Goal: Task Accomplishment & Management: Complete application form

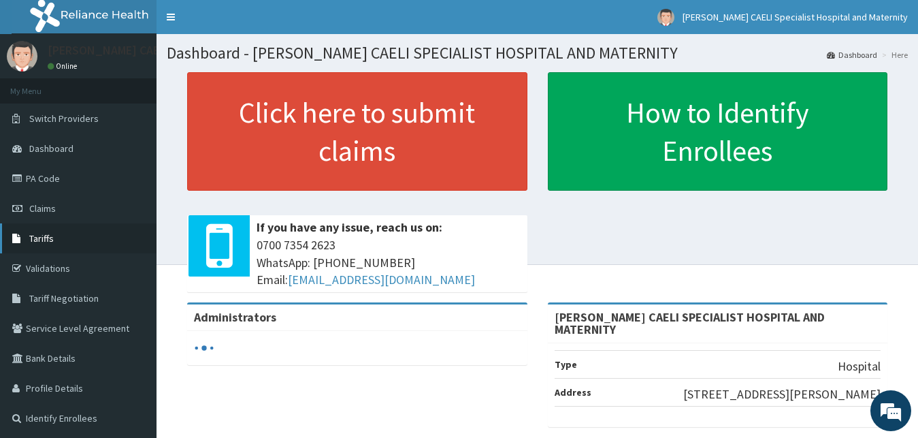
click at [33, 227] on link "Tariffs" at bounding box center [78, 238] width 157 height 30
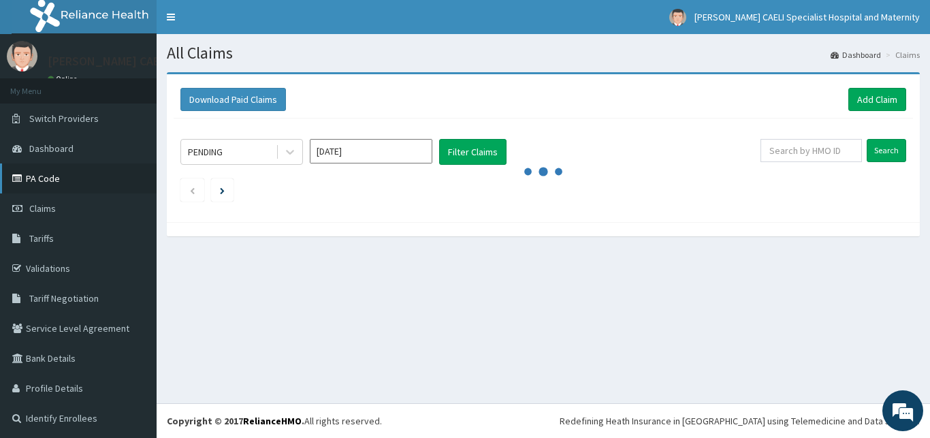
click at [41, 181] on link "PA Code" at bounding box center [78, 178] width 157 height 30
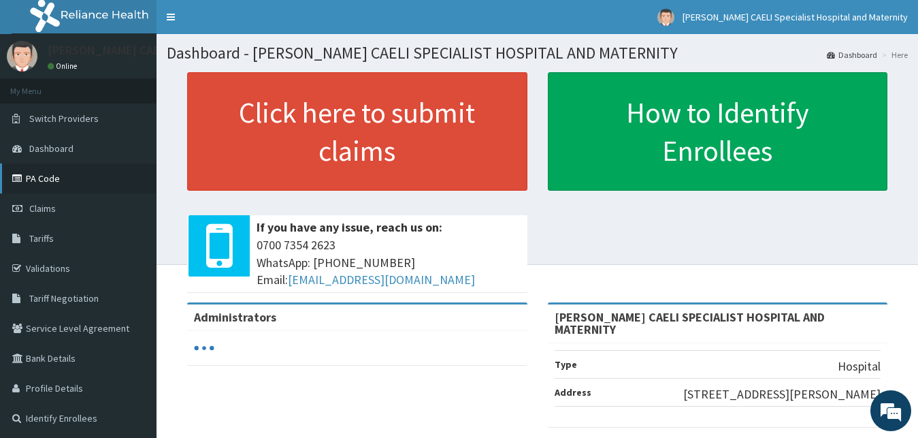
click at [46, 180] on link "PA Code" at bounding box center [78, 178] width 157 height 30
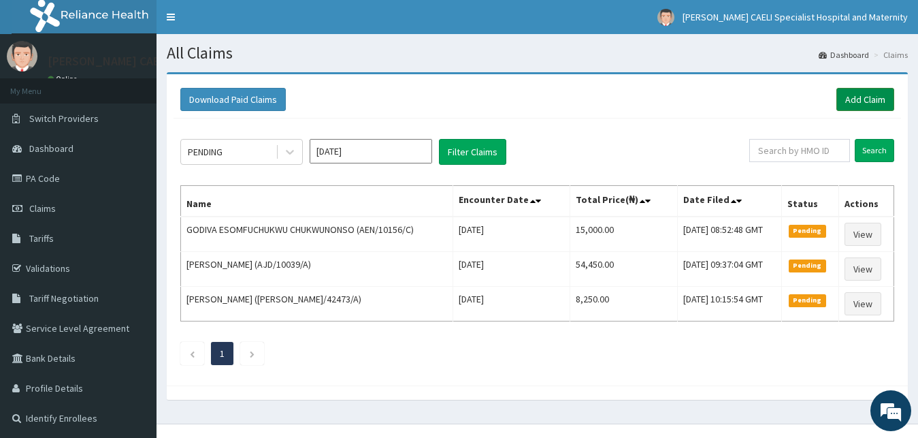
click at [853, 108] on link "Add Claim" at bounding box center [865, 99] width 58 height 23
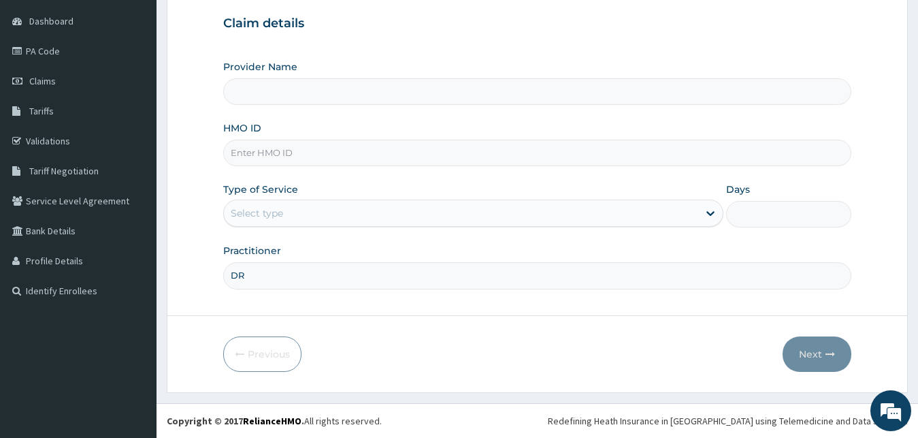
scroll to position [127, 0]
type input "[PERSON_NAME]"
type input "[PERSON_NAME] CAELI SPECIALIST HOSPITAL AND MATERNITY"
type input "[PERSON_NAME]"
click at [306, 212] on div "Select type" at bounding box center [461, 213] width 475 height 22
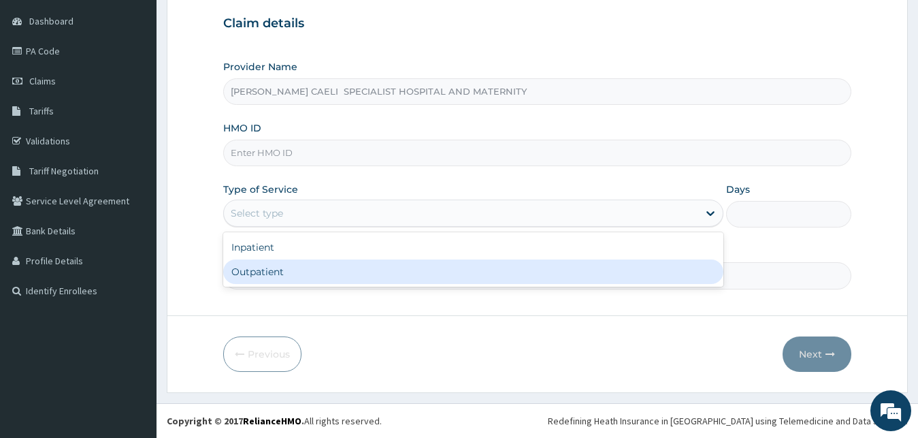
click at [282, 267] on div "Outpatient" at bounding box center [473, 271] width 501 height 25
type input "1"
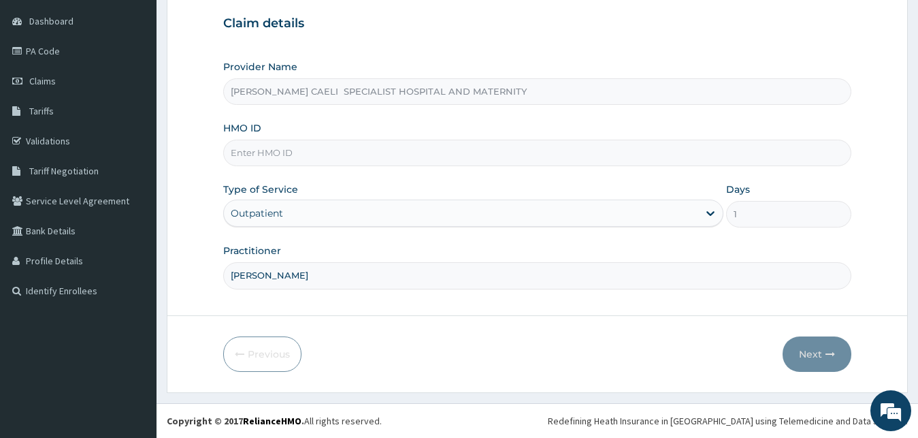
click at [278, 168] on div "Provider Name REGINA CAELI SPECIALIST HOSPITAL AND MATERNITY HMO ID Type of Ser…" at bounding box center [537, 174] width 629 height 229
click at [277, 159] on input "HMO ID" at bounding box center [537, 153] width 629 height 27
type input "AEN/10156/C"
click at [798, 361] on button "Next" at bounding box center [817, 353] width 69 height 35
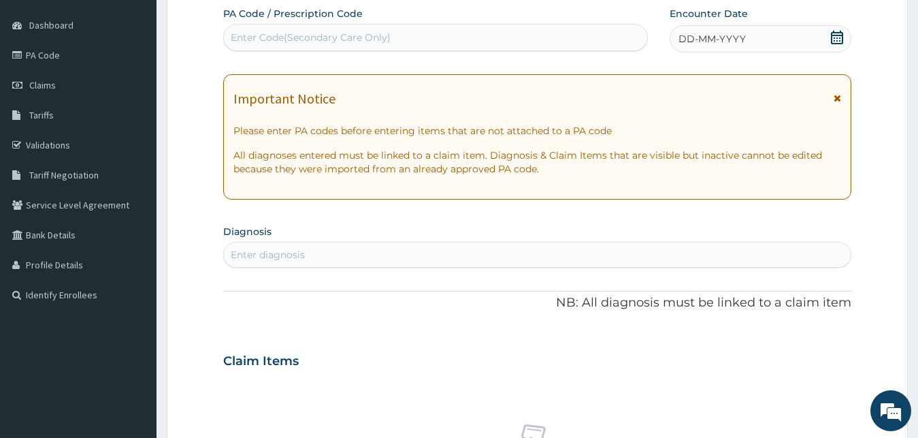
scroll to position [262, 0]
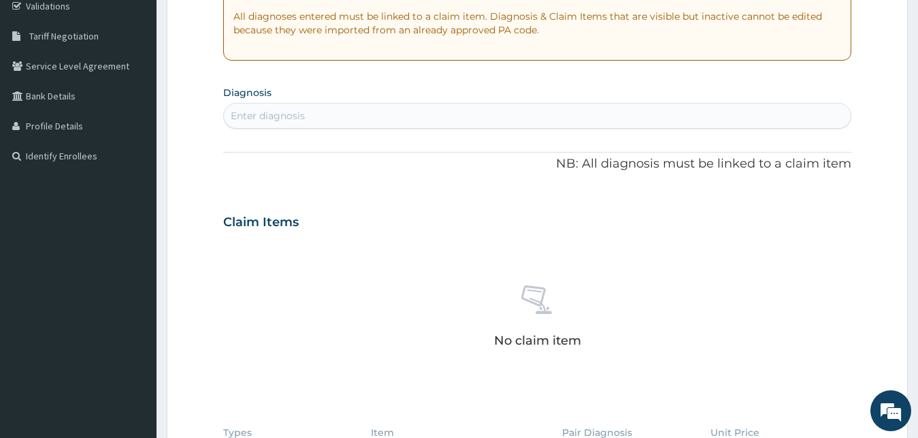
click at [313, 119] on div "Enter diagnosis" at bounding box center [537, 116] width 627 height 22
type input "dehydration"
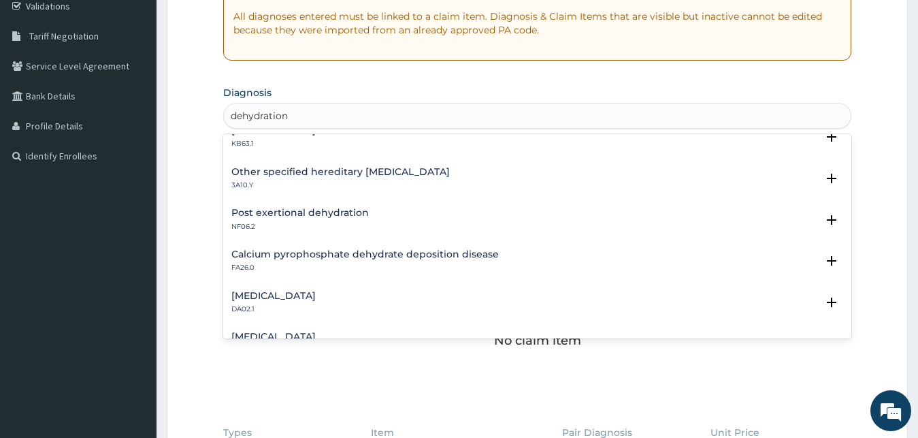
scroll to position [0, 0]
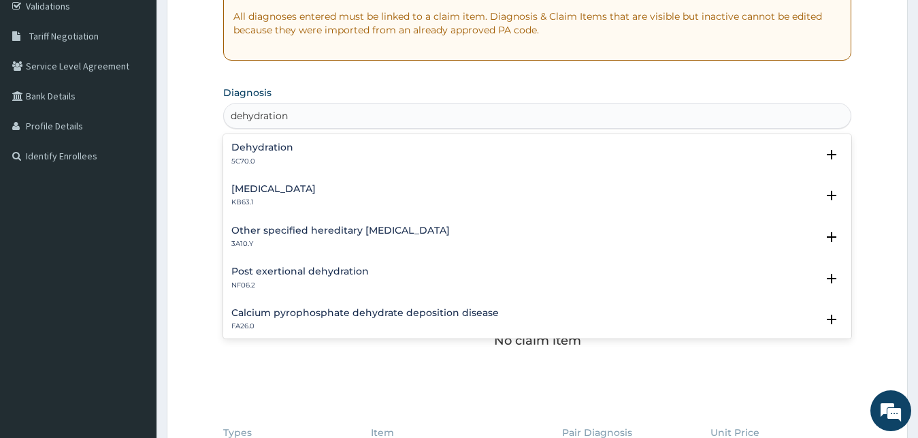
click at [256, 147] on h4 "Dehydration" at bounding box center [262, 147] width 62 height 10
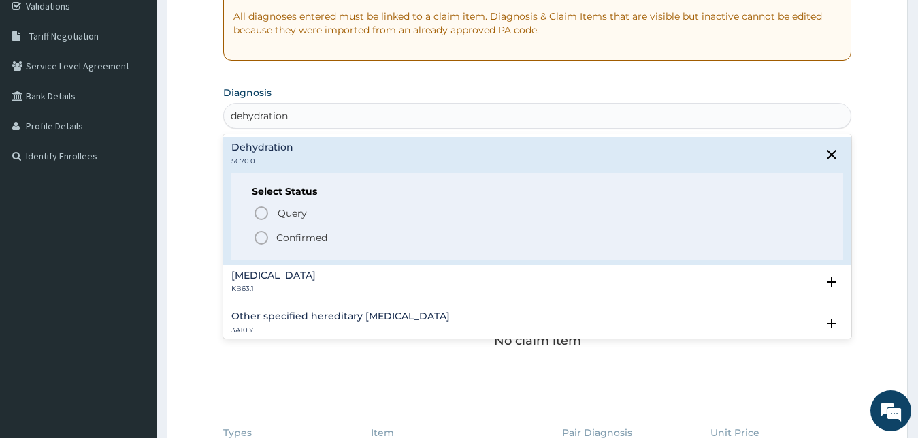
click at [294, 241] on p "Confirmed" at bounding box center [301, 238] width 51 height 14
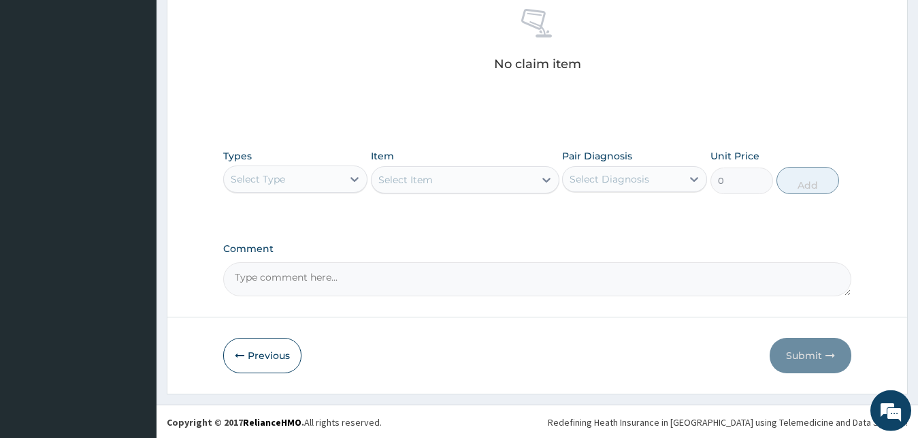
scroll to position [544, 0]
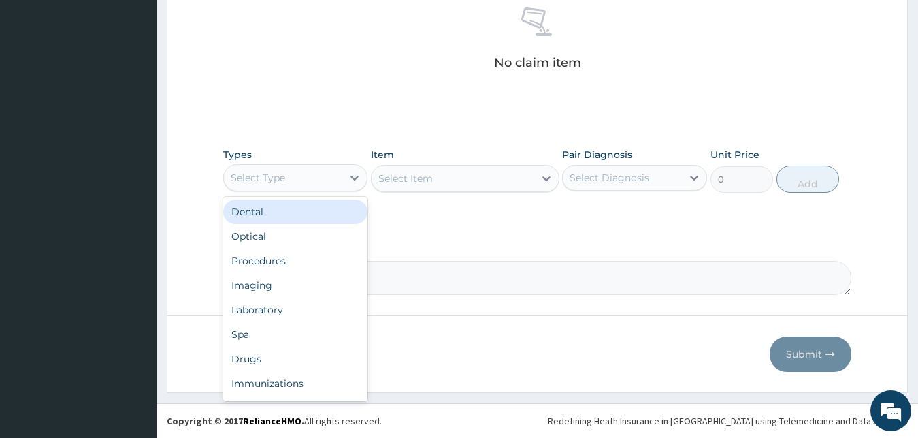
click at [285, 170] on div "Select Type" at bounding box center [283, 178] width 119 height 22
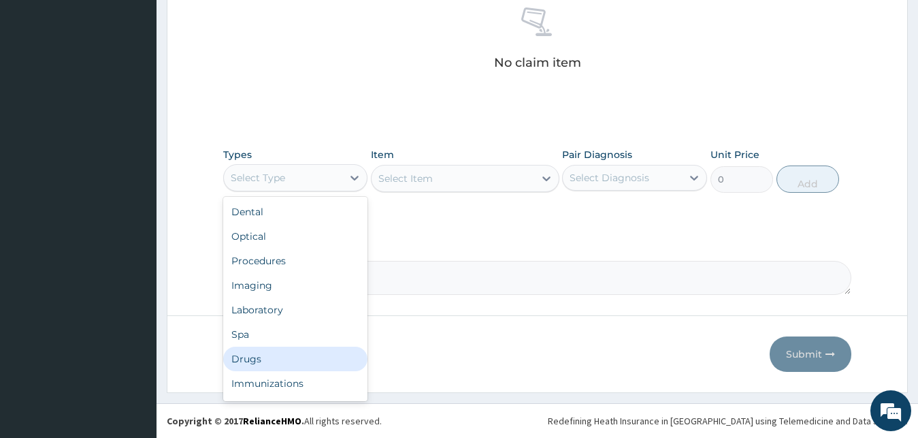
click at [278, 363] on div "Drugs" at bounding box center [295, 358] width 145 height 25
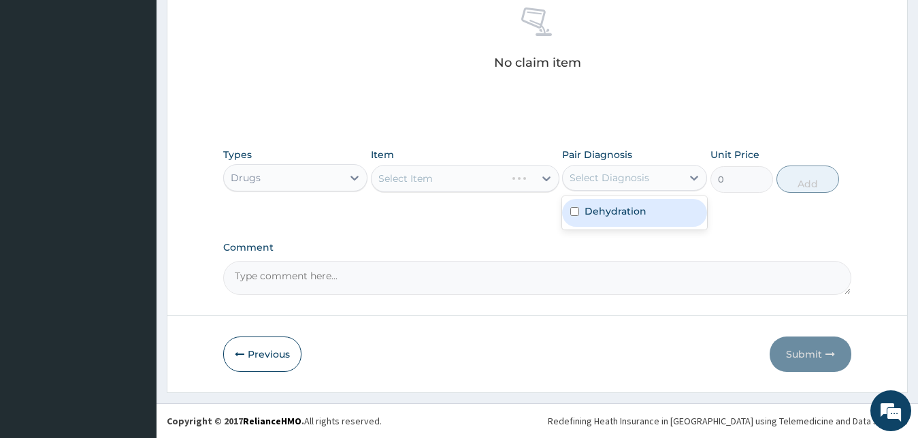
click at [644, 186] on div "Select Diagnosis" at bounding box center [622, 178] width 119 height 22
click at [609, 216] on label "Dehydration" at bounding box center [616, 211] width 62 height 14
checkbox input "true"
click at [444, 180] on div "Select Item" at bounding box center [465, 178] width 189 height 27
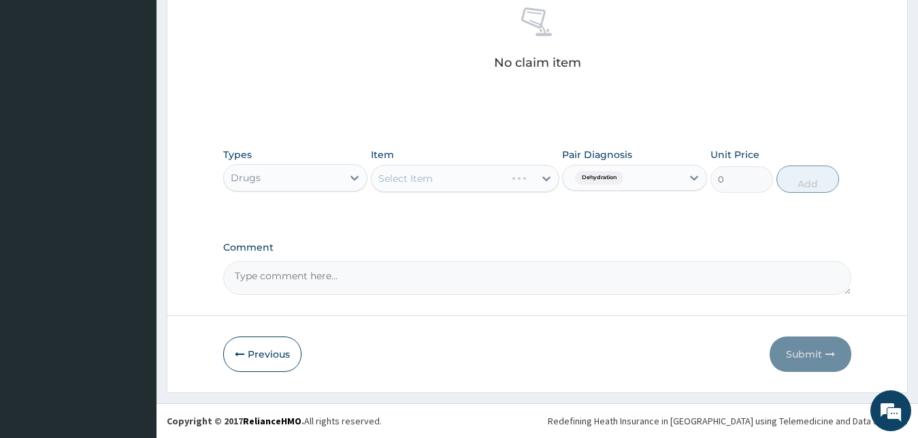
click at [444, 180] on div "Select Item" at bounding box center [465, 178] width 189 height 27
click at [444, 180] on div "Select Item" at bounding box center [453, 178] width 163 height 22
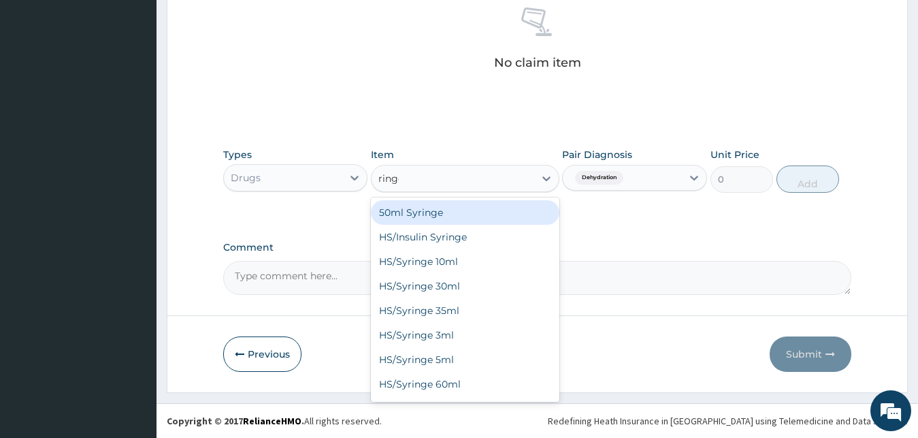
type input "ringer"
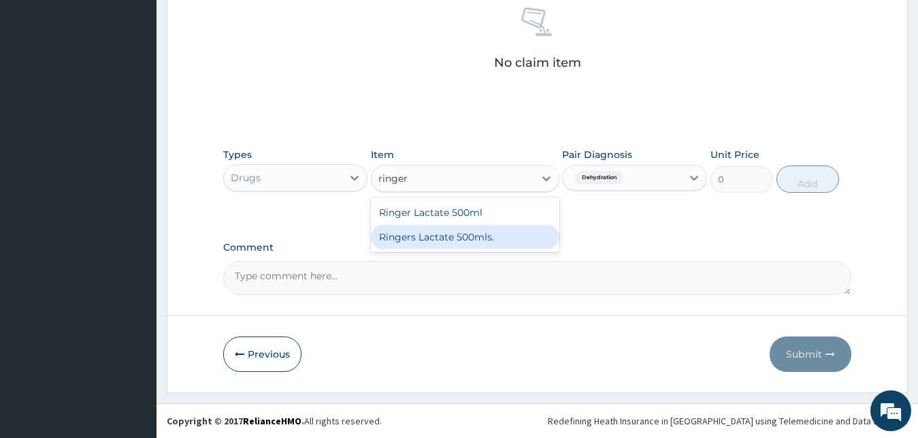
click at [462, 233] on div "Ringers Lactate 500mls." at bounding box center [465, 237] width 189 height 25
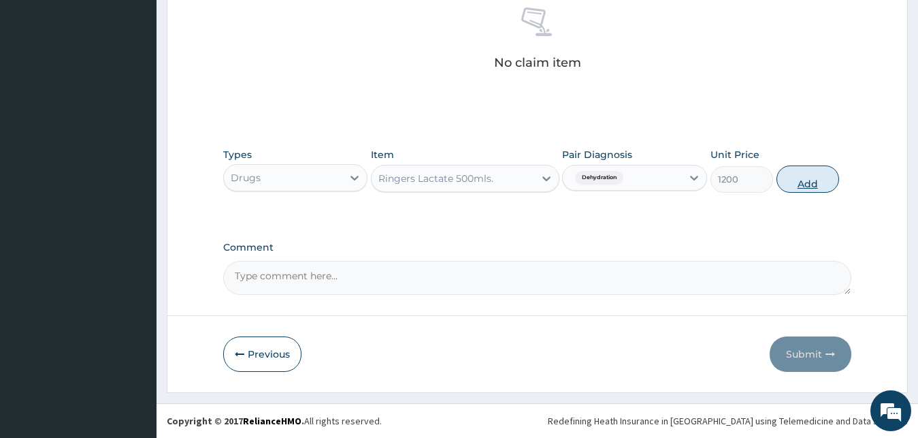
click at [802, 180] on button "Add" at bounding box center [808, 178] width 63 height 27
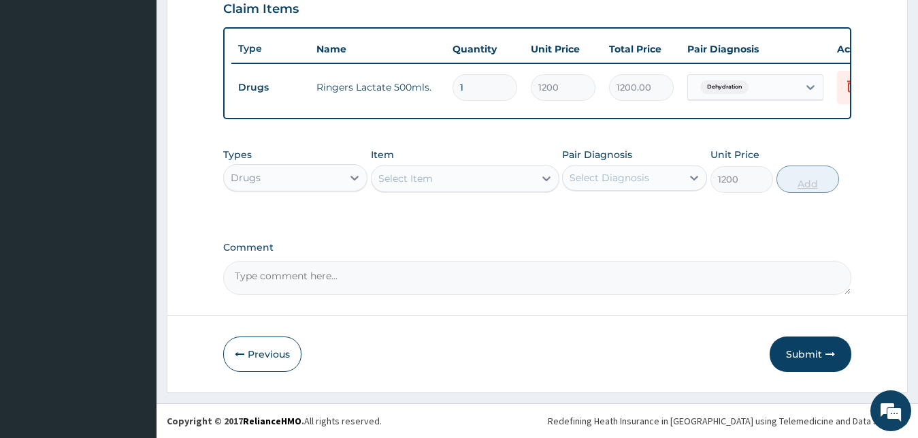
type input "0"
click at [625, 169] on div "Select Diagnosis" at bounding box center [622, 178] width 119 height 22
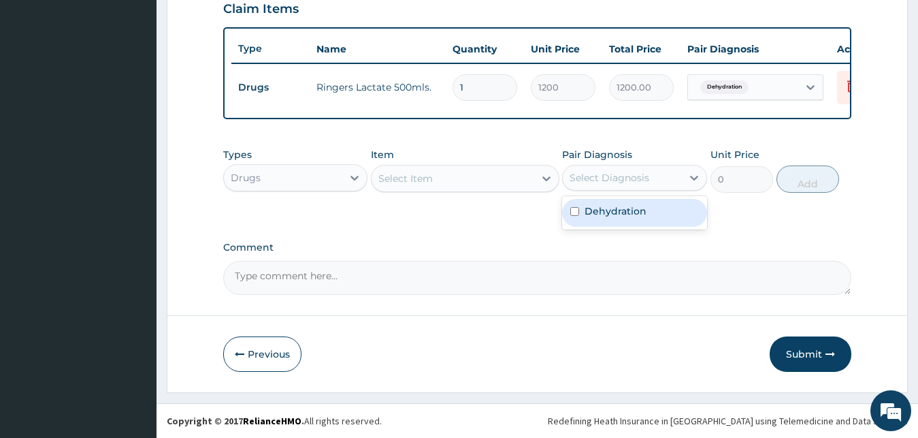
click at [451, 182] on div "Select Item" at bounding box center [453, 178] width 163 height 22
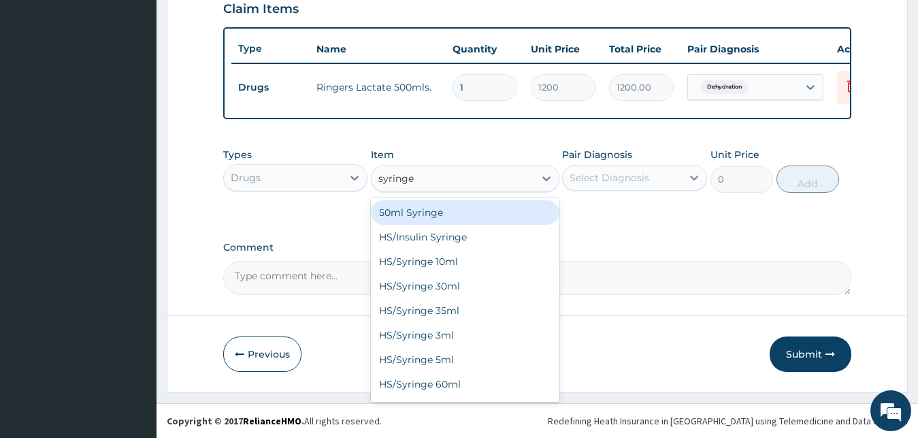
type input "syringe 5"
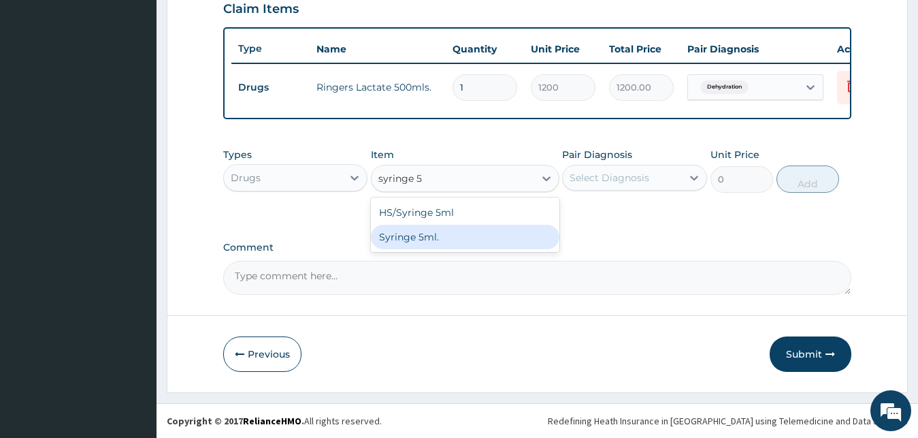
click at [442, 238] on div "Syringe 5ml." at bounding box center [465, 237] width 189 height 25
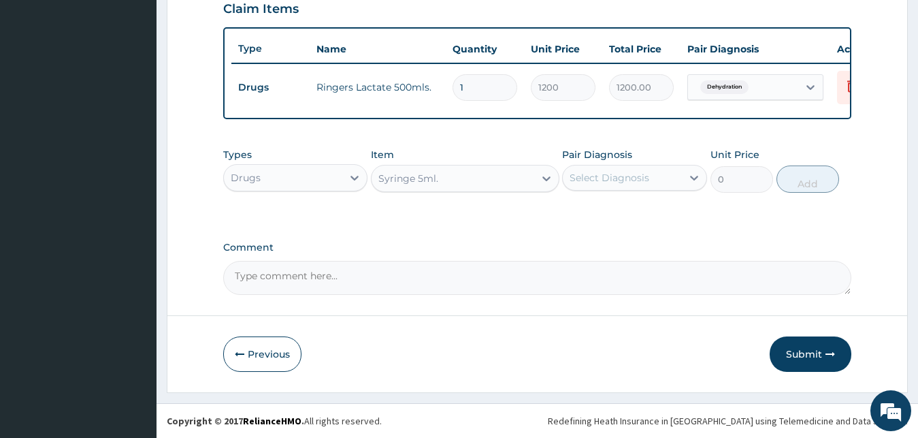
type input "200"
click at [632, 178] on div "Select Diagnosis" at bounding box center [610, 178] width 80 height 14
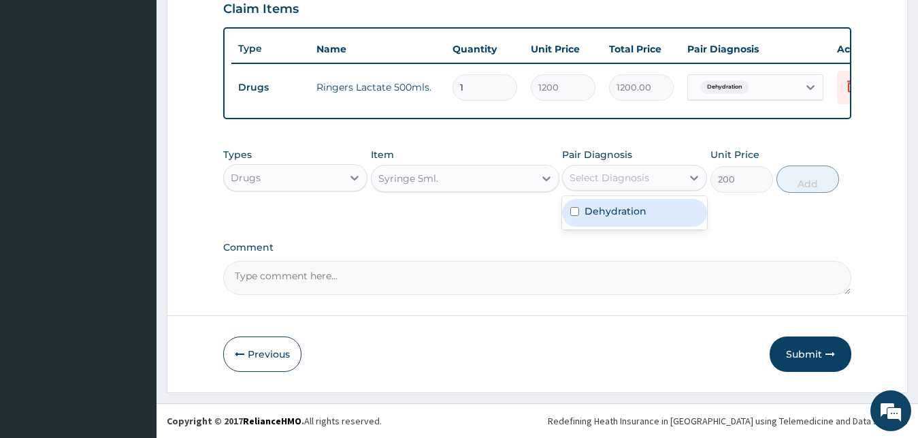
click at [627, 208] on label "Dehydration" at bounding box center [616, 211] width 62 height 14
checkbox input "true"
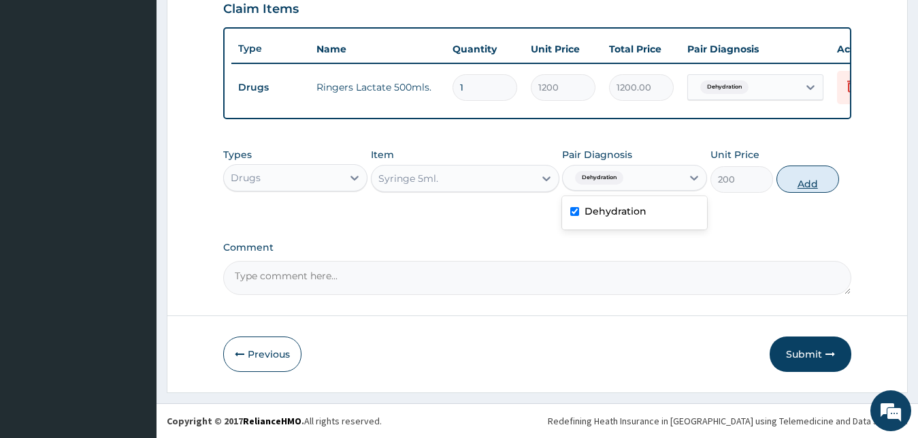
click at [798, 182] on button "Add" at bounding box center [808, 178] width 63 height 27
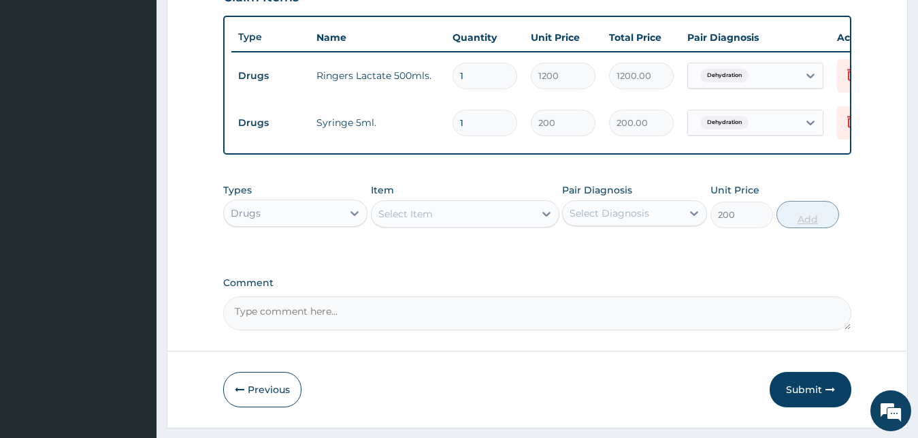
type input "0"
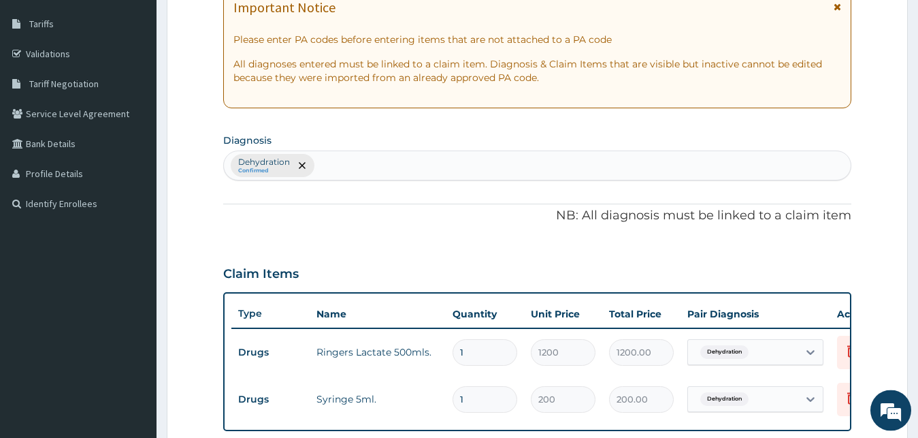
scroll to position [213, 0]
click at [363, 165] on div "Dehydration Confirmed" at bounding box center [537, 166] width 627 height 29
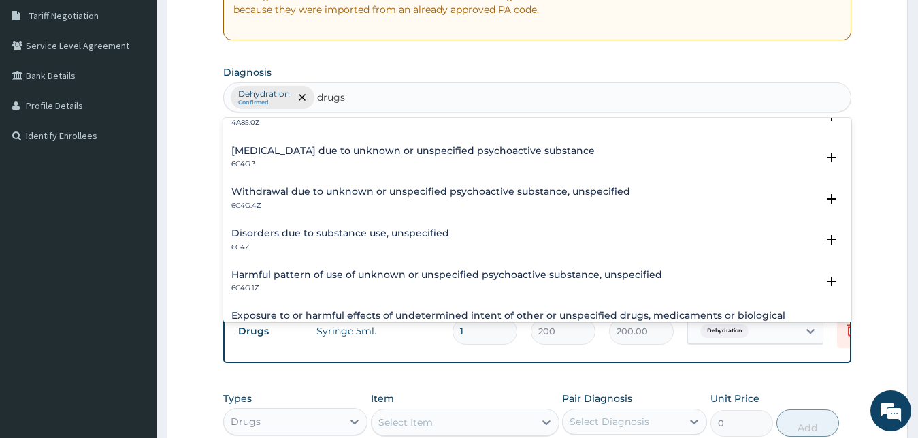
scroll to position [219, 0]
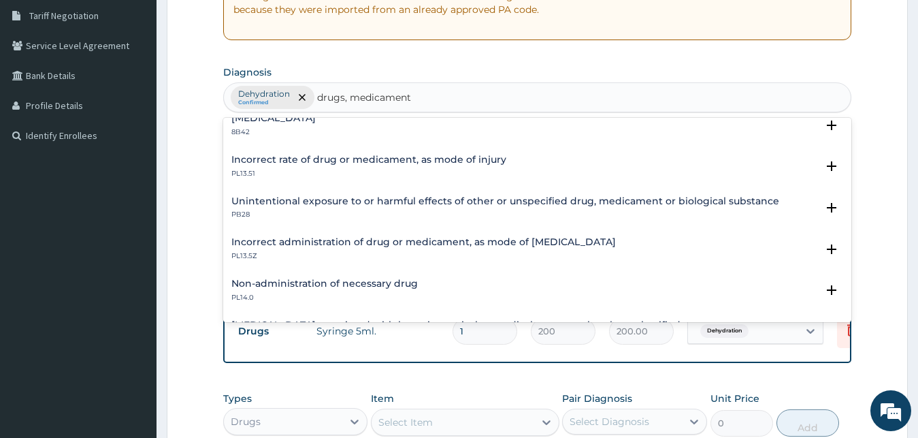
type input "drugs, medicaments"
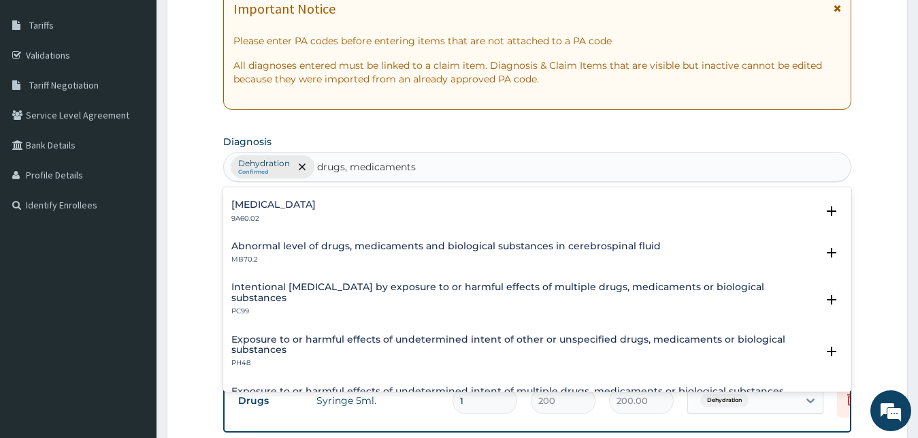
scroll to position [221, 0]
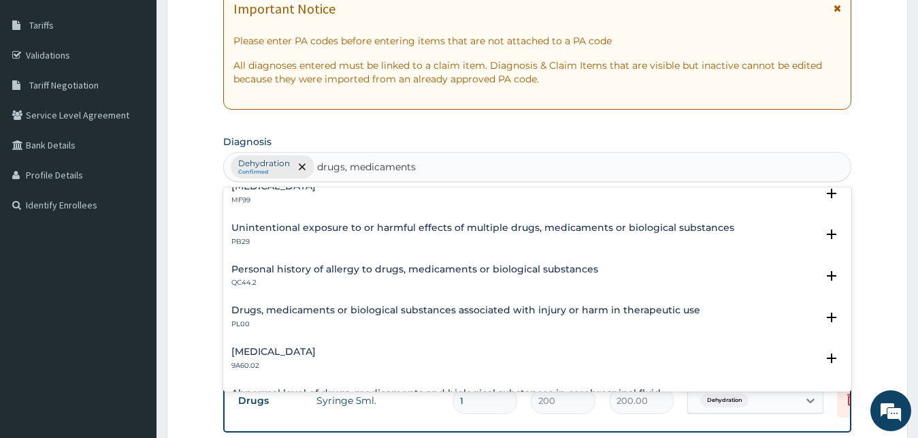
click at [328, 312] on h4 "Drugs, medicaments or biological substances associated with injury or harm in t…" at bounding box center [465, 310] width 469 height 10
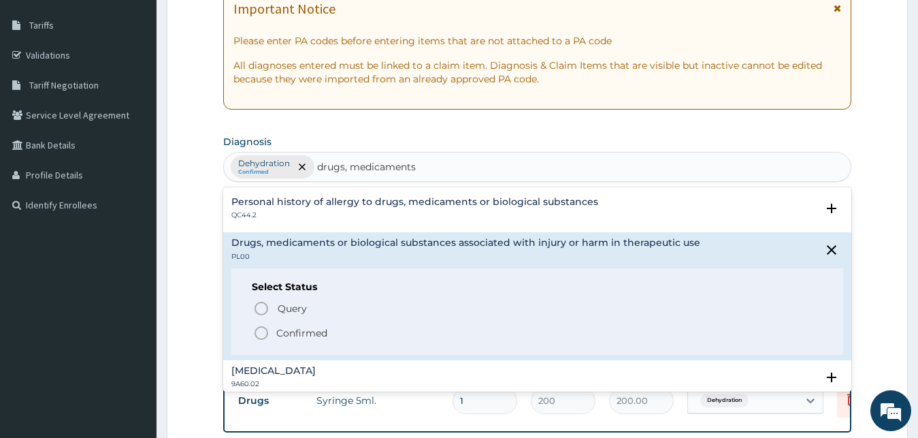
scroll to position [294, 0]
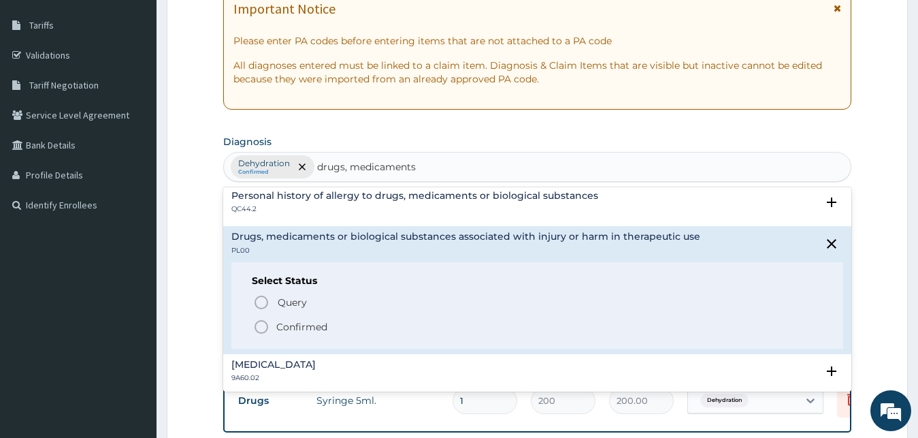
click at [314, 327] on p "Confirmed" at bounding box center [301, 327] width 51 height 14
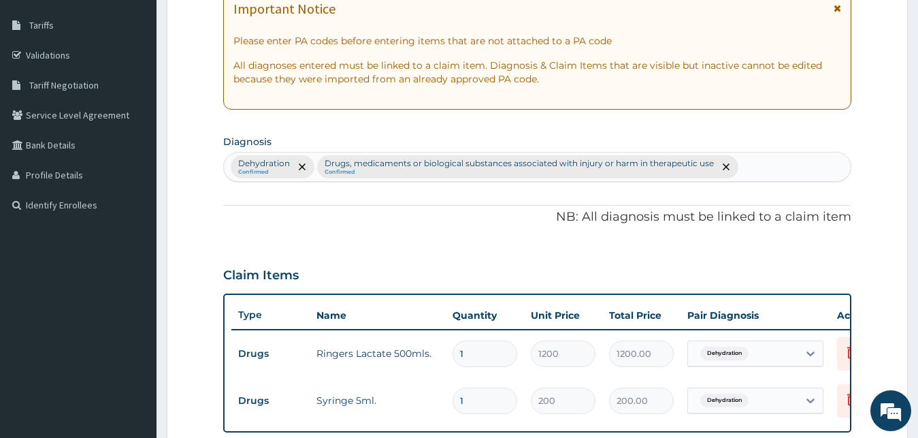
scroll to position [491, 0]
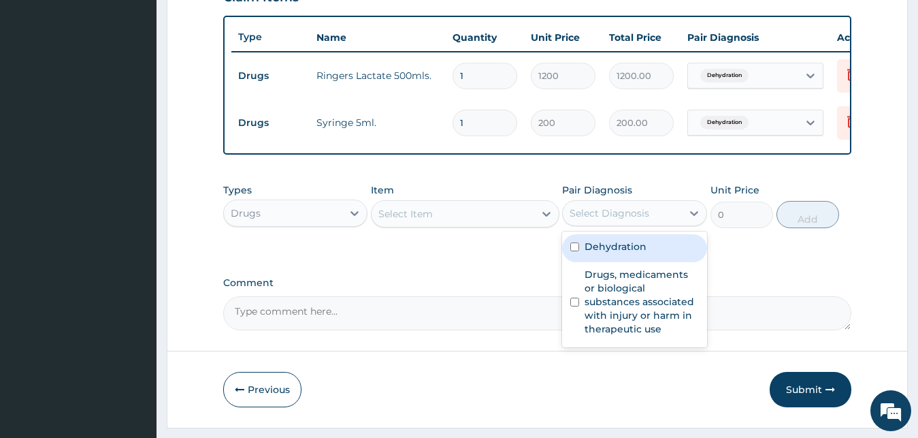
click at [621, 220] on div "Select Diagnosis" at bounding box center [610, 213] width 80 height 14
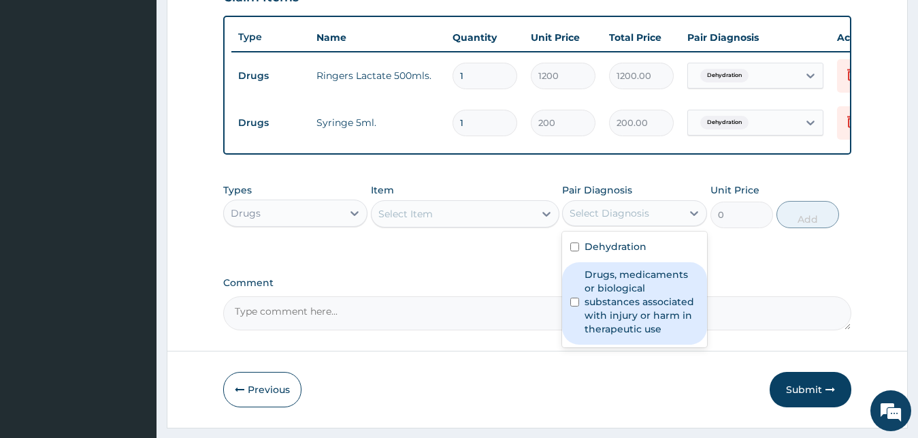
click at [606, 311] on label "Drugs, medicaments or biological substances associated with injury or harm in t…" at bounding box center [642, 301] width 114 height 68
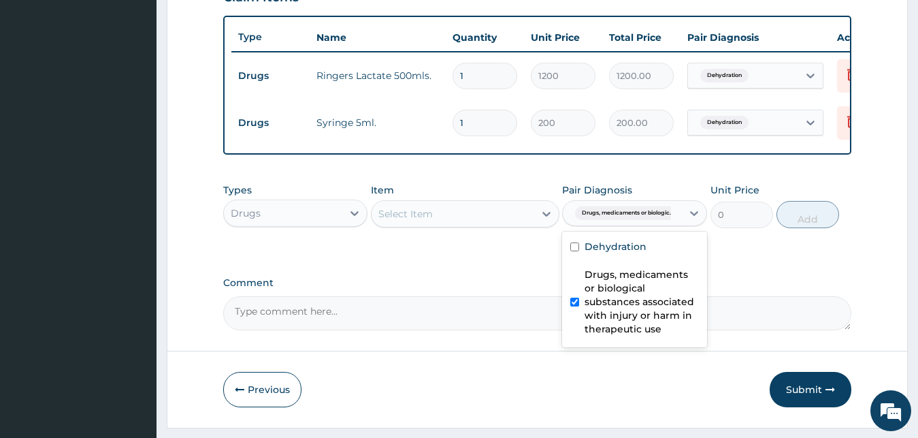
checkbox input "true"
click at [415, 221] on div "Select Item" at bounding box center [405, 214] width 54 height 14
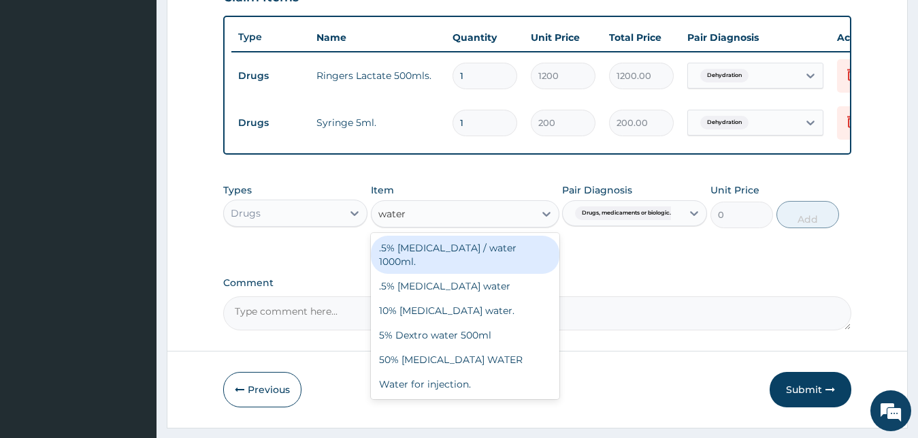
type input "water f"
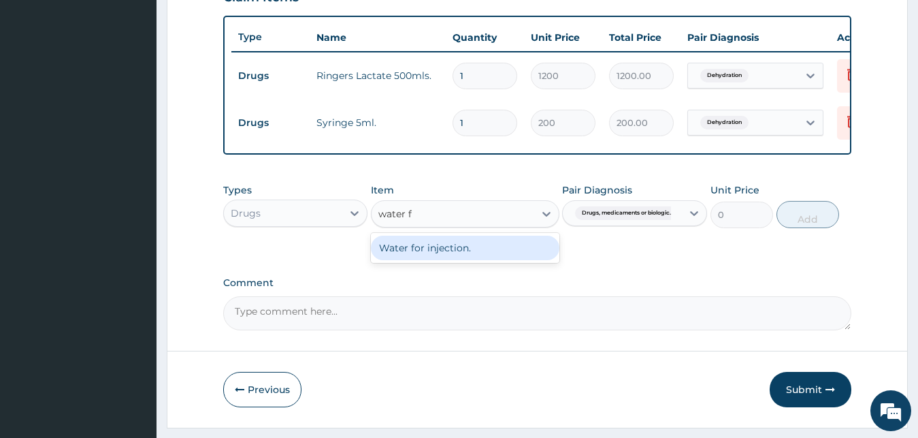
click at [428, 260] on div "Water for injection." at bounding box center [465, 247] width 189 height 25
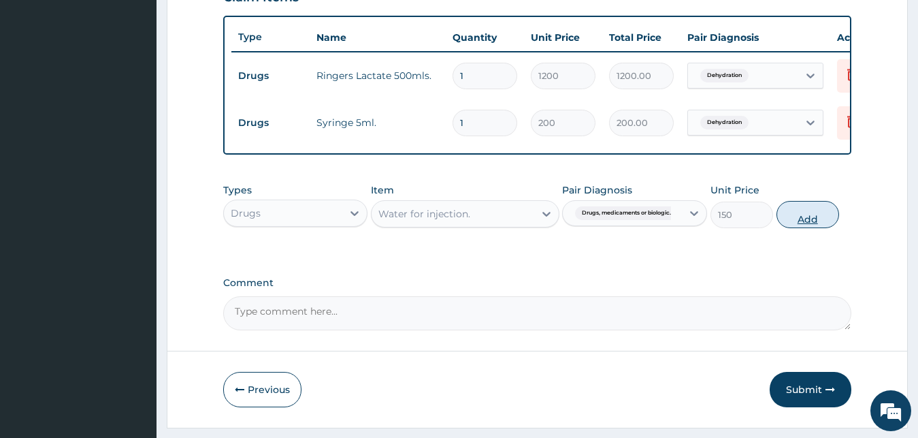
click at [796, 225] on button "Add" at bounding box center [808, 214] width 63 height 27
type input "0"
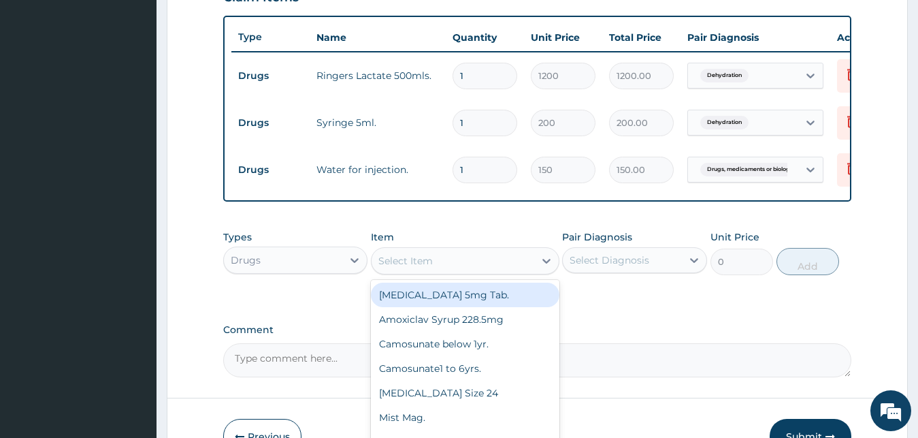
click at [505, 272] on div "Select Item" at bounding box center [453, 261] width 163 height 22
type input "agary"
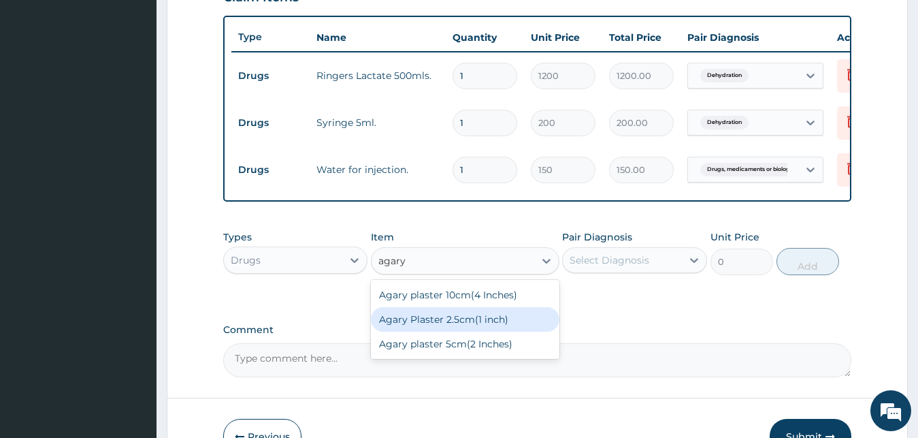
click at [472, 327] on div "Agary Plaster 2.5cm(1 inch)" at bounding box center [465, 319] width 189 height 25
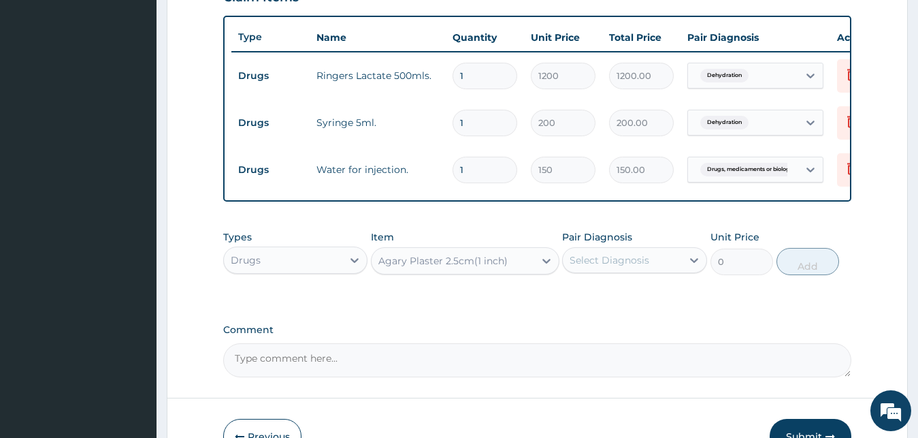
type input "1000"
click at [628, 267] on div "Select Diagnosis" at bounding box center [610, 260] width 80 height 14
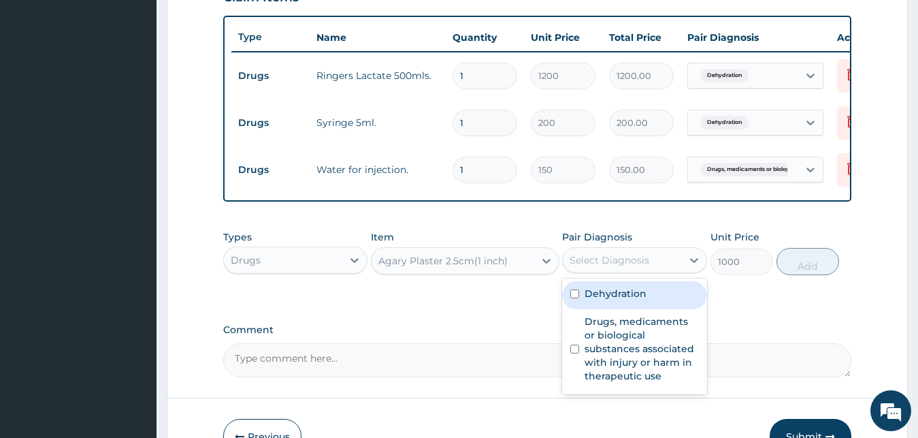
click at [623, 300] on label "Dehydration" at bounding box center [616, 294] width 62 height 14
checkbox input "true"
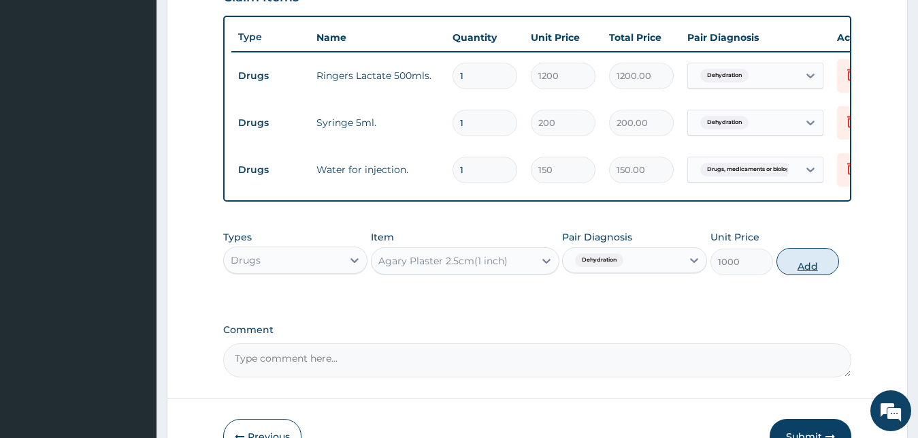
click at [796, 272] on button "Add" at bounding box center [808, 261] width 63 height 27
type input "0"
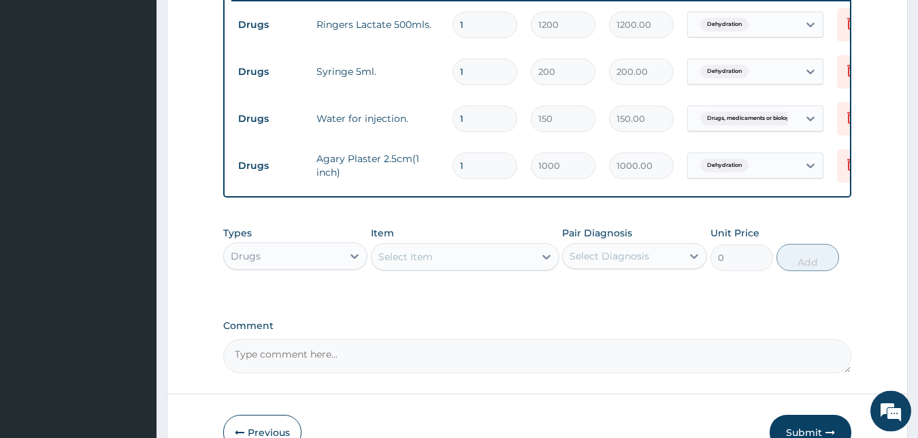
scroll to position [630, 0]
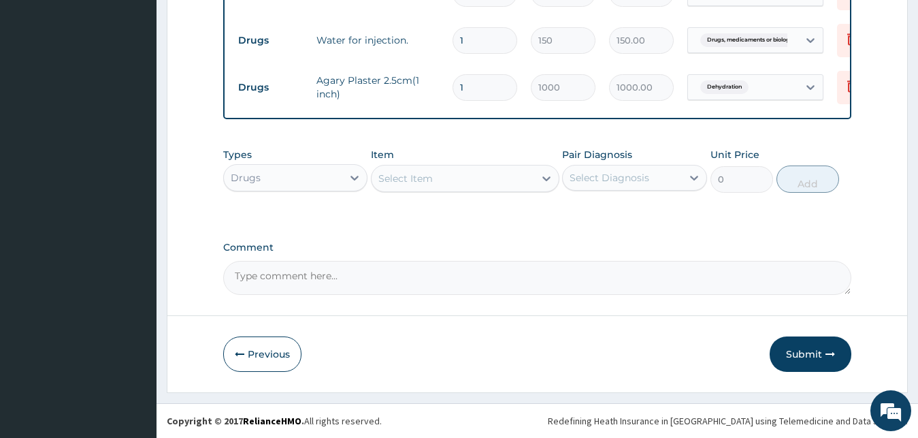
click at [504, 186] on div "Select Item" at bounding box center [453, 178] width 163 height 22
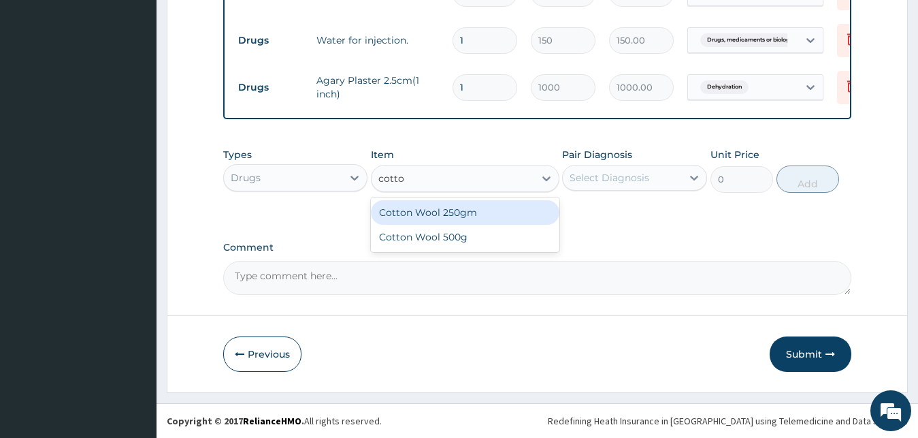
type input "cotton"
click at [489, 222] on div "Cotton Wool 250gm" at bounding box center [465, 212] width 189 height 25
type input "400"
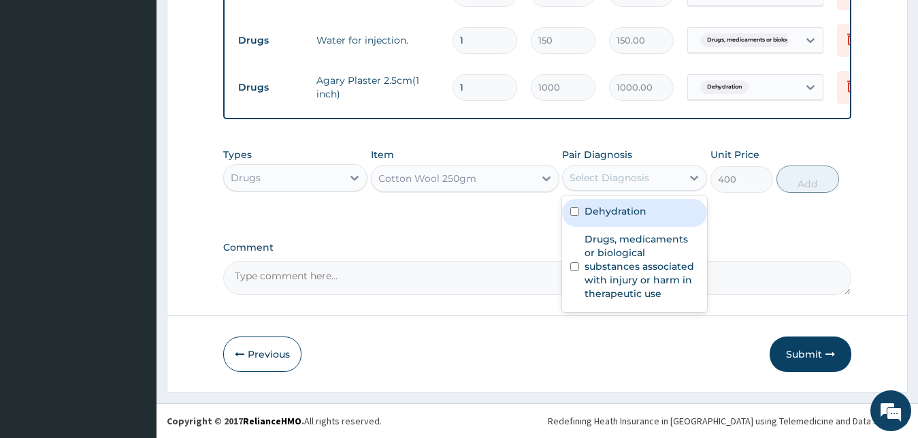
click at [653, 177] on div "Select Diagnosis" at bounding box center [622, 178] width 119 height 22
click at [631, 218] on label "Dehydration" at bounding box center [616, 211] width 62 height 14
checkbox input "true"
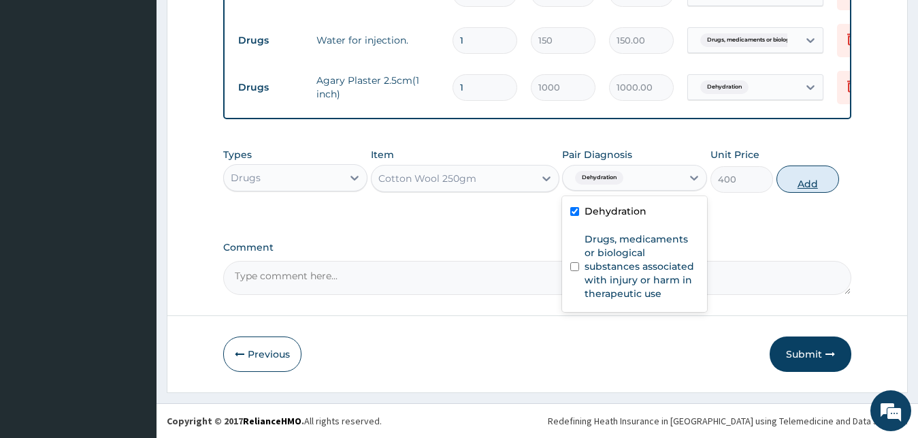
click at [789, 180] on button "Add" at bounding box center [808, 178] width 63 height 27
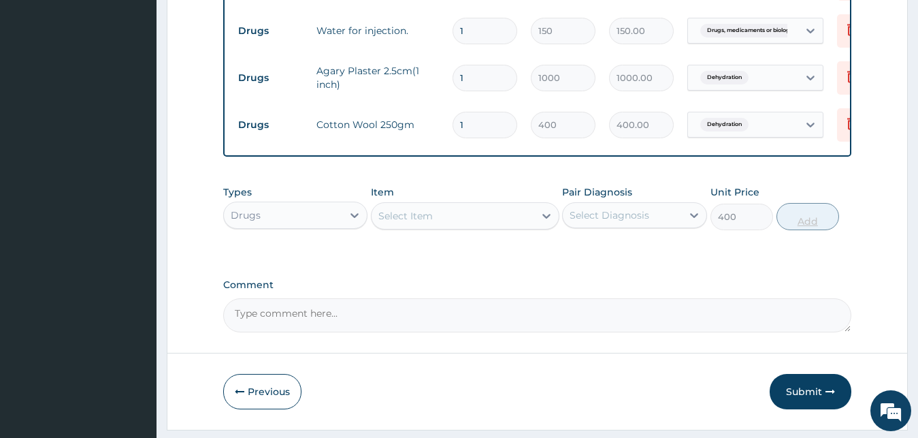
type input "0"
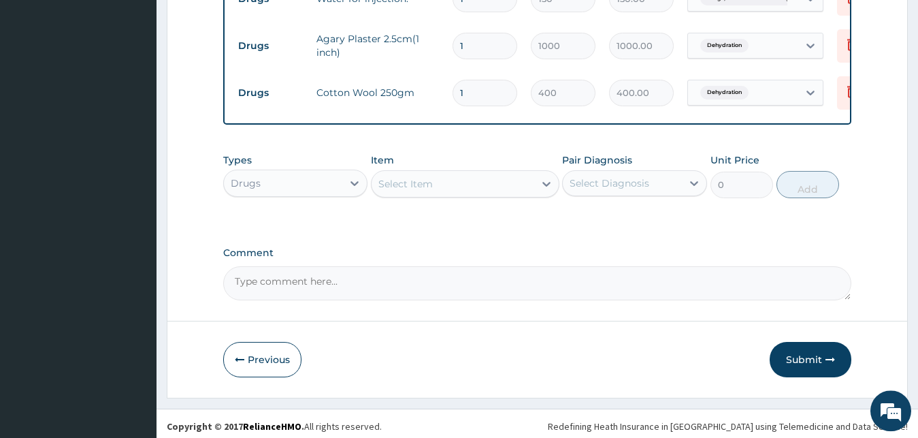
scroll to position [679, 0]
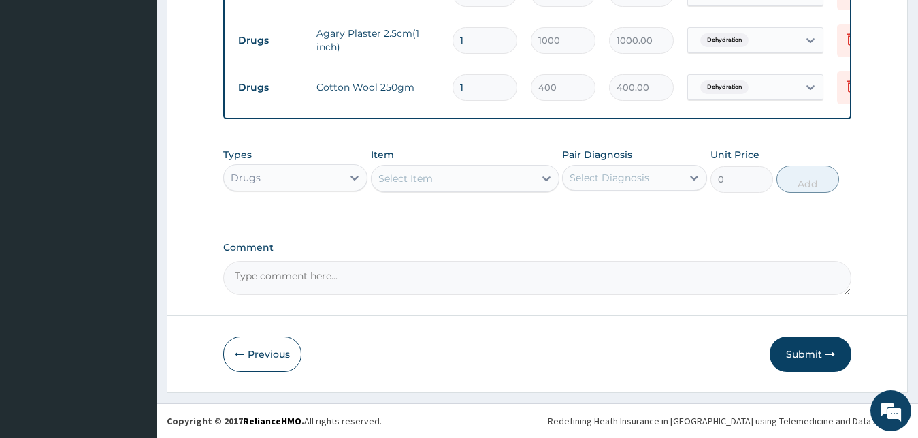
click at [614, 176] on div "Select Diagnosis" at bounding box center [610, 178] width 80 height 14
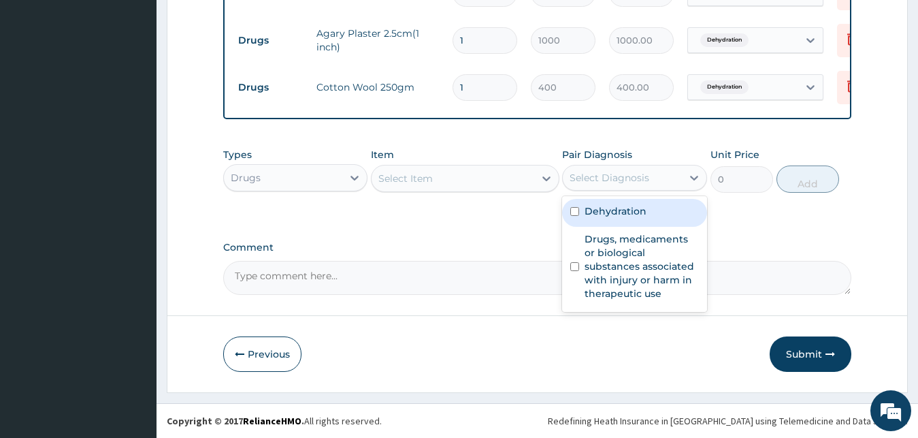
drag, startPoint x: 606, startPoint y: 214, endPoint x: 537, endPoint y: 195, distance: 71.5
click at [606, 214] on label "Dehydration" at bounding box center [616, 211] width 62 height 14
checkbox input "true"
click at [504, 185] on div "Select Item" at bounding box center [453, 178] width 163 height 22
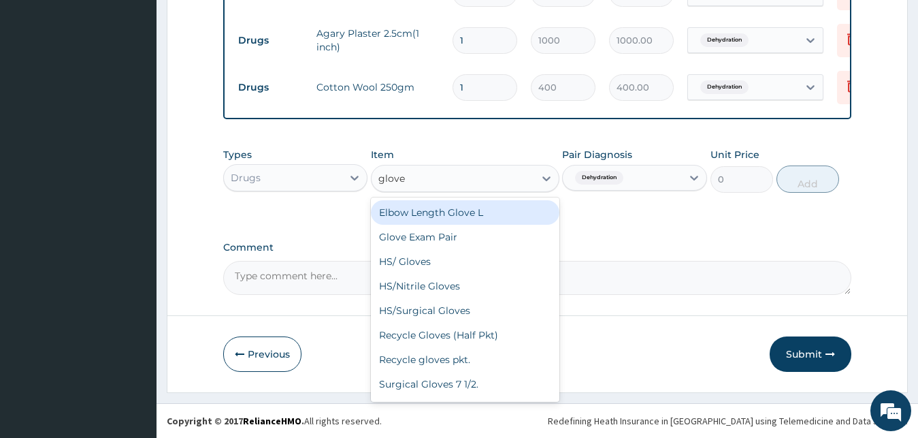
type input "glove e"
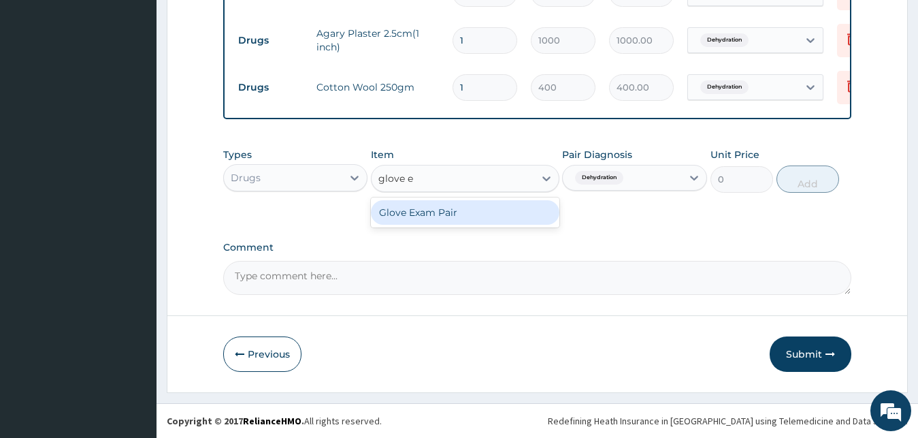
click at [423, 210] on div "Glove Exam Pair" at bounding box center [465, 212] width 189 height 25
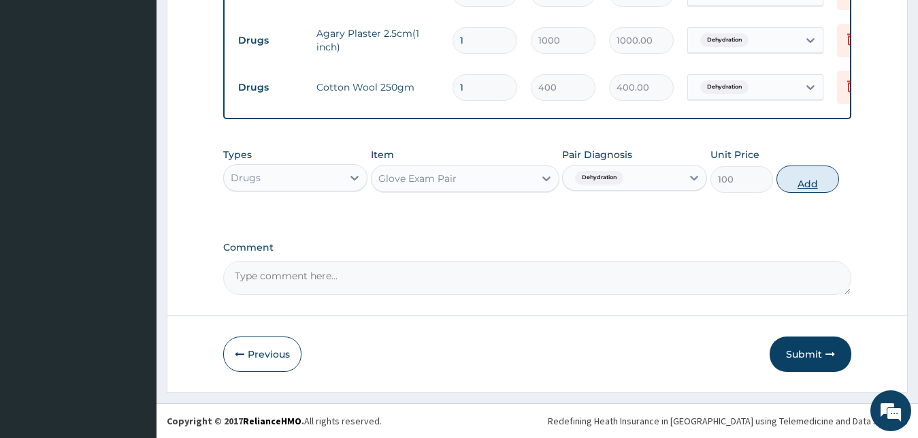
click at [800, 181] on button "Add" at bounding box center [808, 178] width 63 height 27
type input "0"
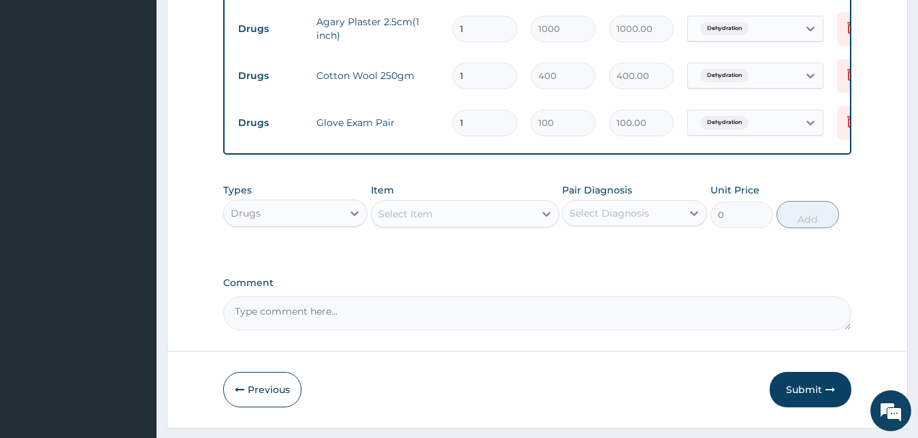
type input "0.00"
type input "3"
type input "300.00"
type input "30"
type input "3000.00"
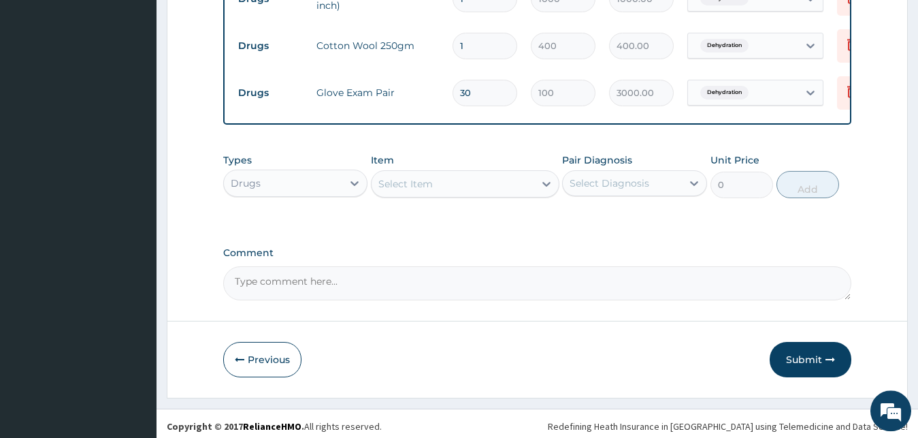
scroll to position [726, 0]
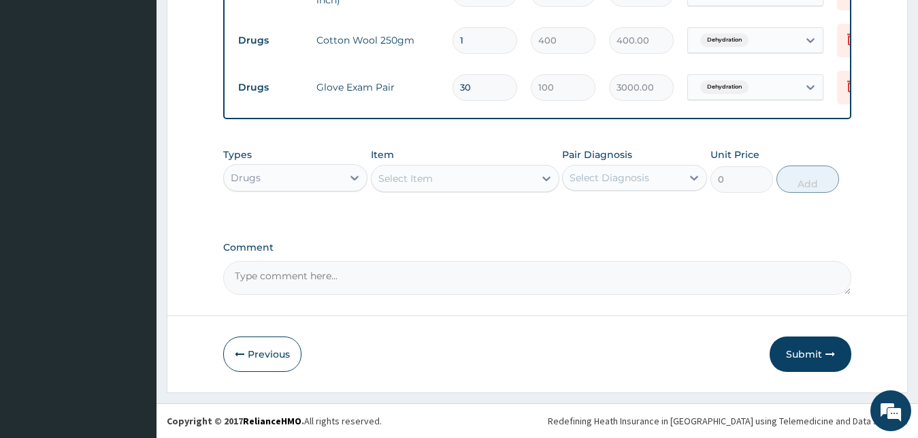
type input "30"
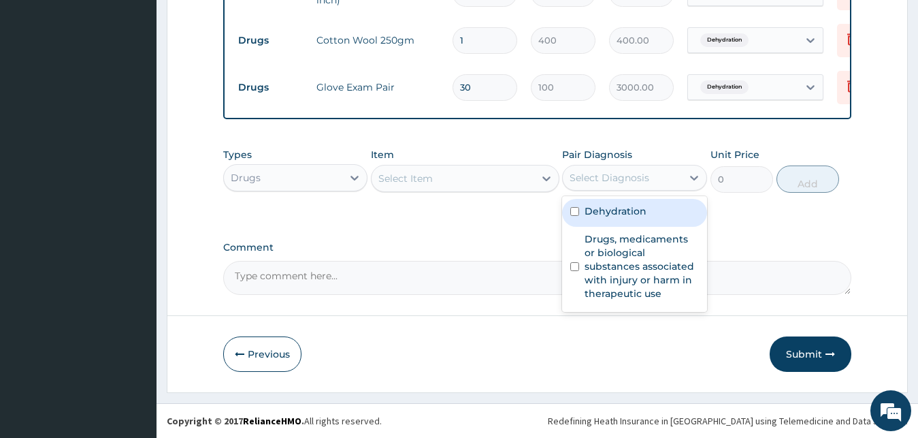
drag, startPoint x: 617, startPoint y: 169, endPoint x: 619, endPoint y: 199, distance: 30.7
click at [618, 169] on div "Select Diagnosis" at bounding box center [622, 178] width 119 height 22
click at [620, 217] on label "Dehydration" at bounding box center [616, 211] width 62 height 14
checkbox input "true"
click at [466, 184] on div "Select Item" at bounding box center [453, 178] width 163 height 22
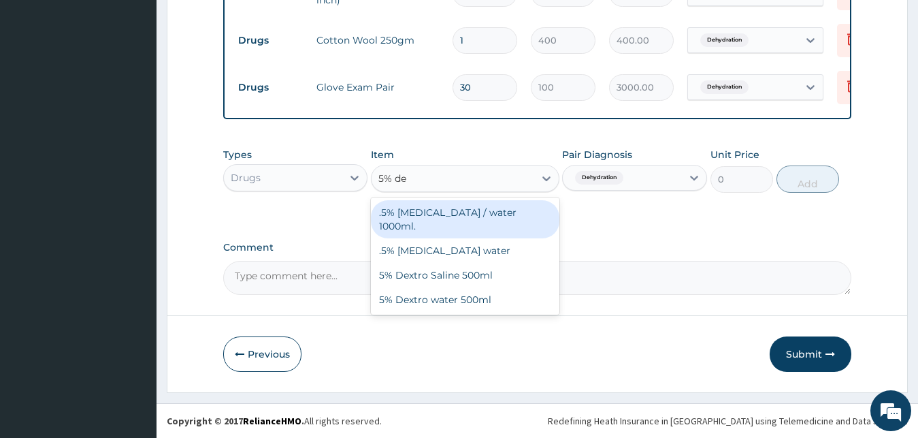
type input "5% dex"
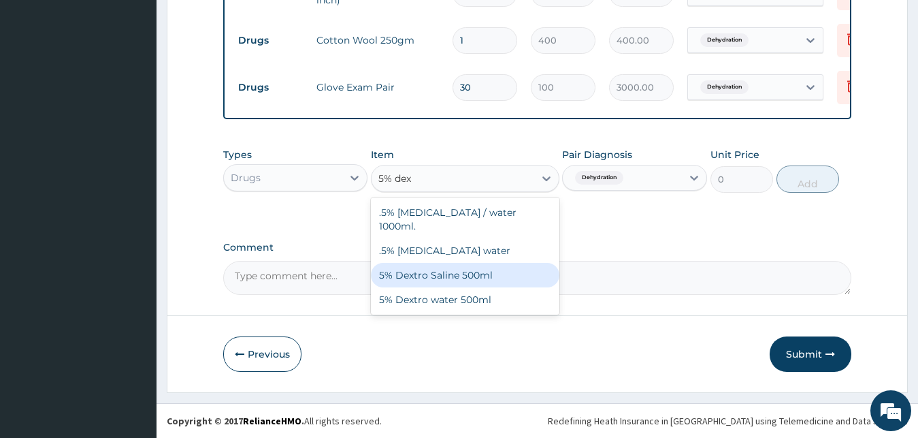
click at [470, 267] on div "5% Dextro Saline 500ml" at bounding box center [465, 275] width 189 height 25
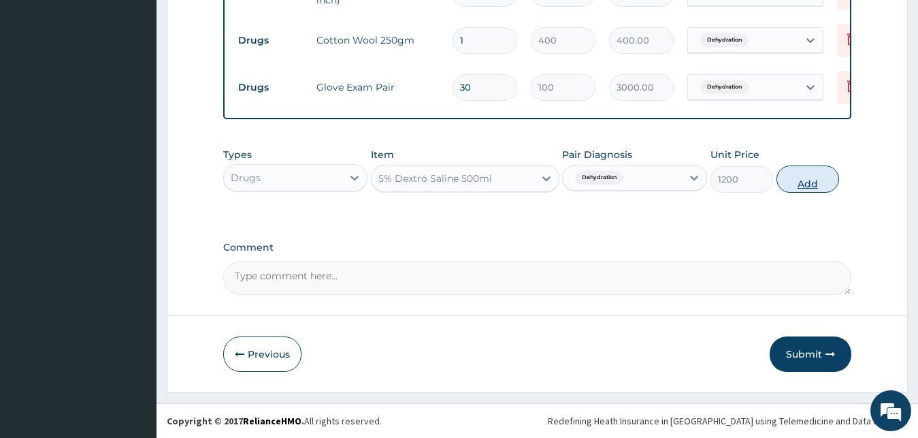
click at [795, 184] on button "Add" at bounding box center [808, 178] width 63 height 27
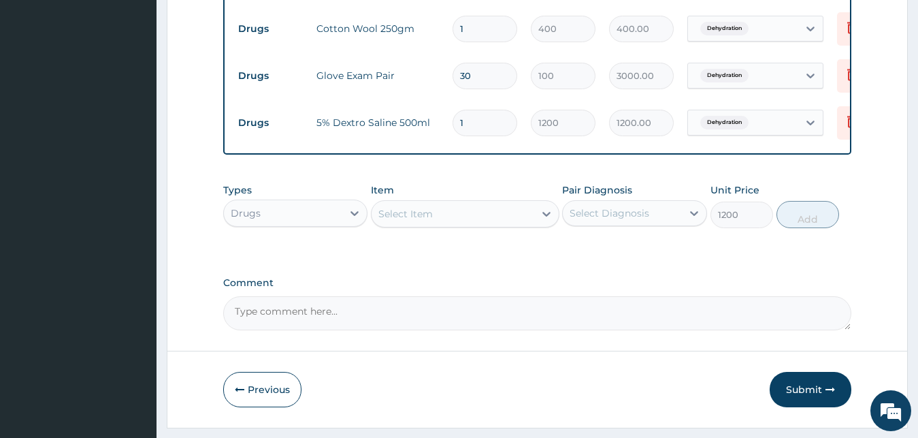
type input "0"
type input "0.00"
type input "3"
type input "3600.00"
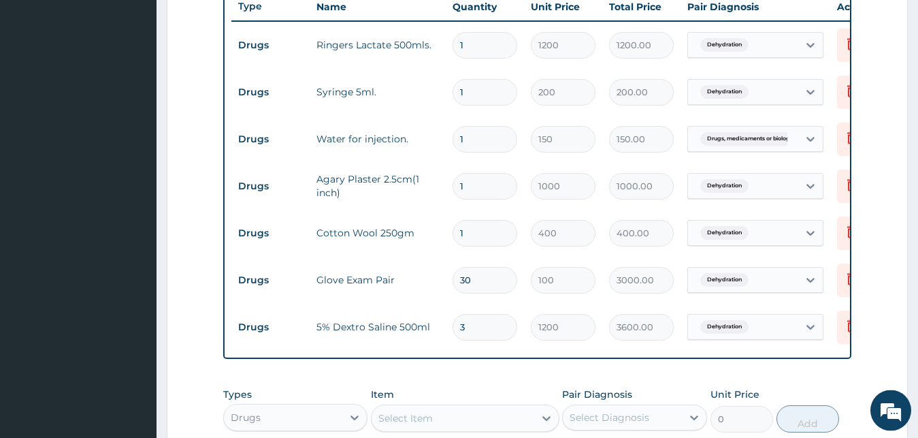
scroll to position [448, 0]
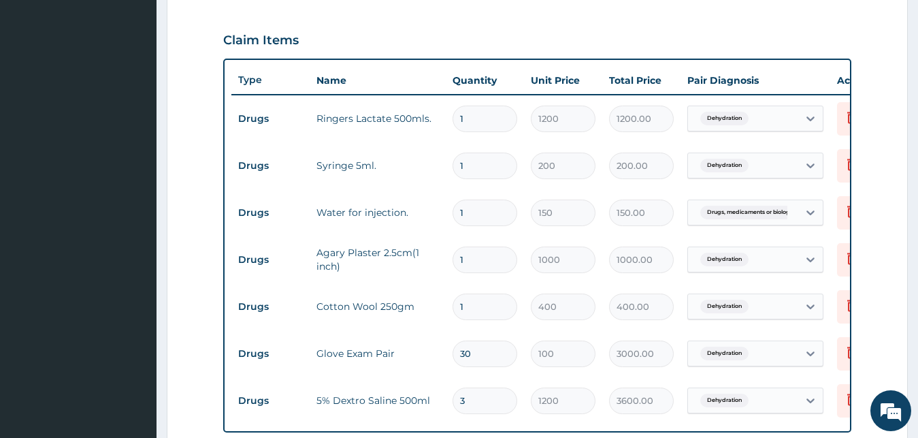
type input "3"
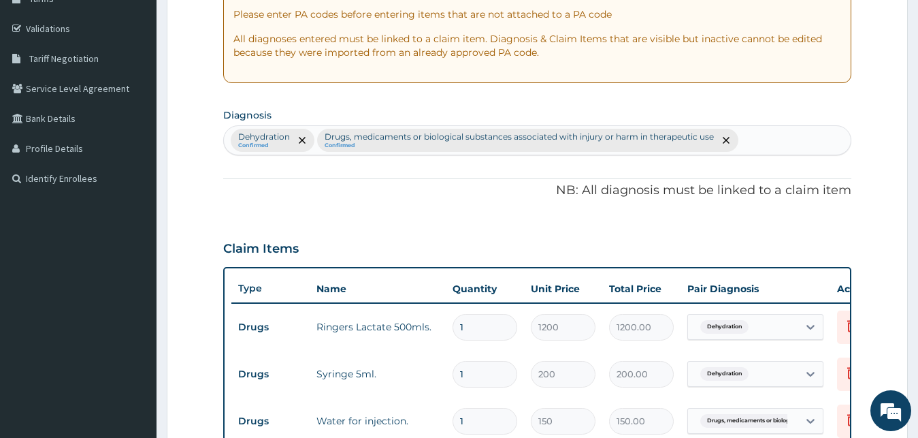
click at [755, 140] on div "Dehydration Confirmed Drugs, medicaments or biological substances associated wi…" at bounding box center [537, 140] width 627 height 29
type input "sepsis"
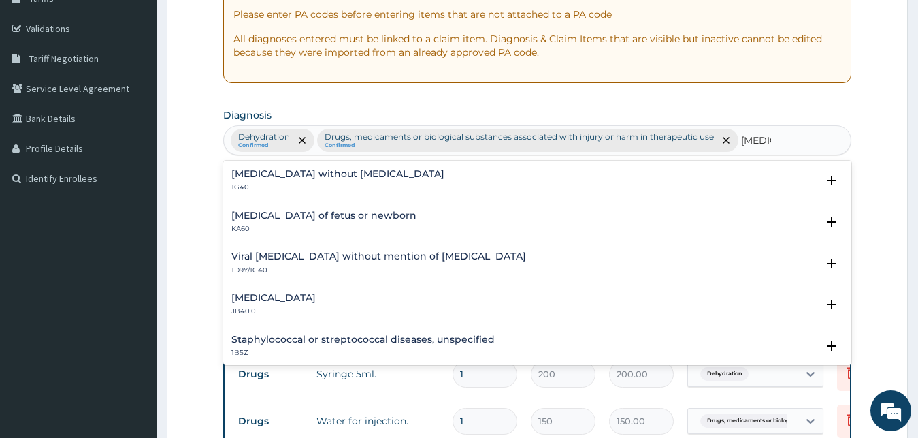
click at [299, 179] on h4 "Sepsis without septic shock" at bounding box center [337, 174] width 213 height 10
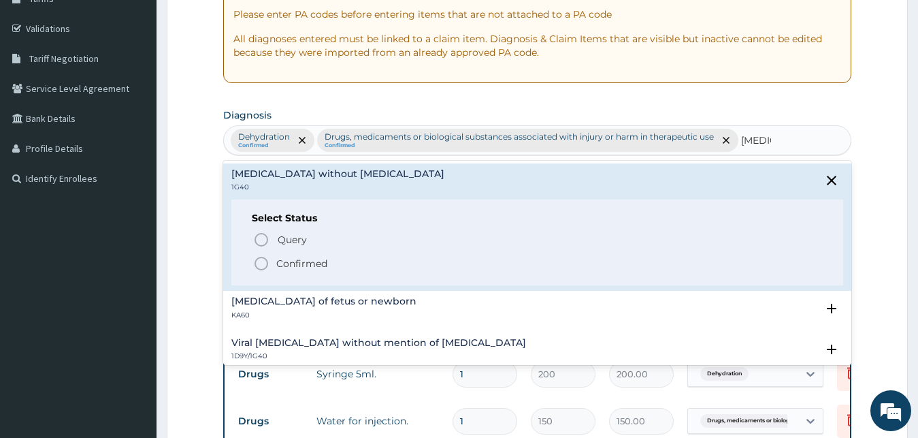
click at [307, 260] on p "Confirmed" at bounding box center [301, 264] width 51 height 14
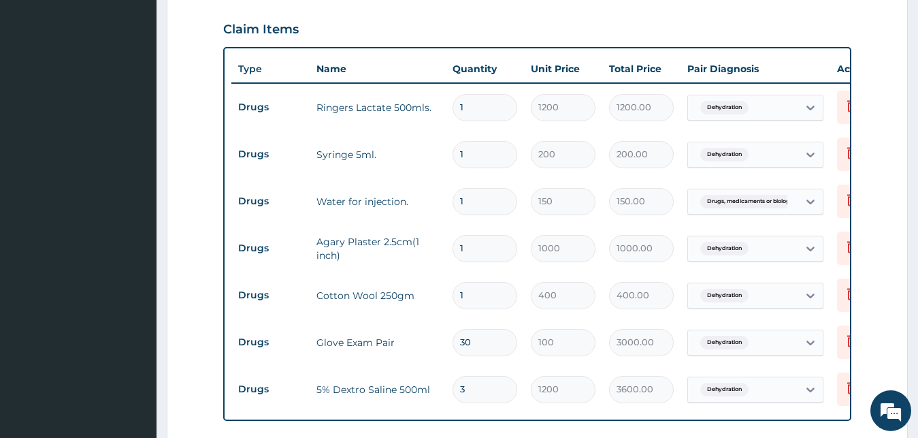
scroll to position [448, 0]
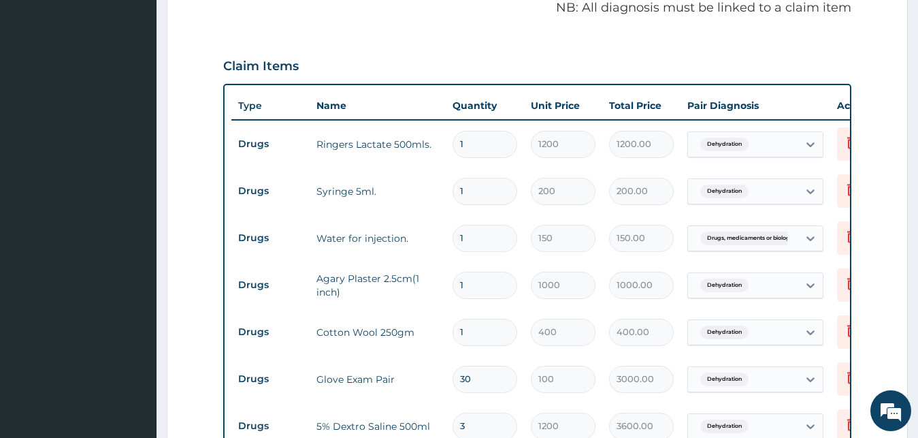
click at [762, 150] on div "Dehydration" at bounding box center [743, 144] width 110 height 23
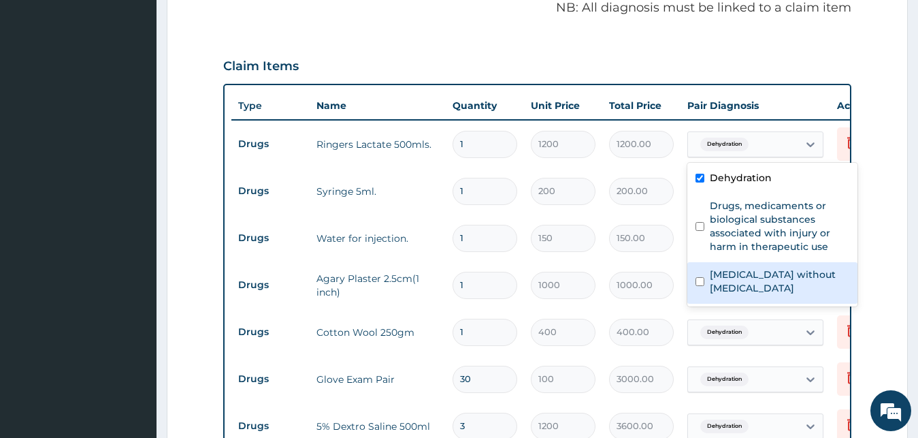
click at [751, 278] on label "Sepsis without septic shock" at bounding box center [780, 280] width 140 height 27
checkbox input "true"
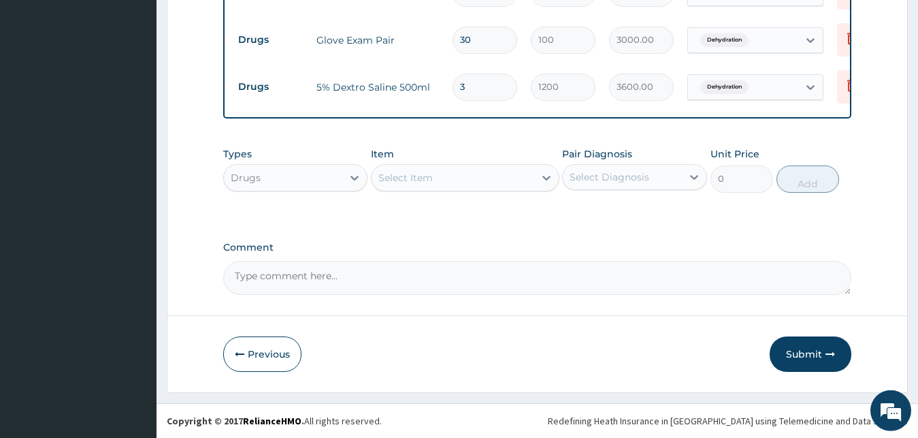
scroll to position [798, 0]
click at [625, 174] on div "Select Diagnosis" at bounding box center [610, 177] width 80 height 14
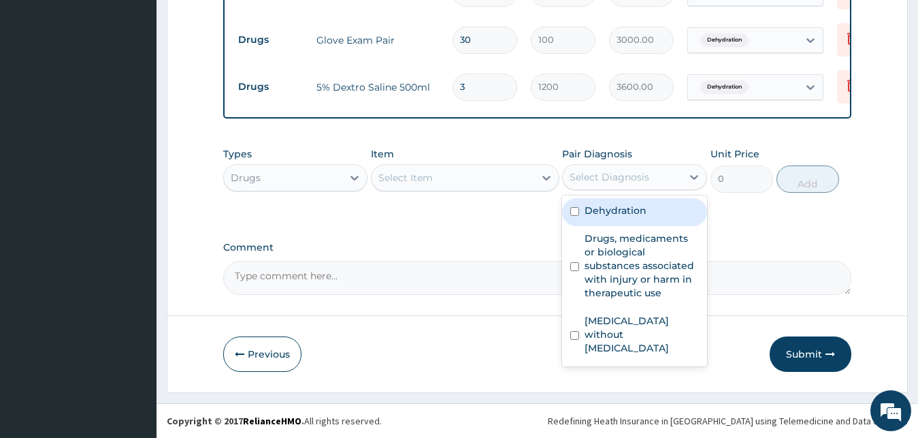
click at [617, 214] on label "Dehydration" at bounding box center [616, 210] width 62 height 14
checkbox input "true"
click at [473, 183] on div "Select Item" at bounding box center [453, 178] width 163 height 22
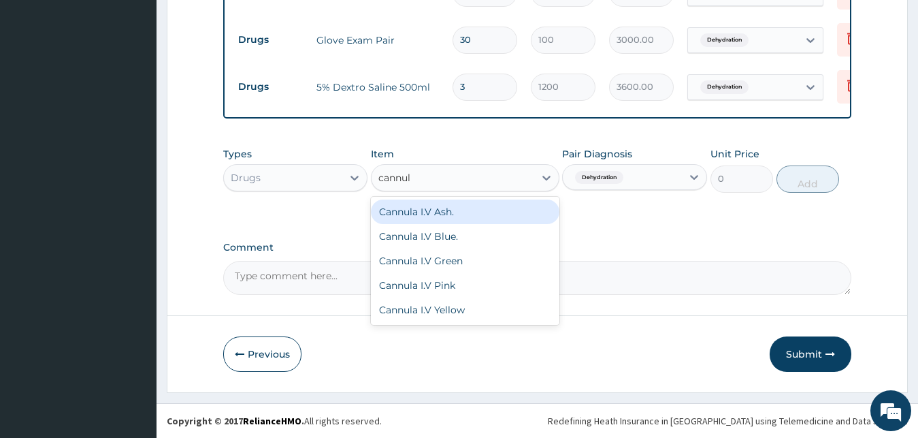
type input "cannula"
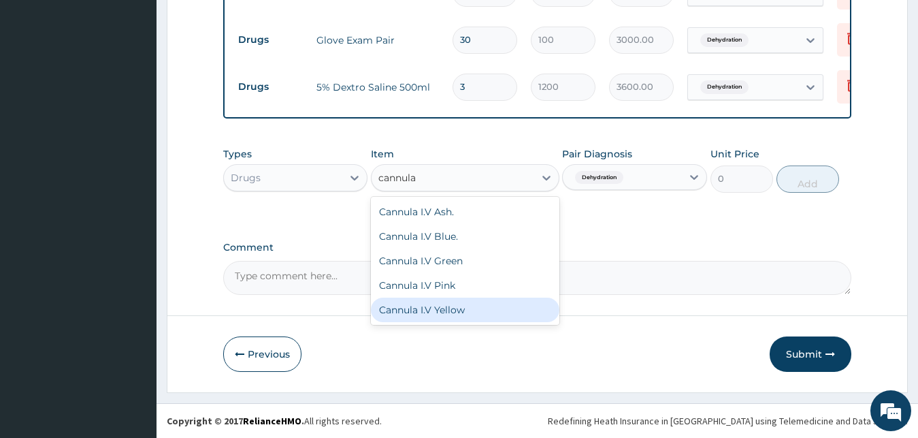
click at [437, 316] on div "Cannula I.V Yellow" at bounding box center [465, 309] width 189 height 25
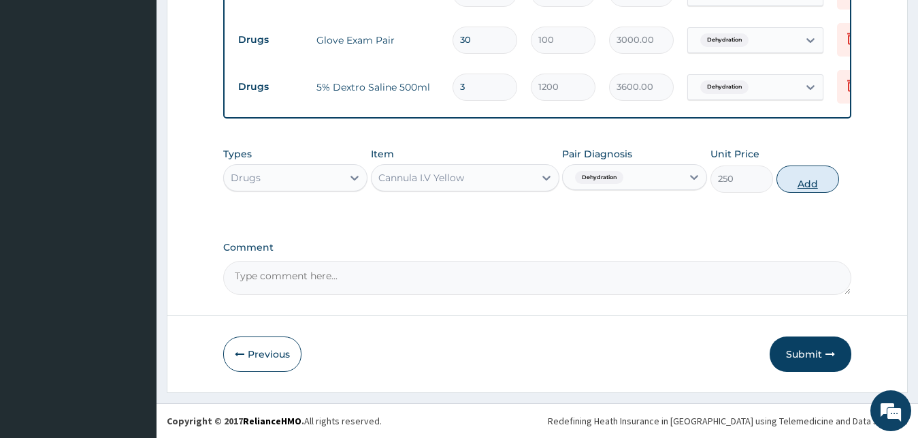
click at [796, 171] on button "Add" at bounding box center [808, 178] width 63 height 27
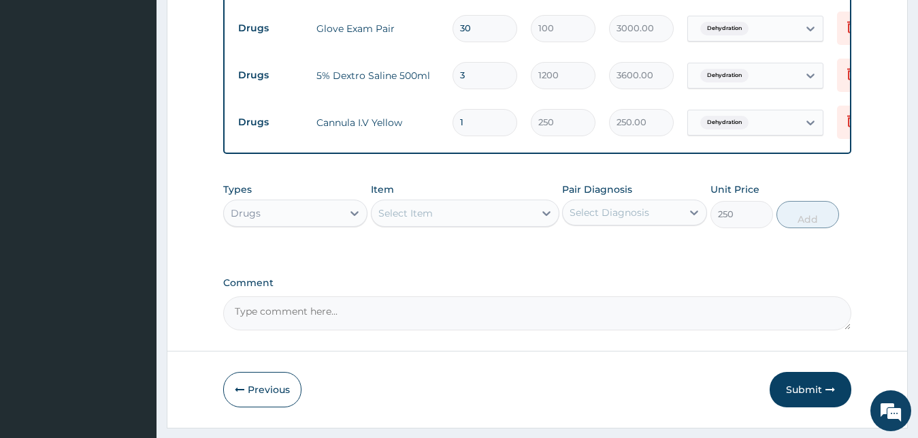
type input "0"
type input "0.00"
type input "3"
type input "750.00"
type input "3"
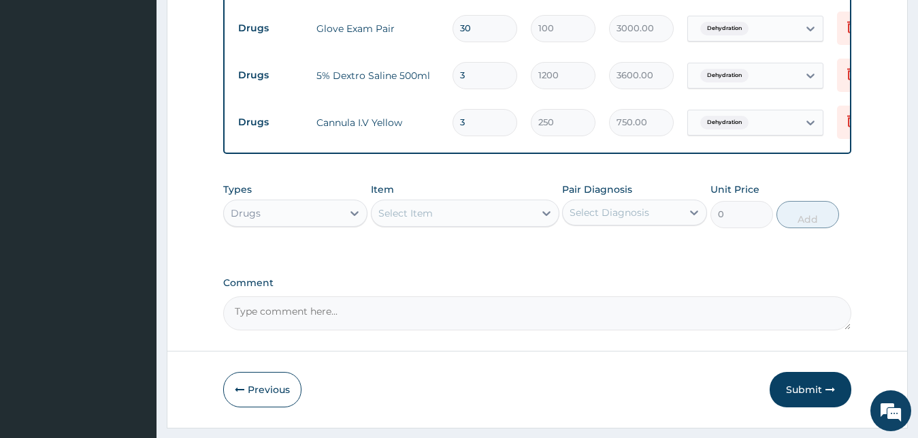
click at [596, 223] on div "Select Diagnosis" at bounding box center [622, 212] width 119 height 22
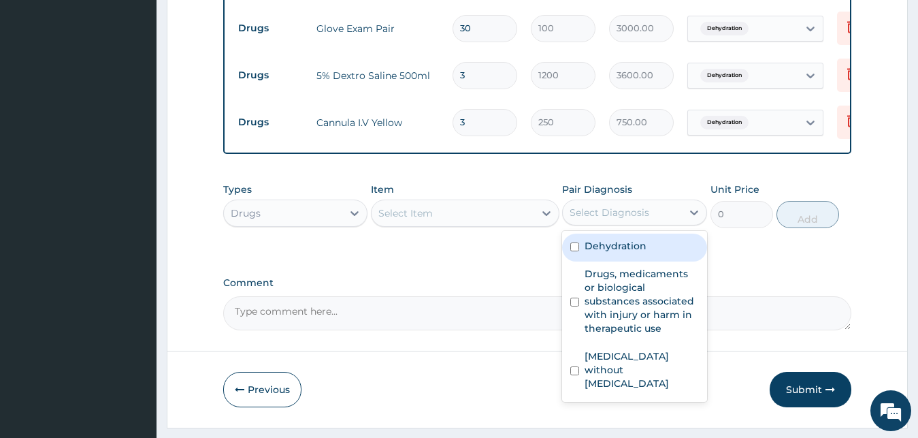
click at [627, 252] on label "Dehydration" at bounding box center [616, 246] width 62 height 14
checkbox input "true"
click at [494, 222] on div "Select Item" at bounding box center [453, 213] width 163 height 22
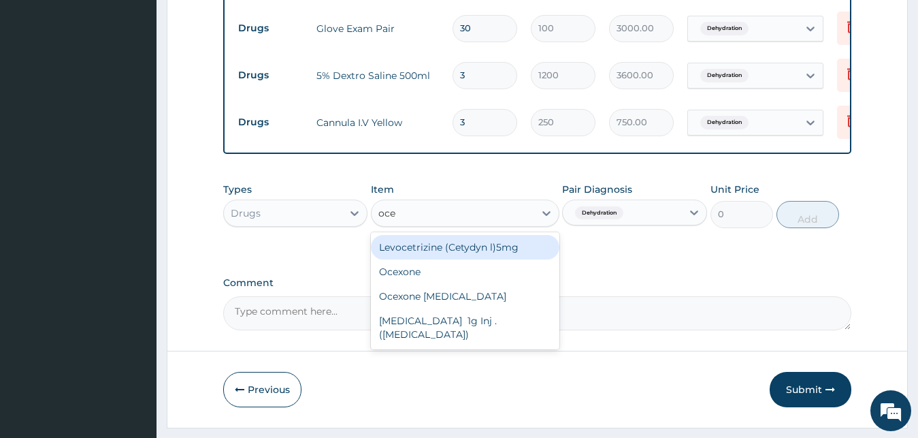
type input "ocex"
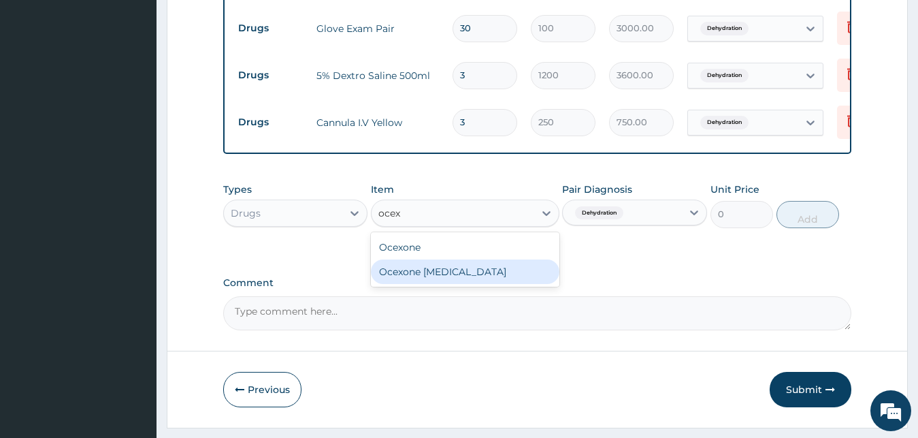
click at [471, 284] on div "Ocexone ceftriaxone" at bounding box center [465, 271] width 189 height 25
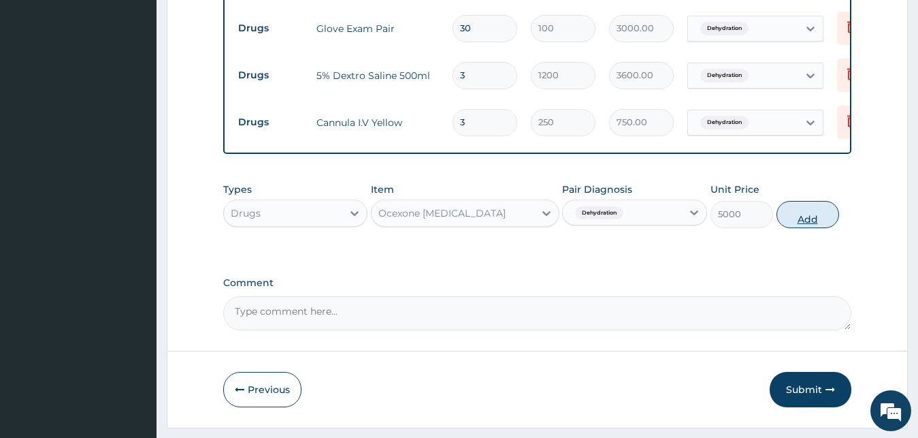
click at [800, 220] on button "Add" at bounding box center [808, 214] width 63 height 27
type input "0"
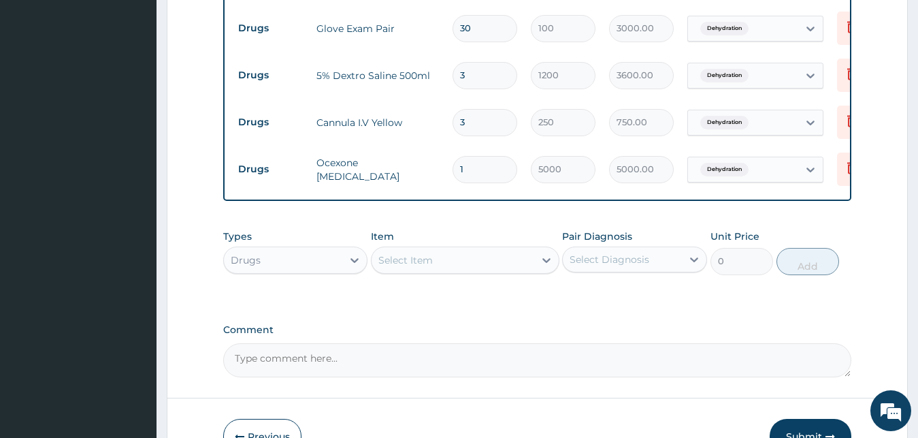
type input "0.00"
type input "5"
type input "25000.00"
type input "5"
click at [485, 269] on div "Select Item" at bounding box center [453, 260] width 163 height 22
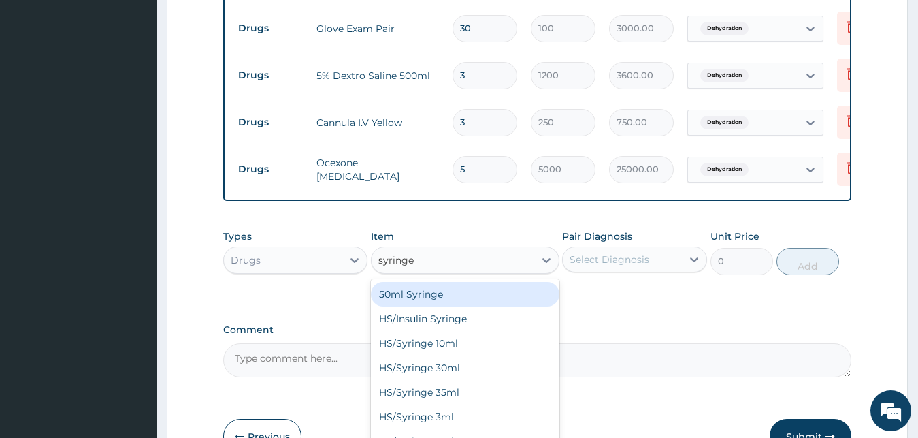
type input "syringe 5"
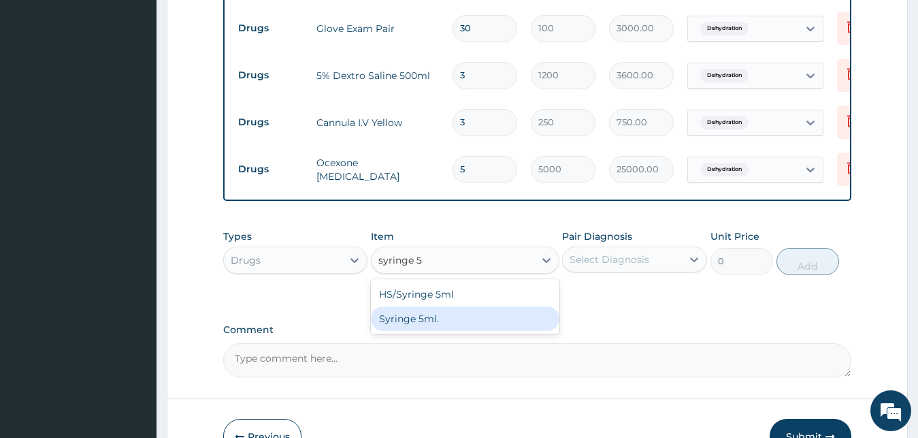
click at [461, 329] on div "Syringe 5ml." at bounding box center [465, 318] width 189 height 25
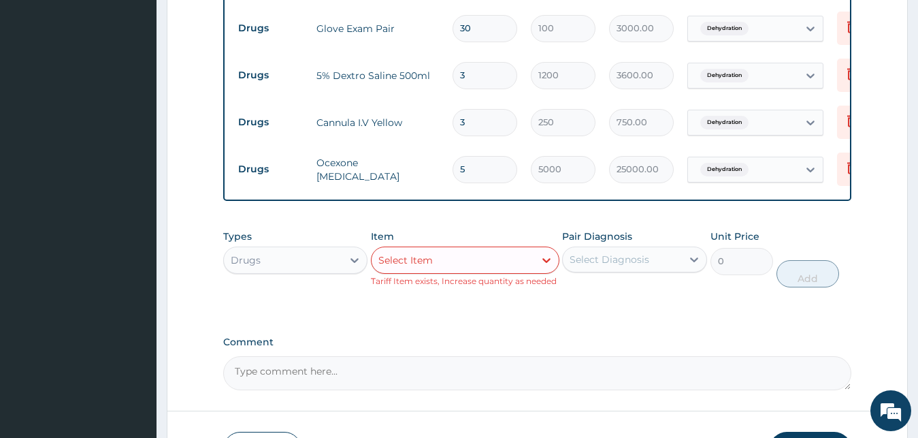
click at [466, 274] on div "Select Item" at bounding box center [465, 259] width 189 height 27
type input "syringe 5"
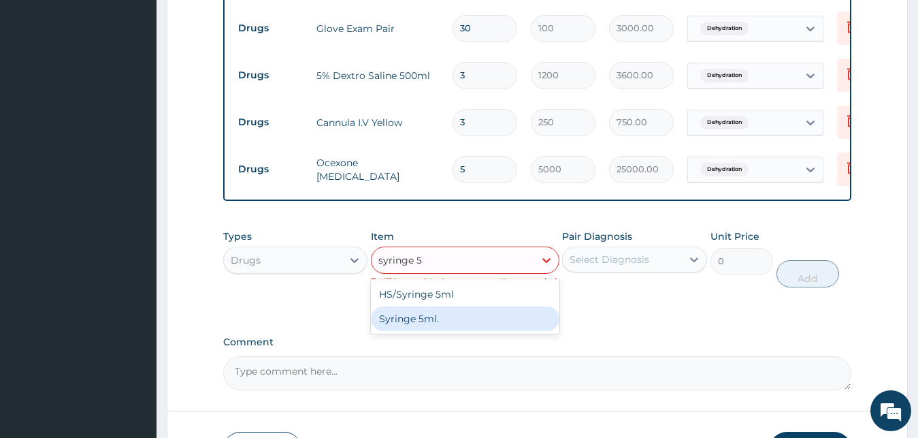
click at [517, 331] on div "Syringe 5ml." at bounding box center [465, 318] width 189 height 25
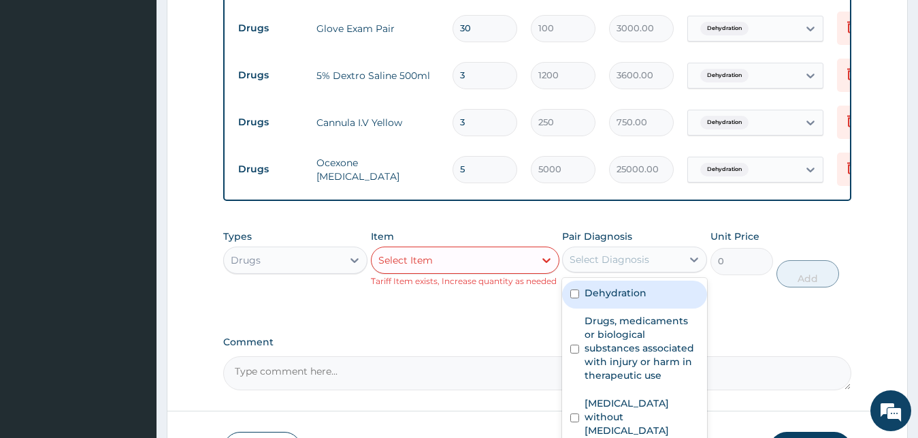
click at [612, 266] on div "Select Diagnosis" at bounding box center [610, 259] width 80 height 14
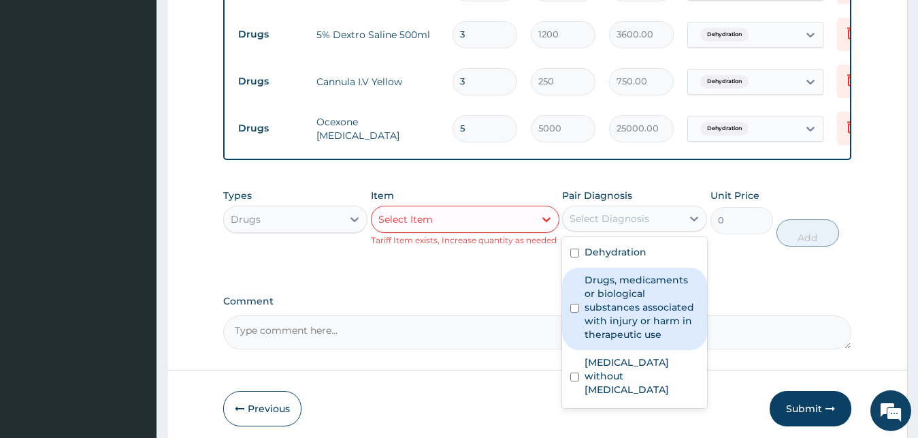
scroll to position [868, 0]
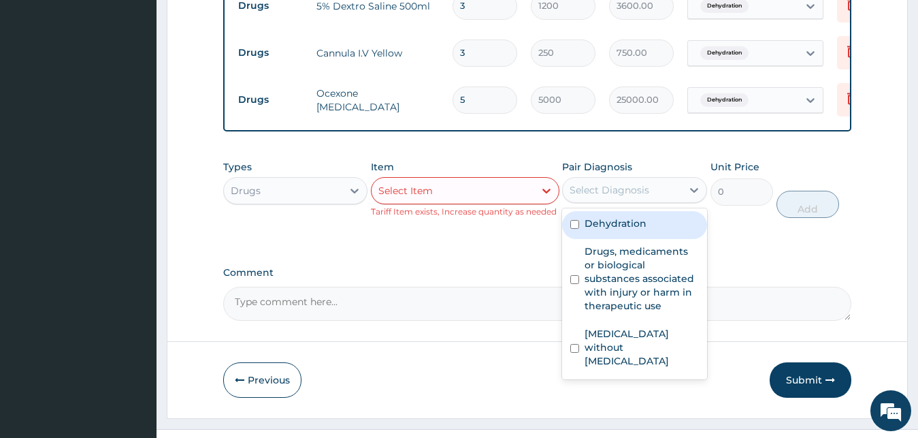
click at [654, 239] on div "Dehydration" at bounding box center [634, 225] width 145 height 28
checkbox input "true"
click at [472, 204] on div "Select Item" at bounding box center [465, 190] width 189 height 27
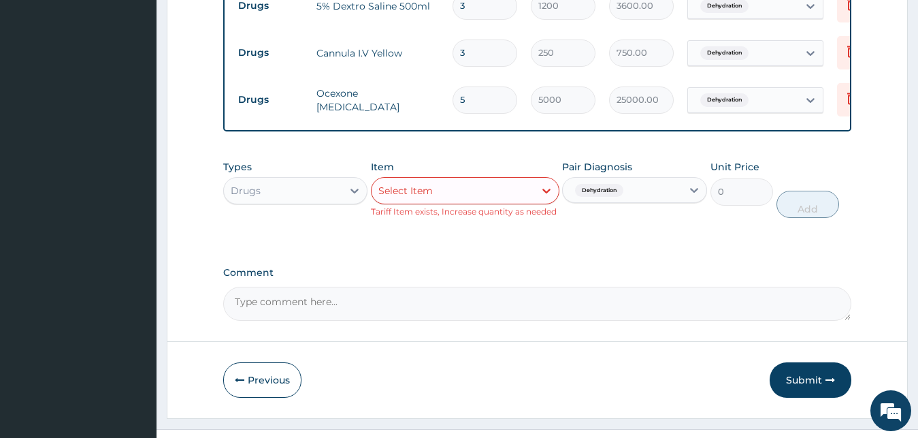
click at [426, 201] on div "Select Item" at bounding box center [453, 191] width 163 height 22
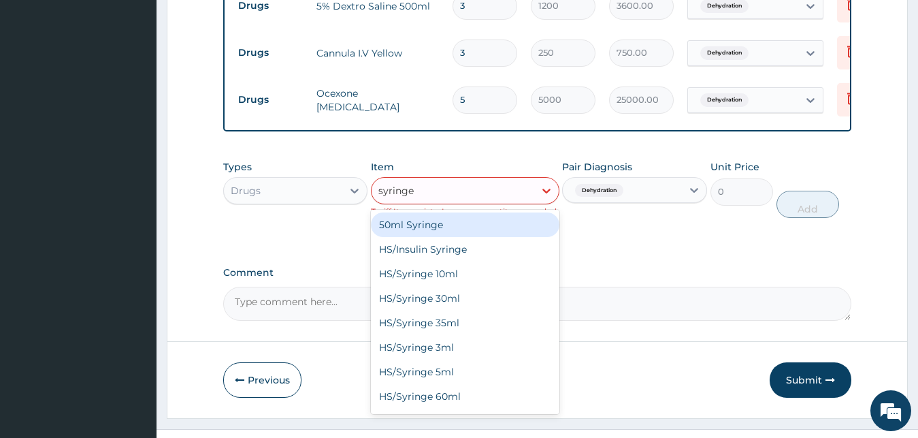
type input "syringe 5"
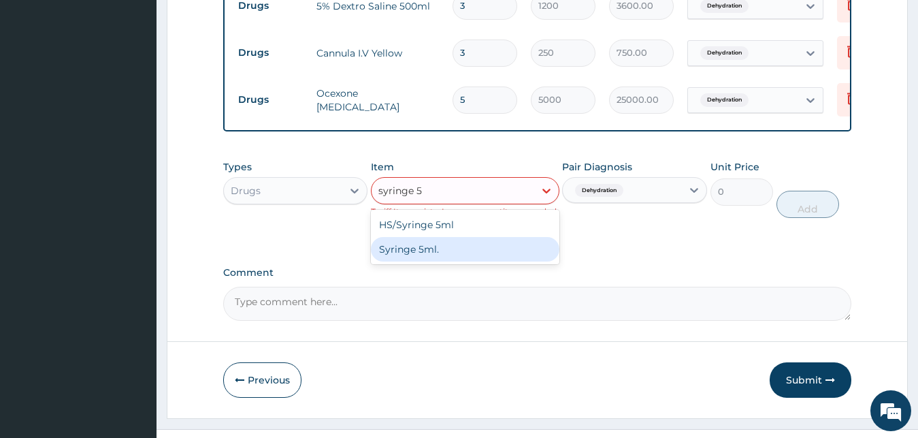
click at [446, 261] on div "Syringe 5ml." at bounding box center [465, 249] width 189 height 25
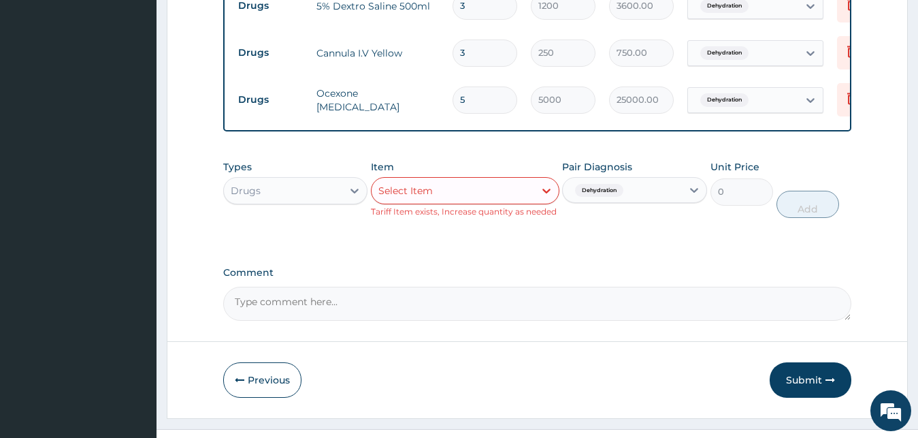
click at [293, 201] on div "Drugs" at bounding box center [283, 191] width 119 height 22
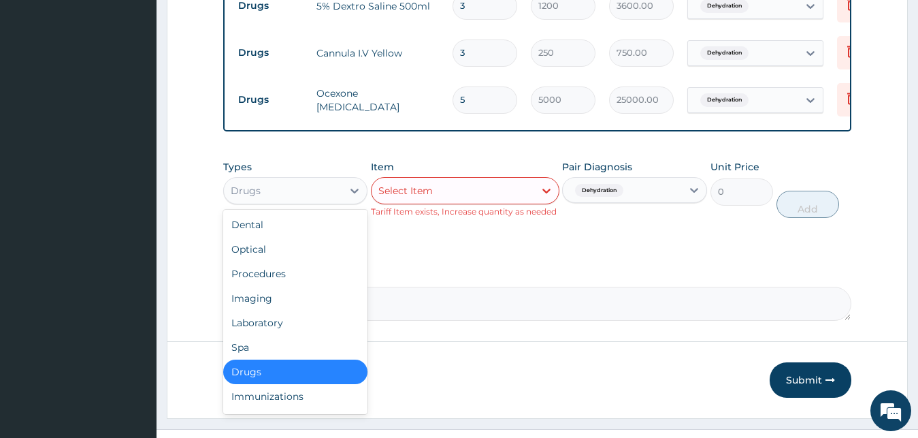
click at [293, 201] on div "Drugs" at bounding box center [283, 191] width 119 height 22
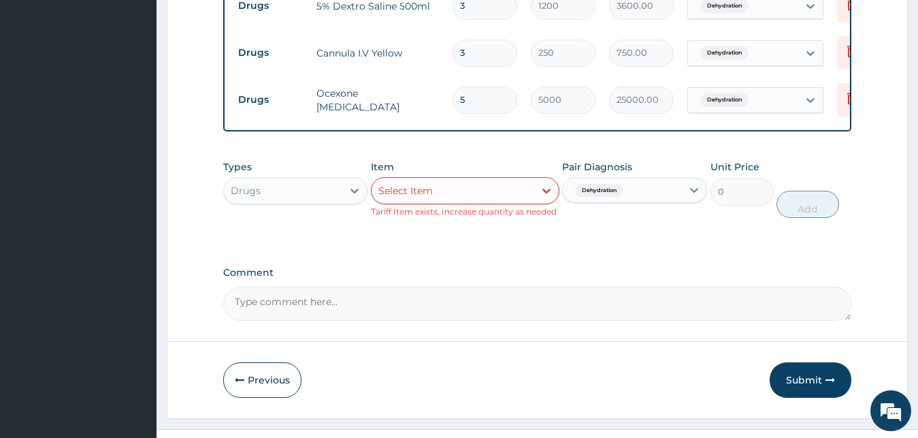
click at [498, 204] on div "Select Item" at bounding box center [465, 190] width 189 height 27
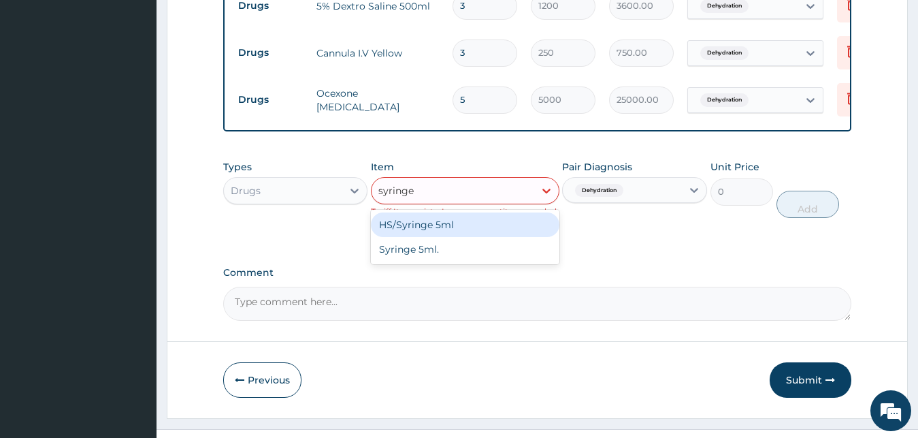
type input "syringe 5"
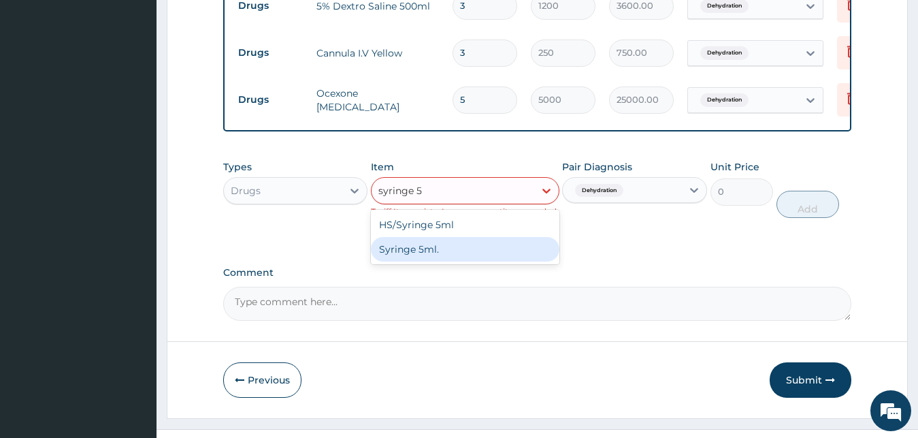
click at [442, 261] on div "Syringe 5ml." at bounding box center [465, 249] width 189 height 25
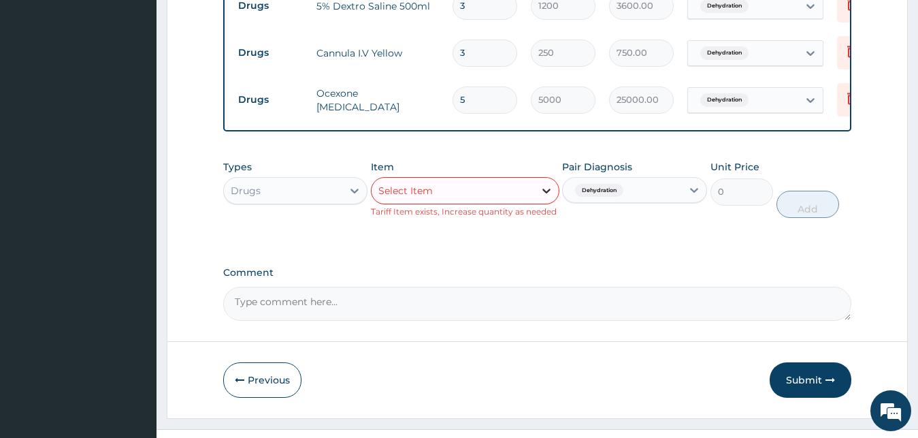
click at [544, 197] on icon at bounding box center [547, 191] width 14 height 14
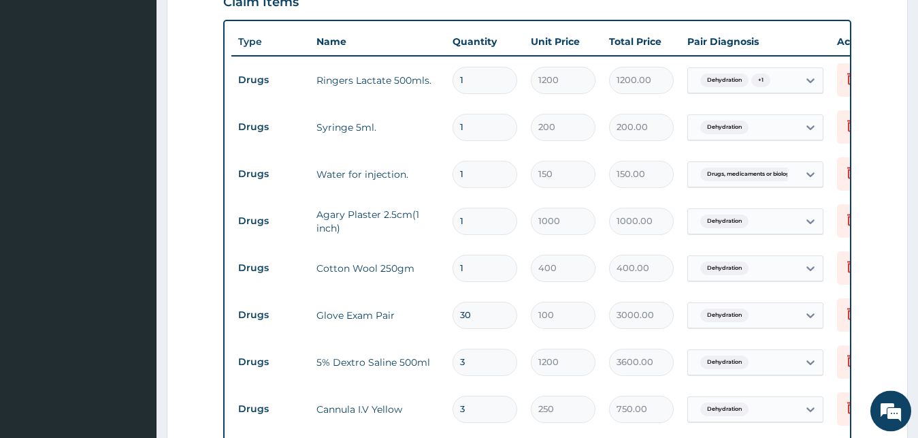
scroll to position [489, 0]
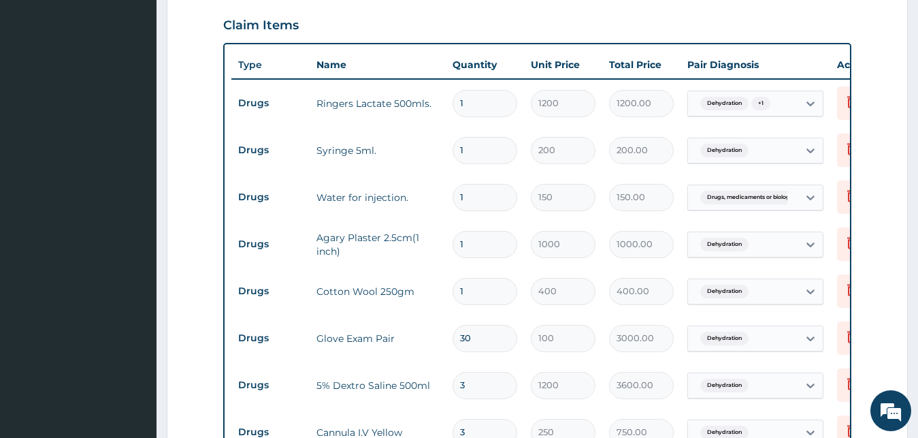
type input "s"
click at [478, 157] on input "1" at bounding box center [485, 150] width 65 height 27
type input "13"
type input "2600.00"
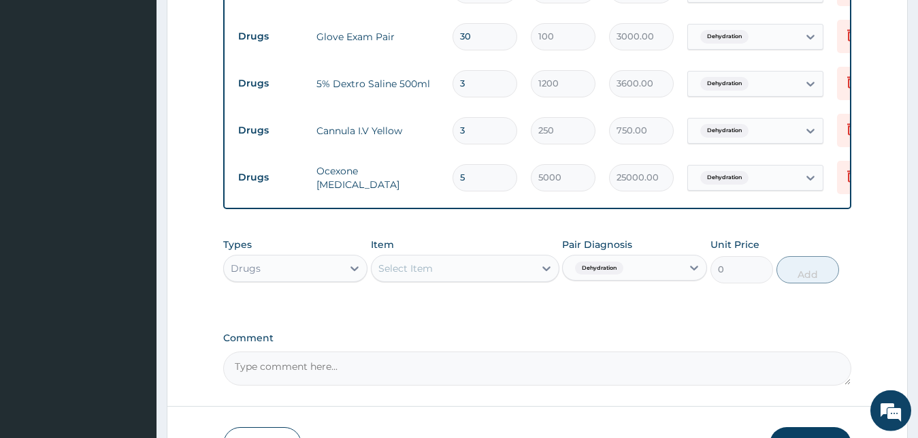
scroll to position [892, 0]
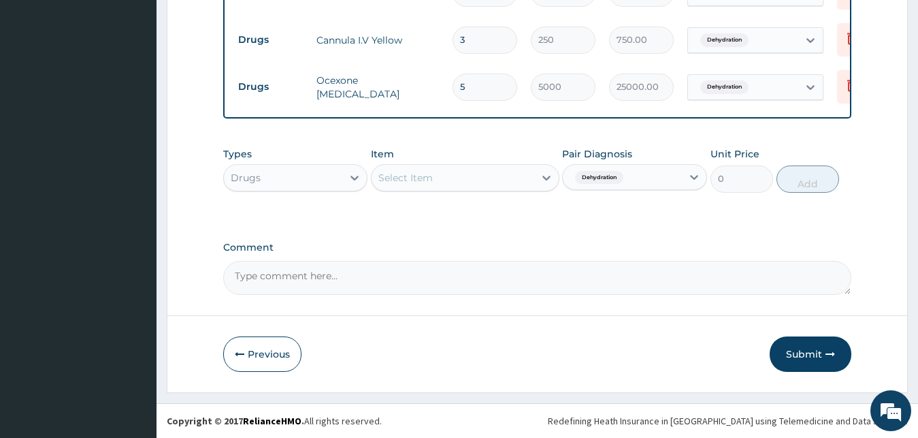
type input "13"
click at [502, 181] on div "Select Item" at bounding box center [453, 178] width 163 height 22
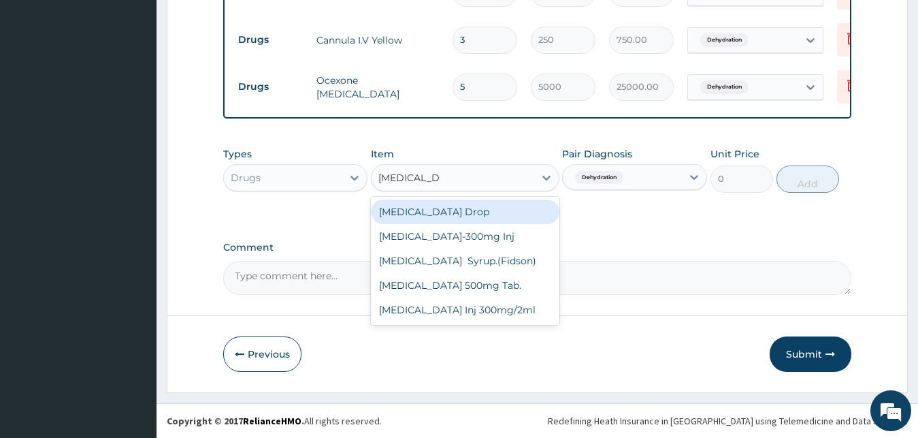
type input "paracetamol"
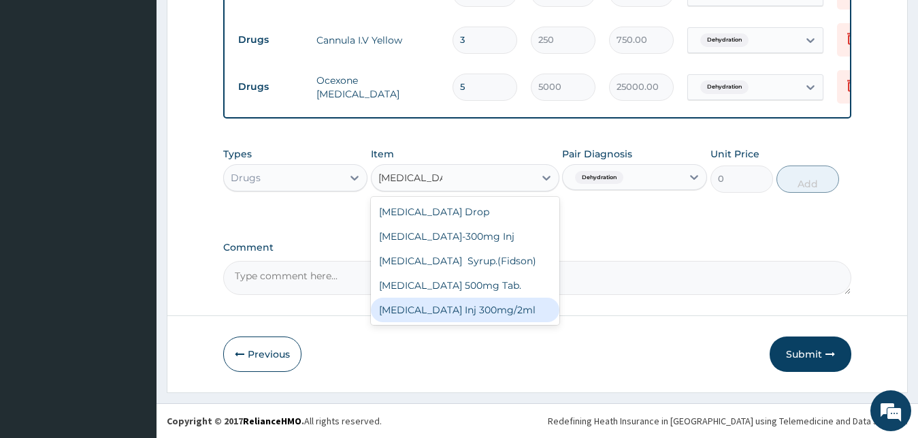
click at [478, 311] on div "Paracetamol Inj 300mg/2ml" at bounding box center [465, 309] width 189 height 25
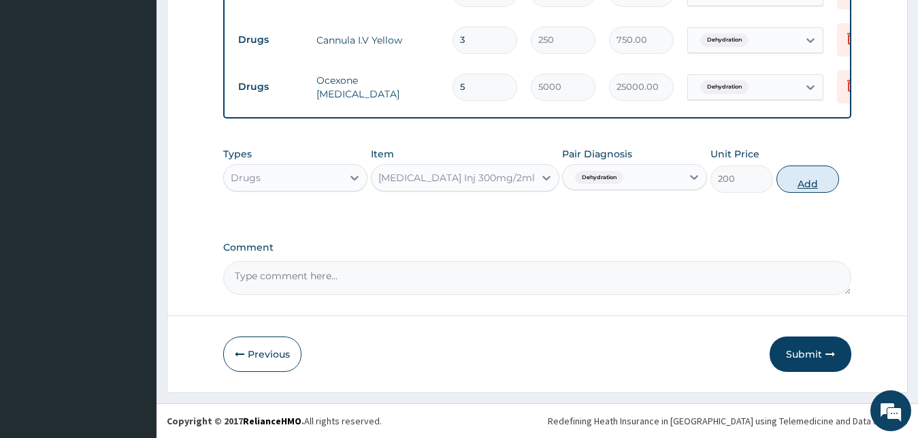
click at [799, 181] on button "Add" at bounding box center [808, 178] width 63 height 27
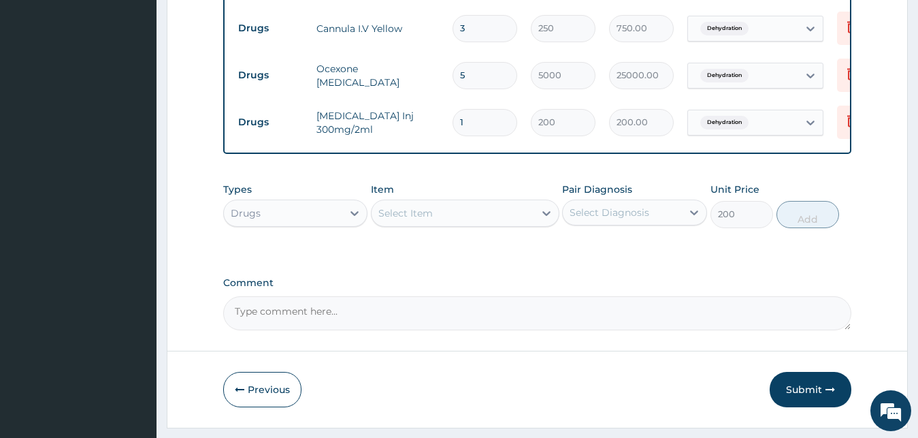
type input "0"
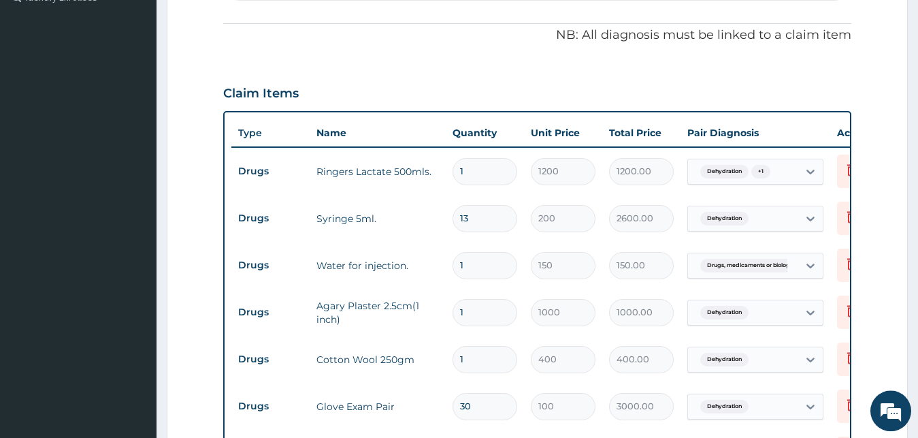
scroll to position [337, 0]
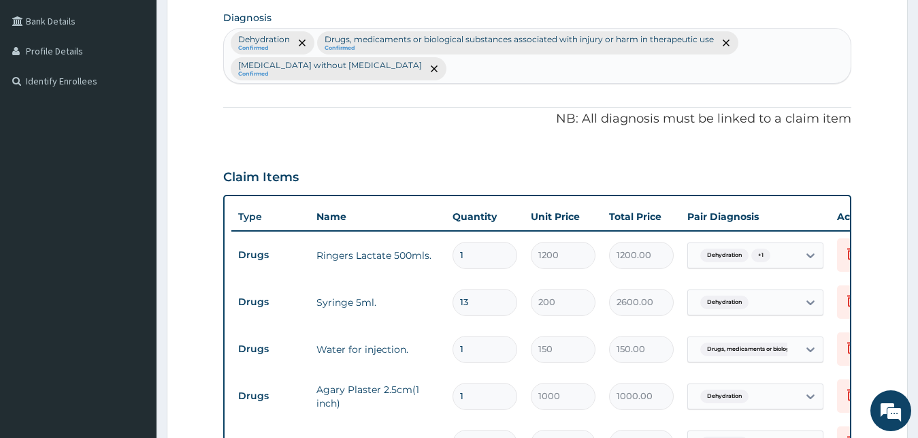
click at [415, 74] on div "Dehydration Confirmed Drugs, medicaments or biological substances associated wi…" at bounding box center [537, 56] width 627 height 54
type input "fever"
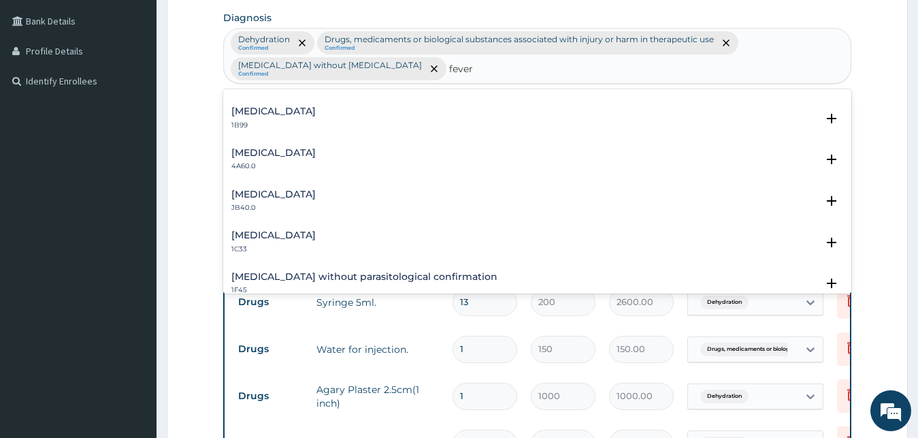
scroll to position [0, 0]
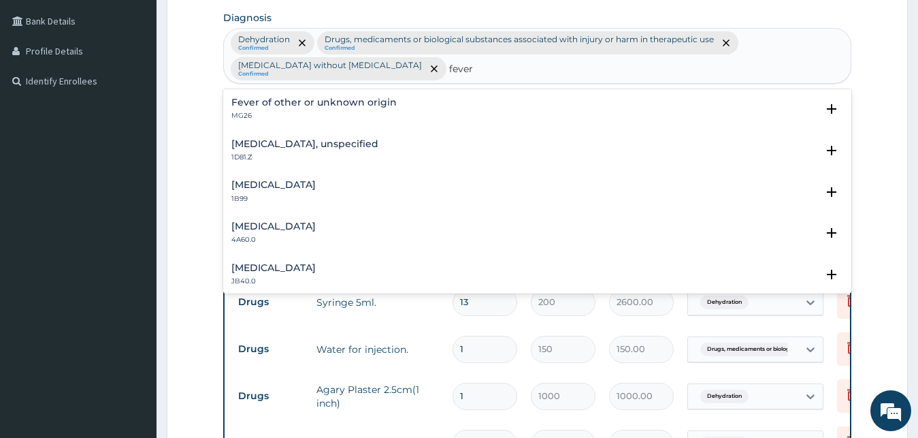
click at [301, 98] on h4 "Fever of other or unknown origin" at bounding box center [313, 102] width 165 height 10
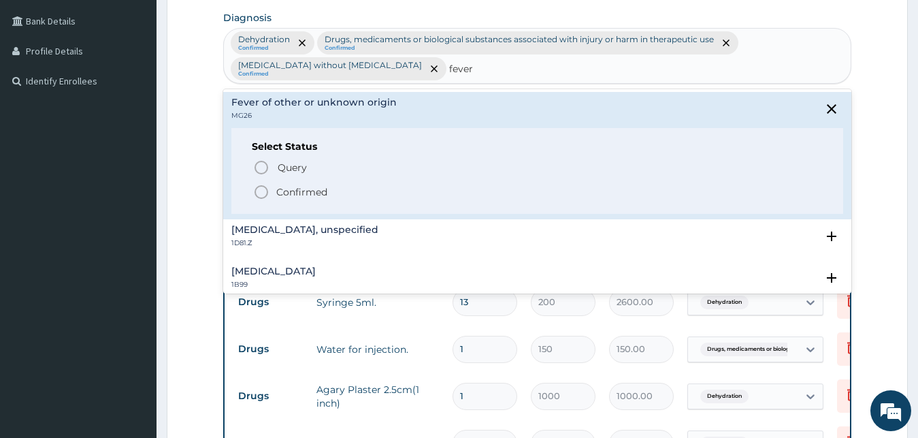
click at [292, 191] on p "Confirmed" at bounding box center [301, 192] width 51 height 14
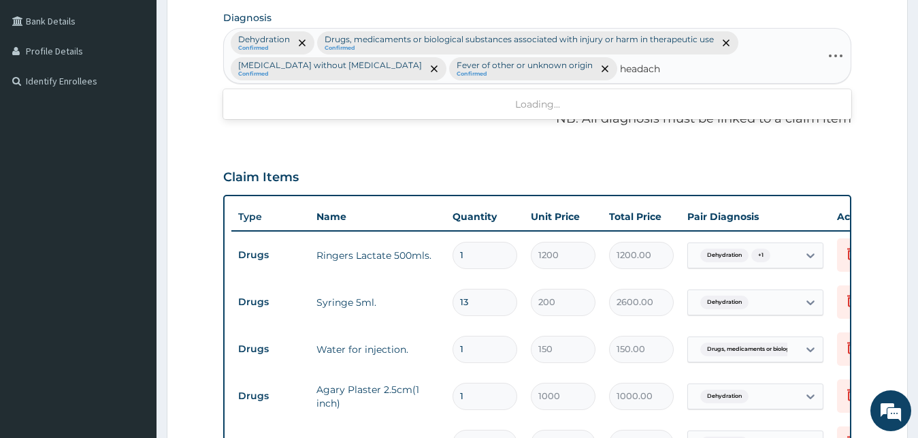
type input "headache"
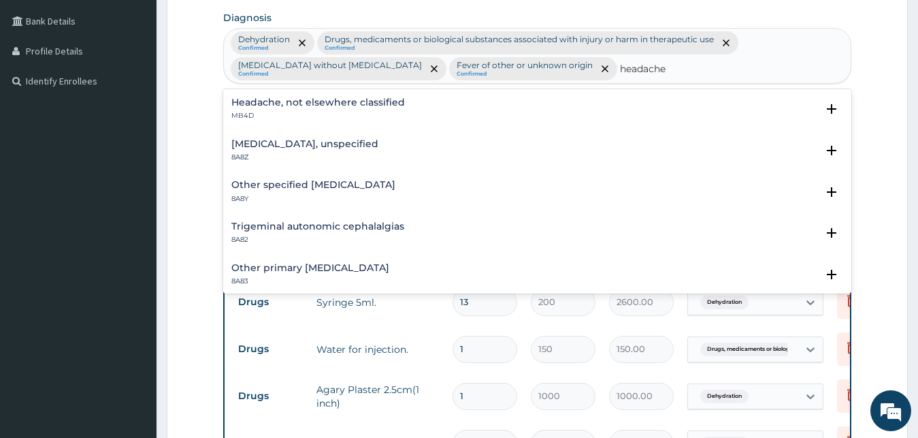
click at [338, 108] on h4 "Headache, not elsewhere classified" at bounding box center [318, 102] width 174 height 10
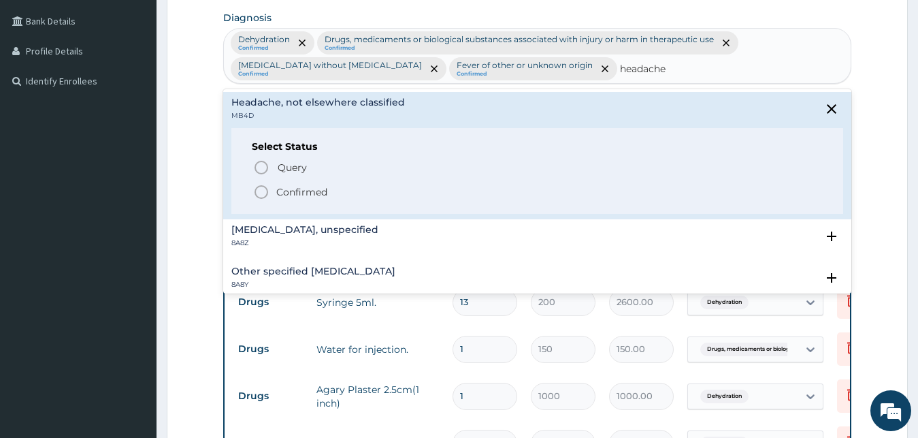
click at [317, 194] on p "Confirmed" at bounding box center [301, 192] width 51 height 14
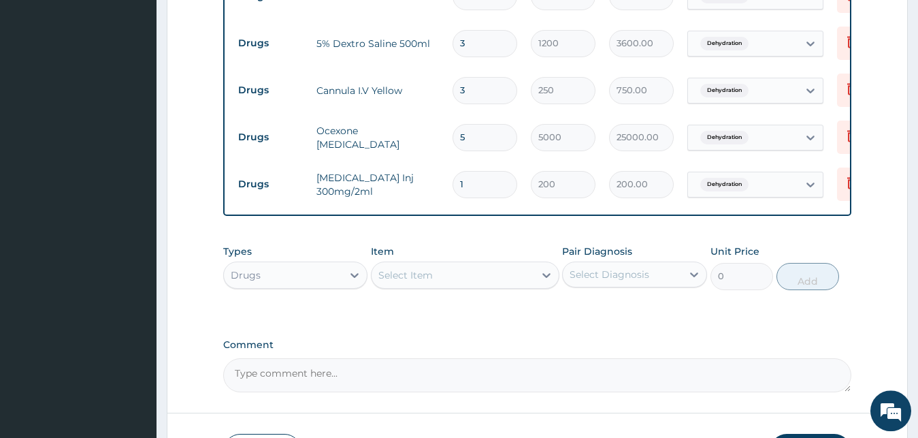
scroll to position [892, 0]
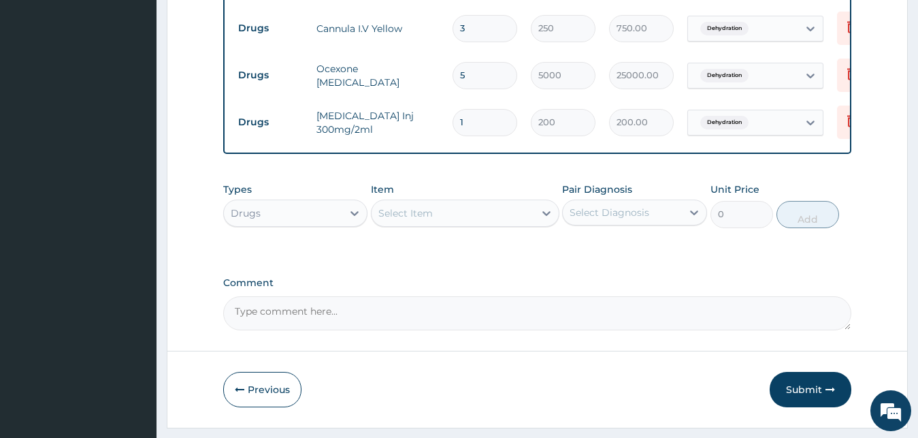
click at [616, 223] on div "Select Diagnosis" at bounding box center [622, 212] width 119 height 22
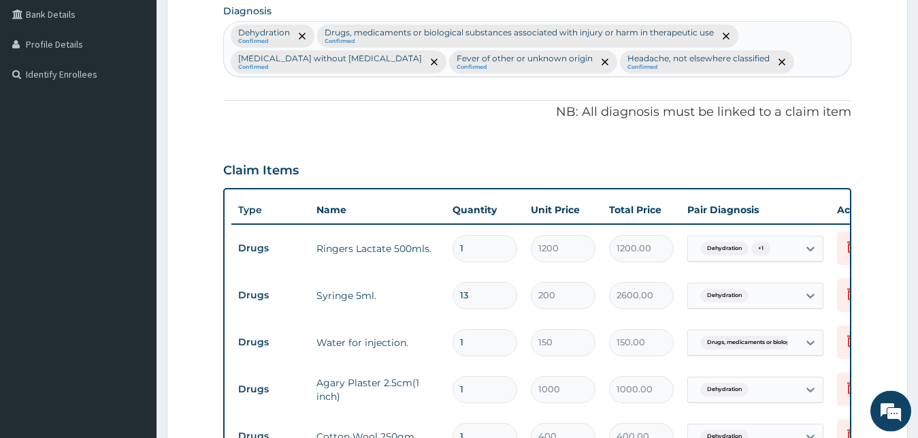
scroll to position [337, 0]
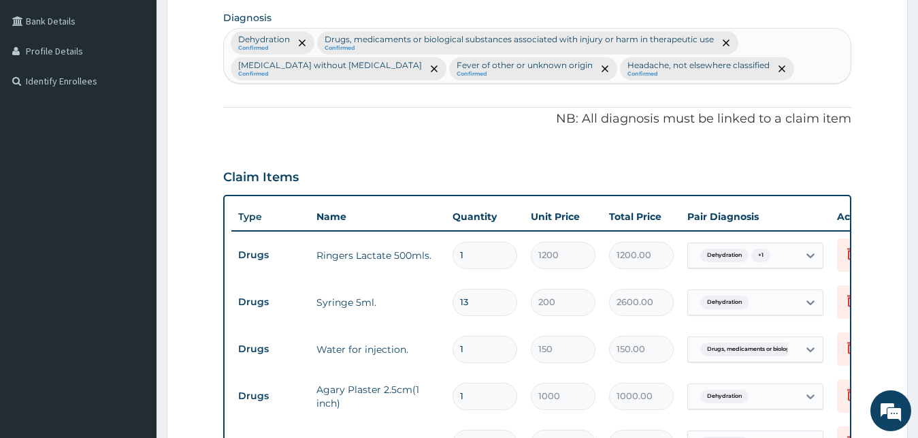
click at [771, 71] on div "Dehydration Confirmed Drugs, medicaments or biological substances associated wi…" at bounding box center [537, 56] width 627 height 54
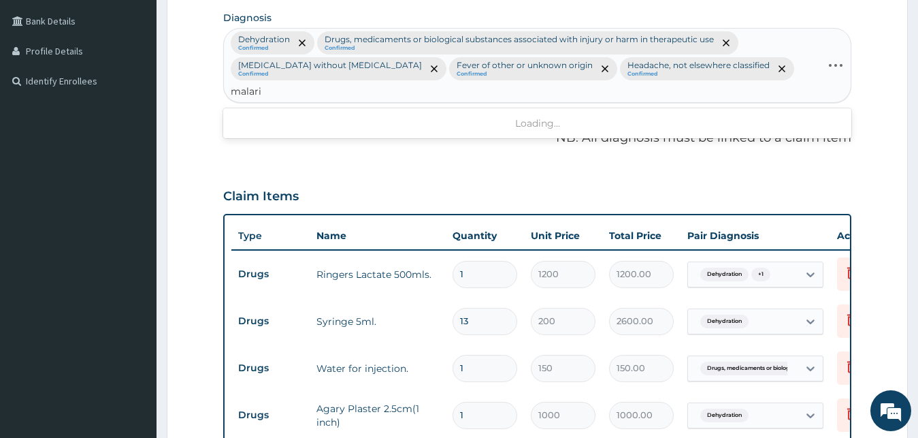
type input "malaria"
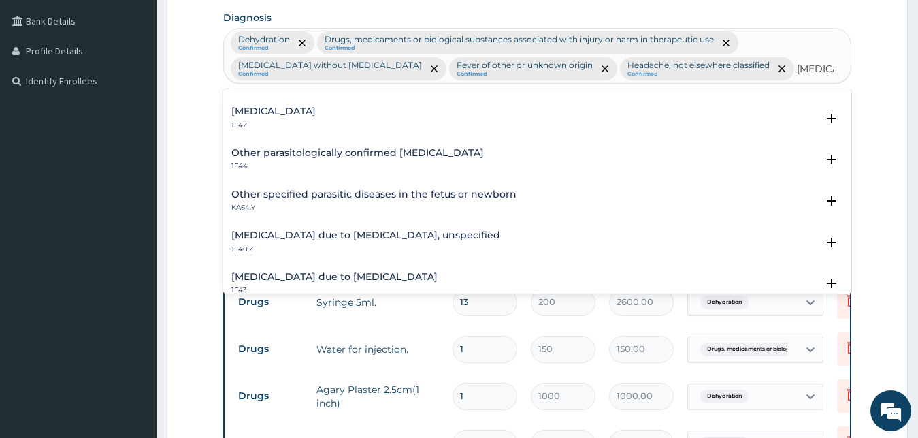
scroll to position [0, 0]
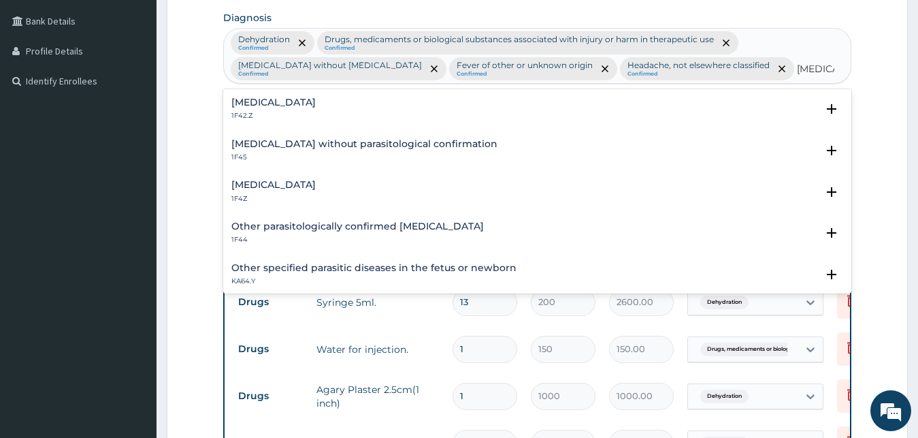
click at [316, 100] on h4 "Plasmodium malariae malaria without complication" at bounding box center [273, 102] width 84 height 10
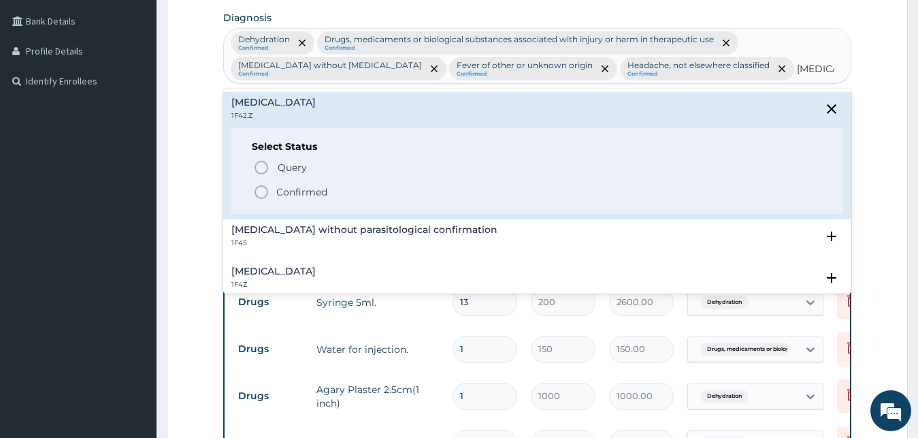
click at [319, 187] on p "Confirmed" at bounding box center [301, 192] width 51 height 14
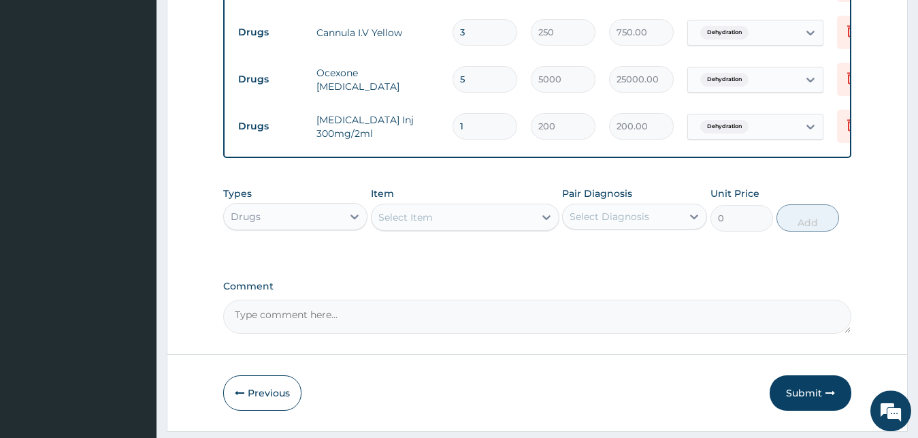
scroll to position [964, 0]
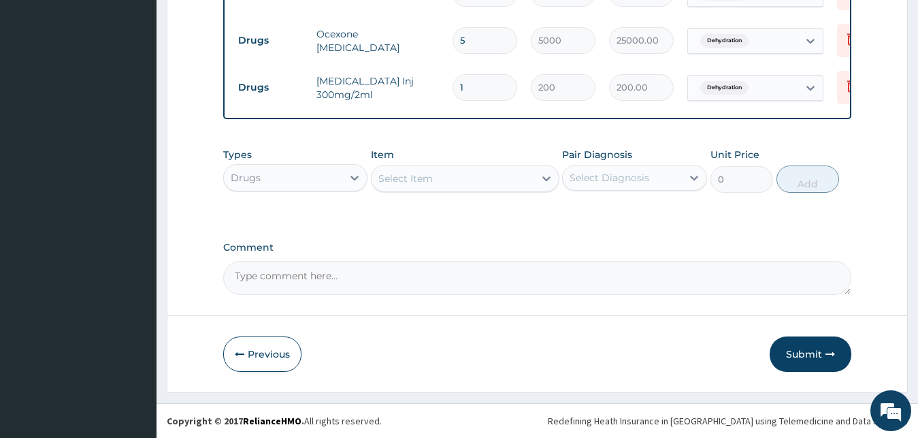
click at [637, 177] on div "Select Diagnosis" at bounding box center [610, 178] width 80 height 14
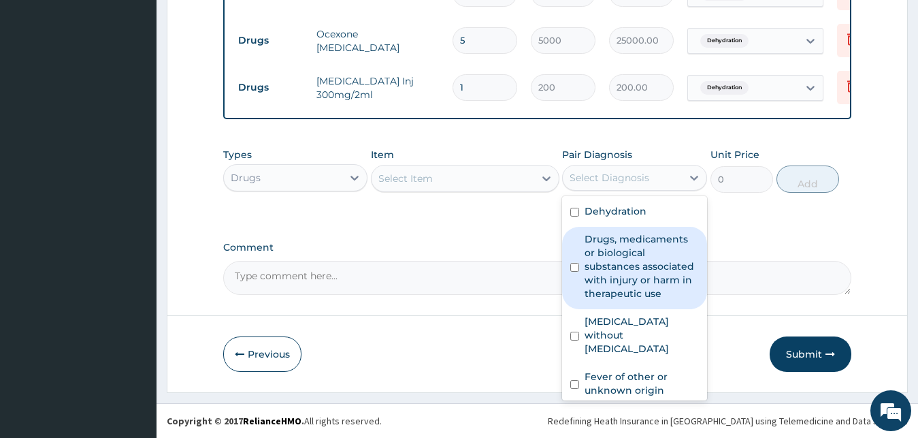
scroll to position [118, 0]
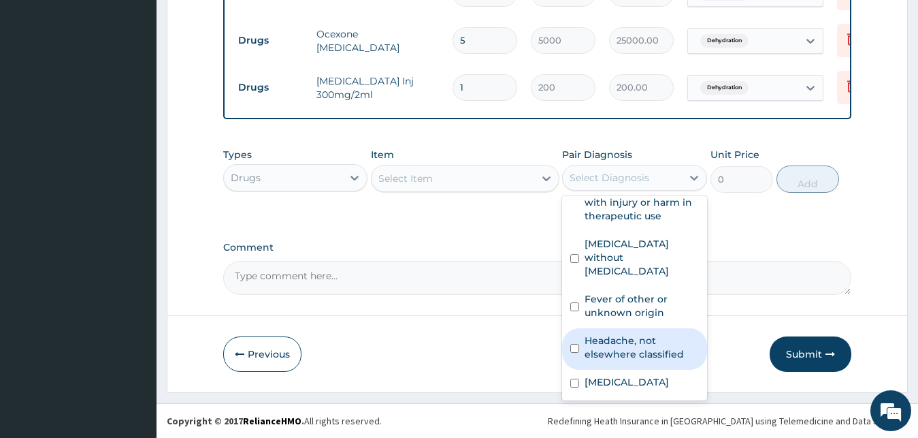
click at [623, 375] on label "Plasmodium malariae malaria without complication" at bounding box center [627, 382] width 84 height 14
checkbox input "true"
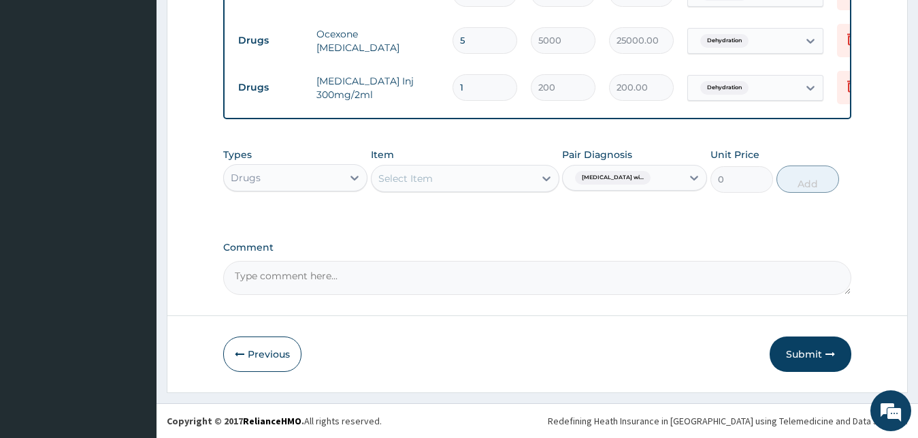
click at [400, 164] on div "Item Select Item" at bounding box center [465, 170] width 189 height 45
click at [420, 178] on div "Select Item" at bounding box center [405, 179] width 54 height 14
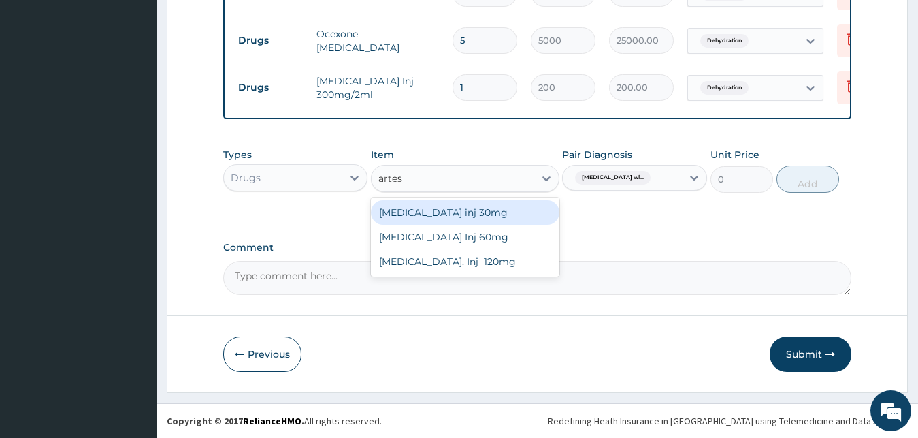
type input "artesu"
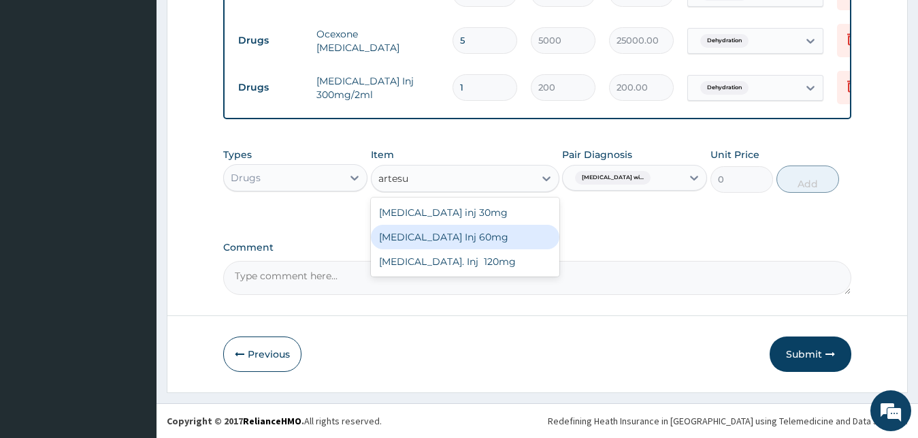
click at [468, 240] on div "Artesunate Inj 60mg" at bounding box center [465, 237] width 189 height 25
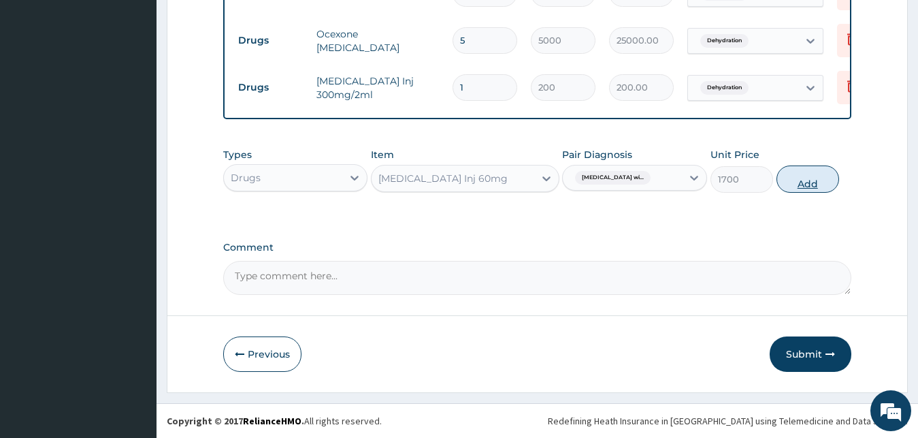
click at [806, 182] on button "Add" at bounding box center [808, 178] width 63 height 27
type input "0"
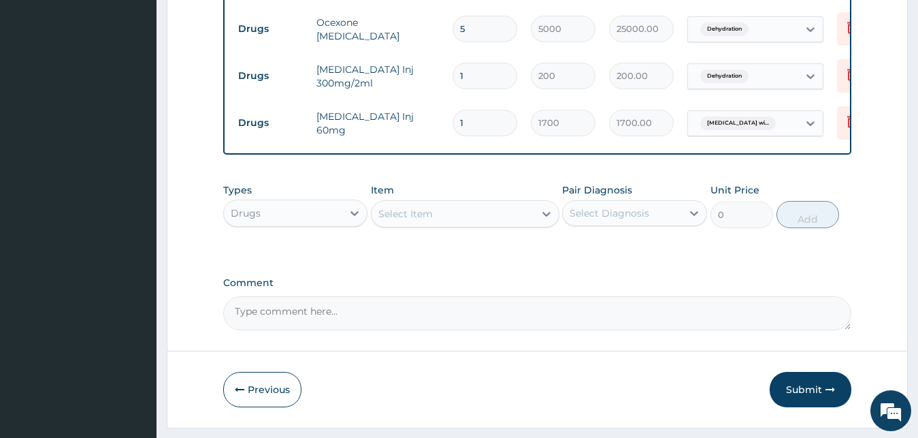
type input "0.00"
type input "3"
type input "5100.00"
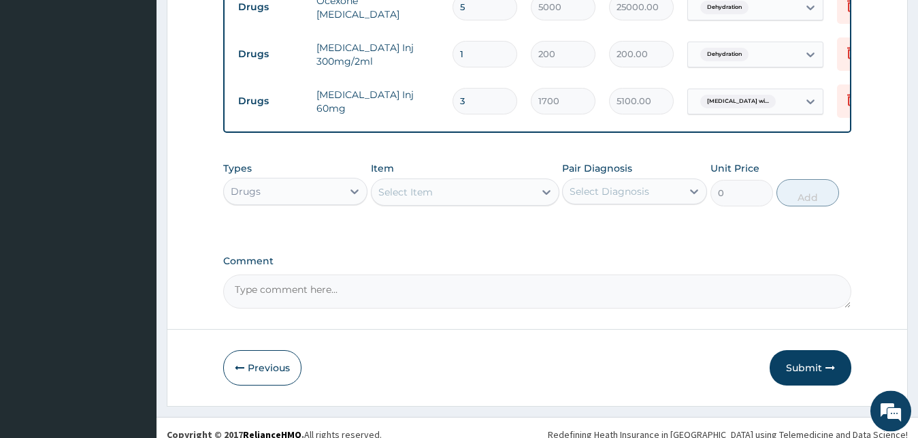
scroll to position [1011, 0]
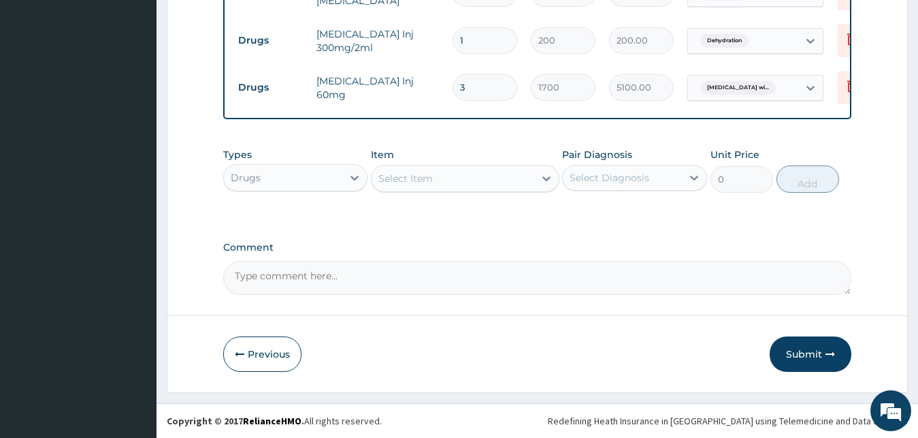
type input "3"
click at [628, 171] on div "Select Diagnosis" at bounding box center [622, 178] width 119 height 22
click at [613, 191] on div "Pair Diagnosis option Plasmodium malariae malaria without complication, selecte…" at bounding box center [634, 170] width 145 height 45
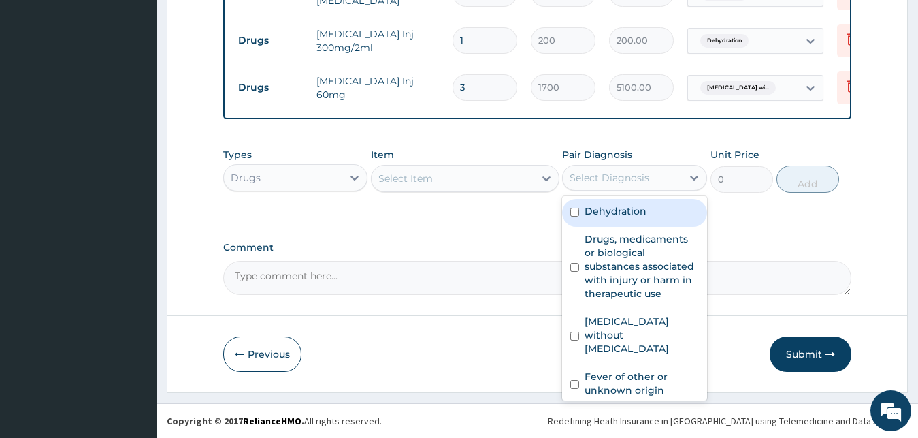
click at [623, 210] on label "Dehydration" at bounding box center [616, 211] width 62 height 14
checkbox input "true"
click at [421, 167] on div "Select Item" at bounding box center [465, 178] width 189 height 27
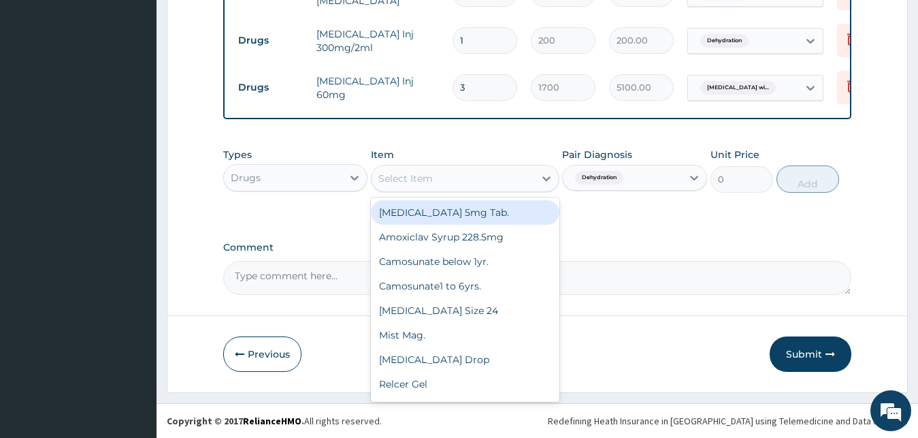
type input "r"
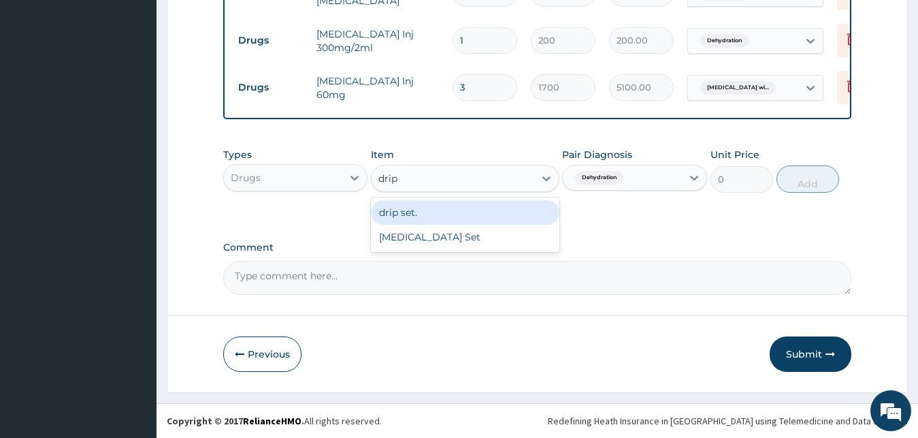
type input "drip s"
click at [432, 210] on div "drip set." at bounding box center [465, 212] width 189 height 25
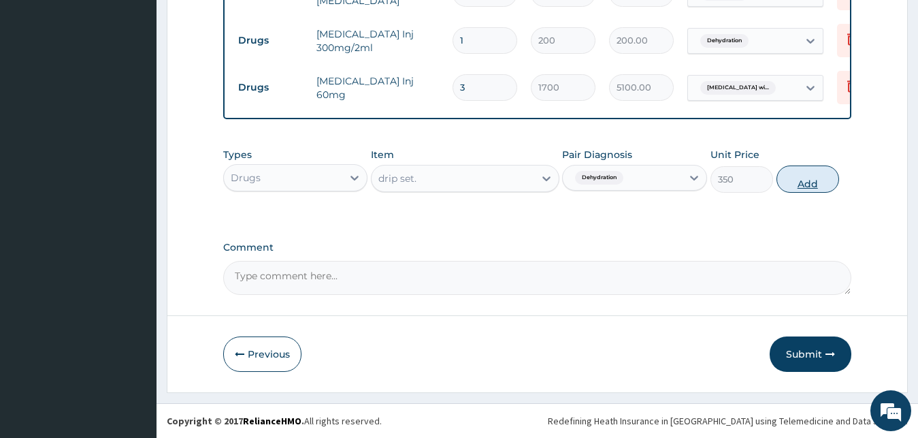
click at [806, 178] on button "Add" at bounding box center [808, 178] width 63 height 27
type input "0"
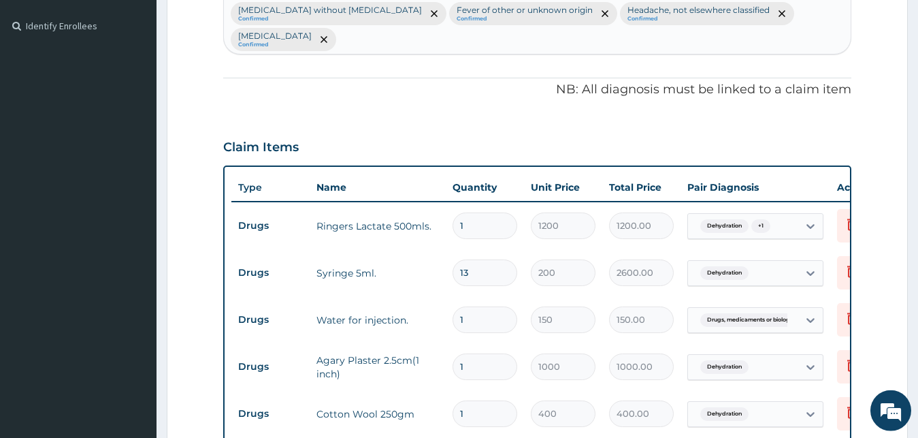
scroll to position [387, 0]
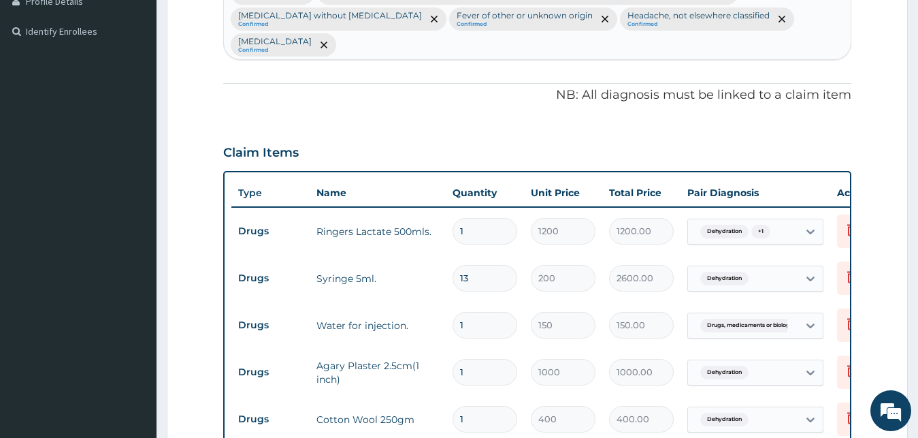
click at [495, 48] on div "Dehydration Confirmed Drugs, medicaments or biological substances associated wi…" at bounding box center [537, 19] width 627 height 80
type input "pyelonephritis"
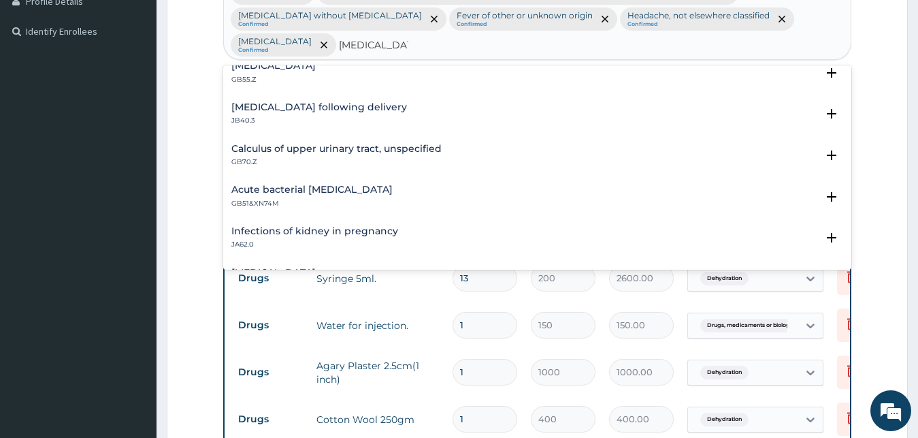
scroll to position [74, 0]
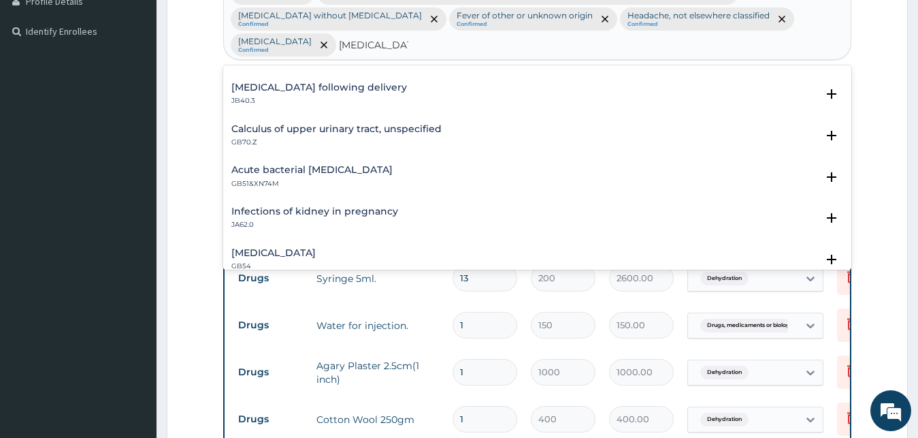
click at [304, 182] on p "GB51&XN74M" at bounding box center [311, 184] width 161 height 10
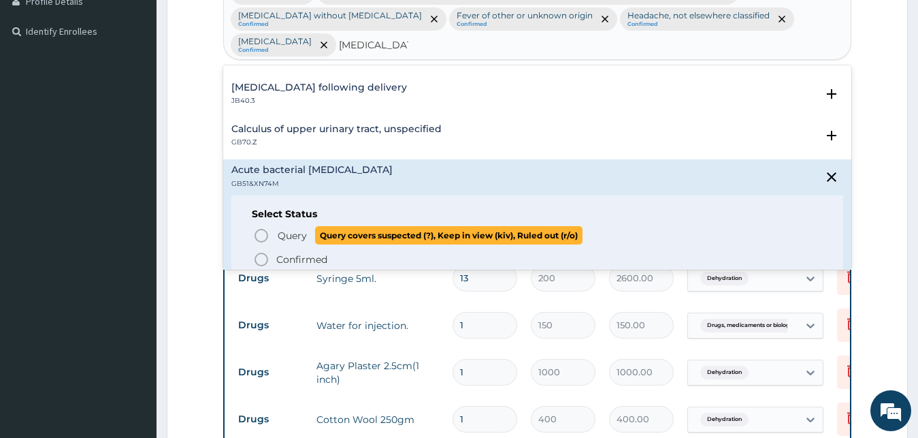
click at [289, 233] on span "Query" at bounding box center [292, 236] width 29 height 14
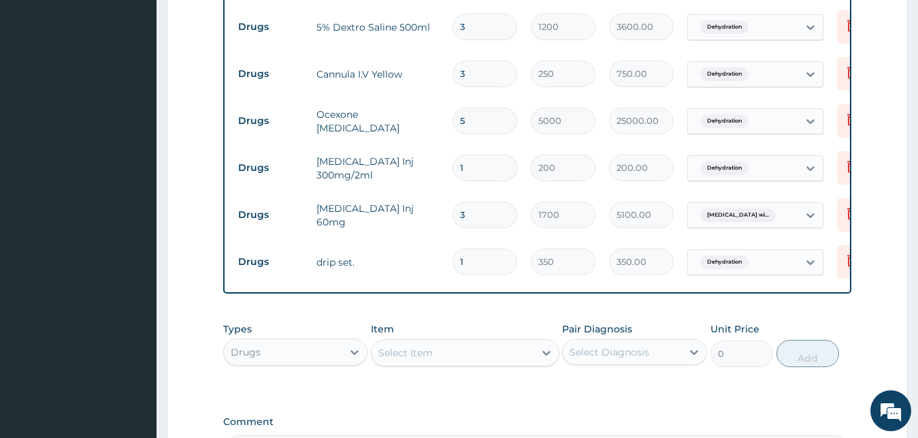
scroll to position [1058, 0]
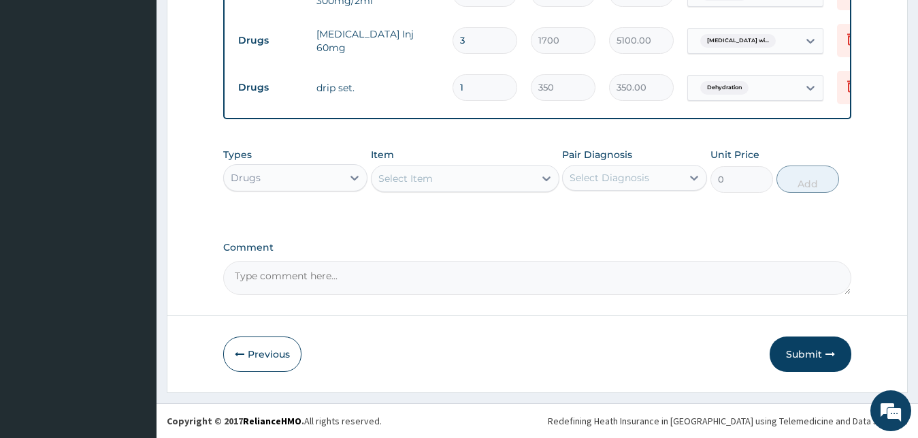
click at [636, 179] on div "Select Diagnosis" at bounding box center [610, 178] width 80 height 14
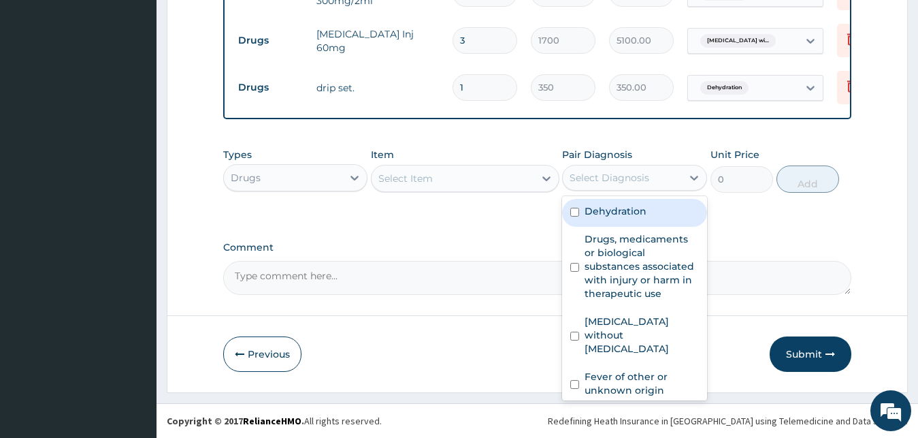
scroll to position [160, 0]
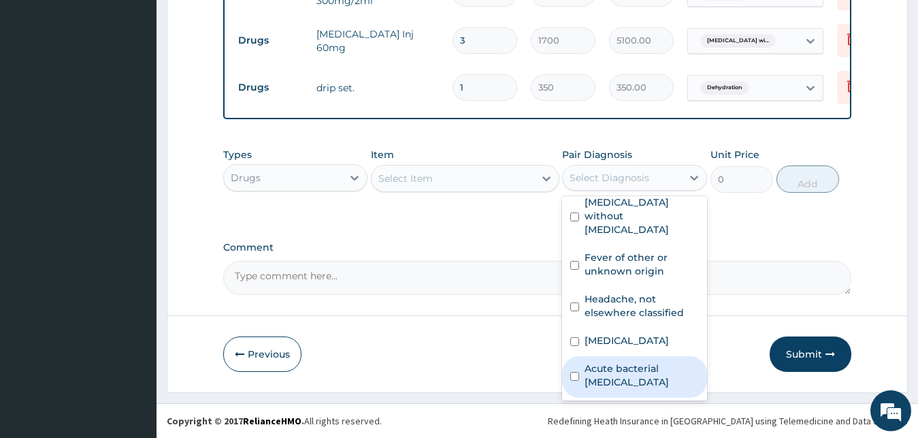
drag, startPoint x: 610, startPoint y: 370, endPoint x: 578, endPoint y: 303, distance: 74.6
click at [610, 371] on label "Acute bacterial pyelonephritis" at bounding box center [642, 374] width 114 height 27
checkbox input "true"
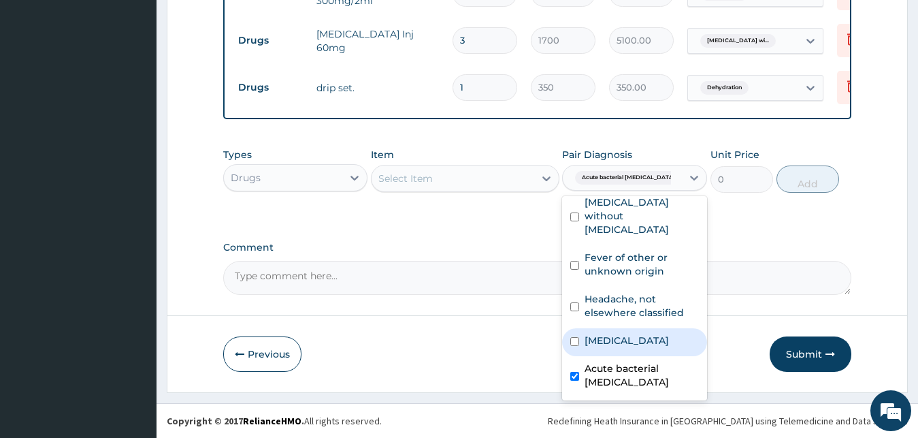
click at [489, 190] on div "Select Item" at bounding box center [465, 178] width 189 height 27
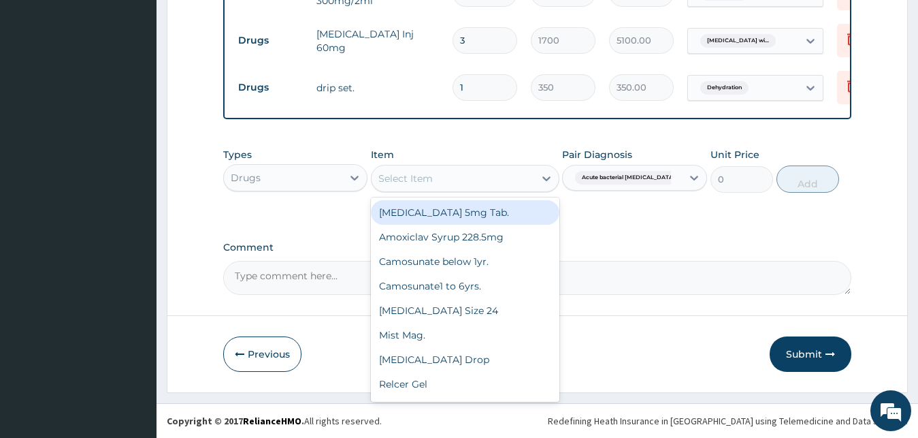
click at [293, 188] on div "Drugs" at bounding box center [283, 178] width 119 height 22
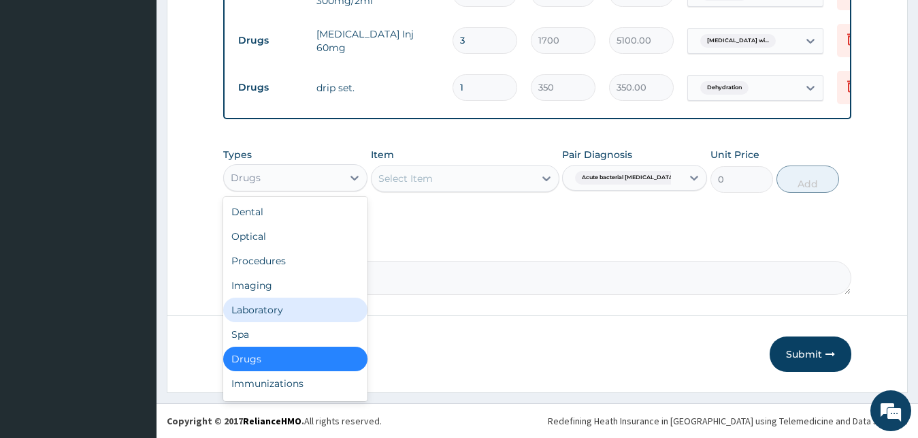
click at [289, 306] on div "Laboratory" at bounding box center [295, 309] width 145 height 25
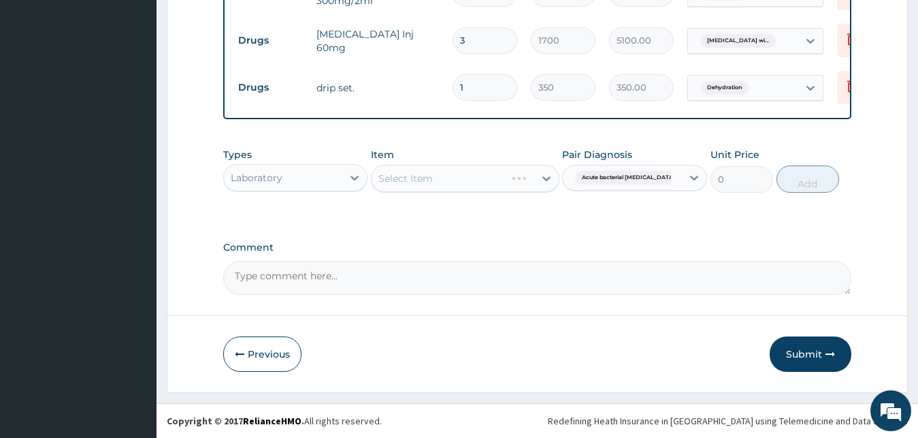
click at [455, 182] on div "Select Item" at bounding box center [465, 178] width 189 height 27
click at [459, 176] on div "Select Item" at bounding box center [465, 178] width 189 height 27
click at [459, 176] on div "Select Item" at bounding box center [453, 178] width 163 height 22
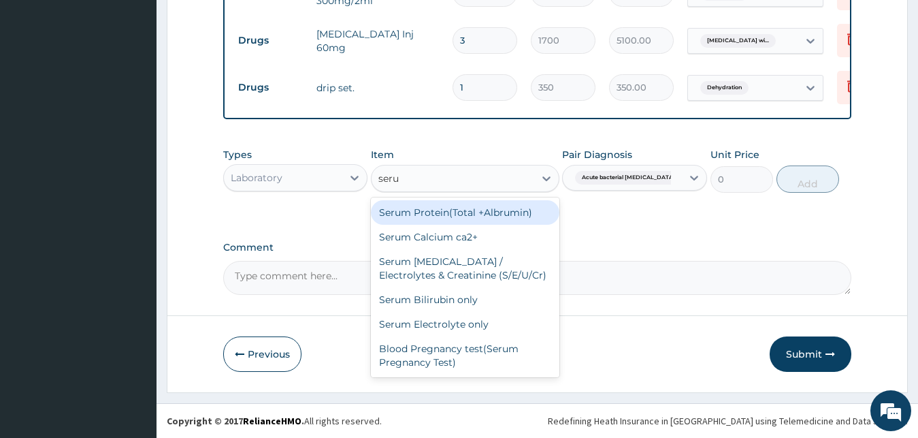
type input "serum"
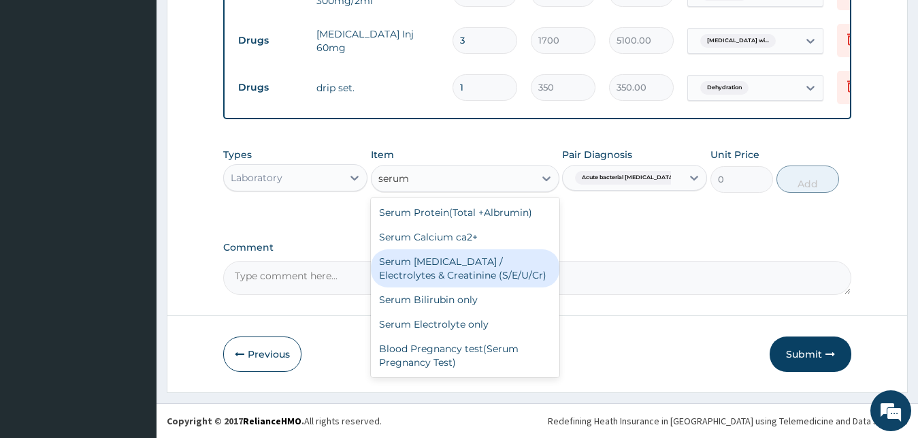
click at [494, 278] on div "Serum Urea / Electrolytes & Creatinine (S/E/U/Cr)" at bounding box center [465, 268] width 189 height 38
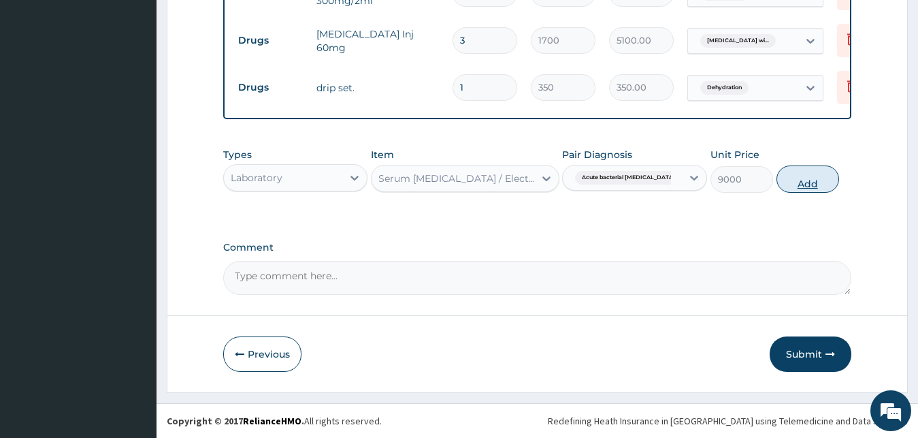
click at [804, 186] on button "Add" at bounding box center [808, 178] width 63 height 27
type input "0"
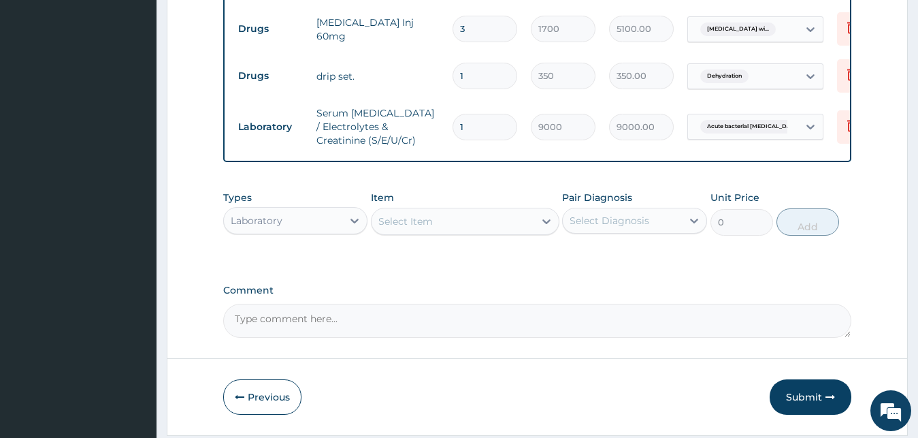
click at [657, 230] on div "Select Diagnosis" at bounding box center [622, 221] width 119 height 22
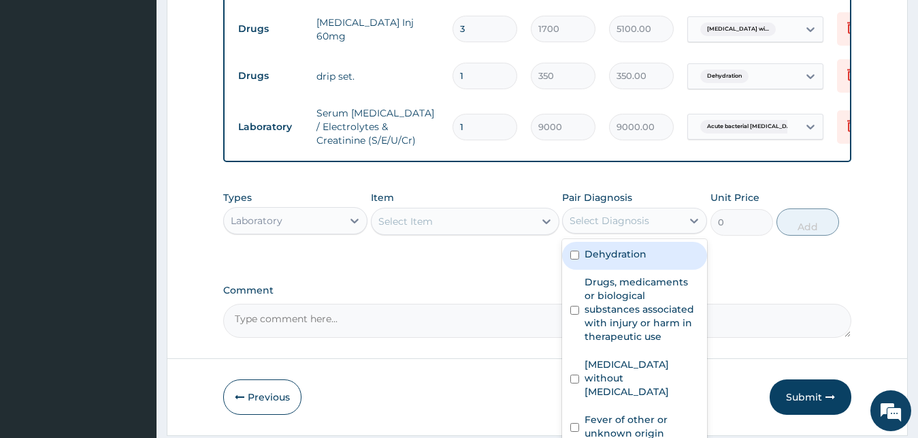
click at [478, 225] on div "Select Item" at bounding box center [453, 221] width 163 height 22
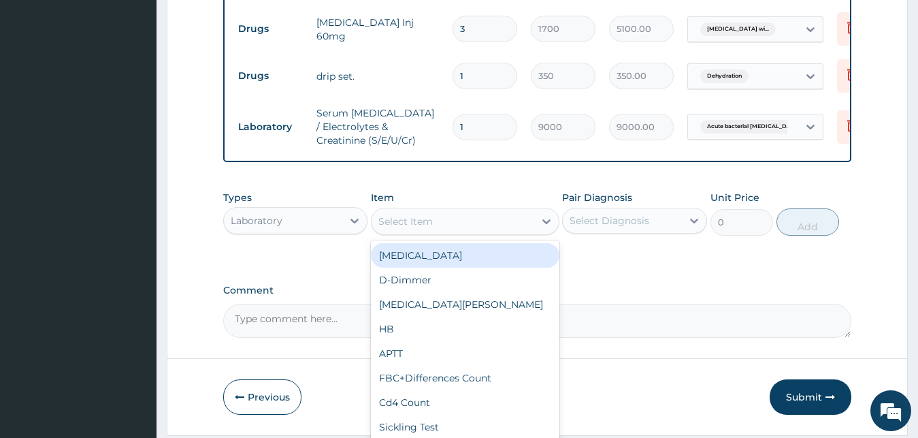
click at [293, 225] on div "Laboratory" at bounding box center [283, 221] width 119 height 22
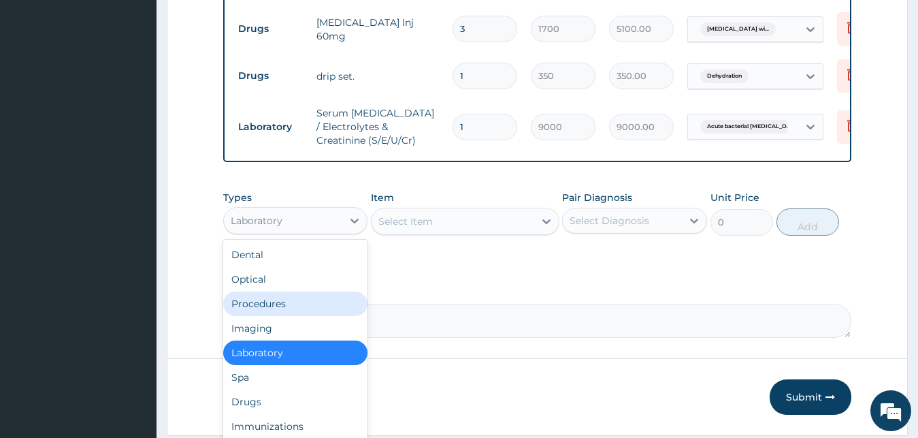
click at [293, 306] on div "Procedures" at bounding box center [295, 303] width 145 height 25
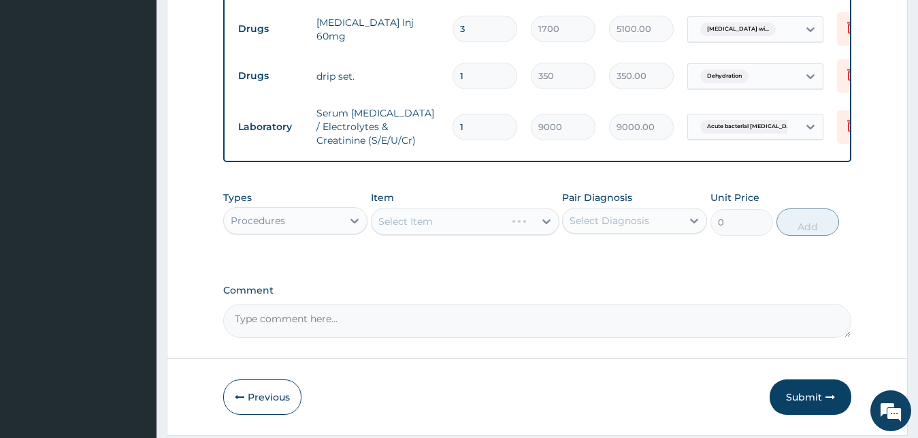
click at [495, 227] on div "Select Item" at bounding box center [465, 221] width 189 height 27
click at [495, 227] on div "Select Item" at bounding box center [453, 221] width 163 height 22
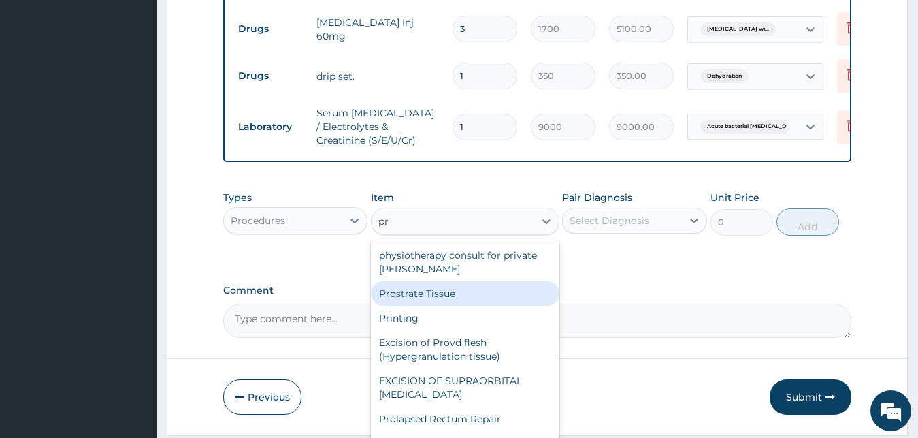
type input "p"
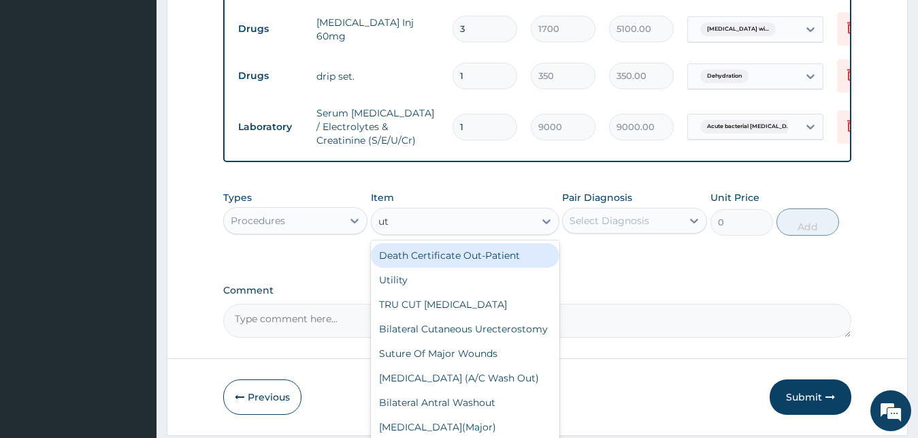
type input "uti"
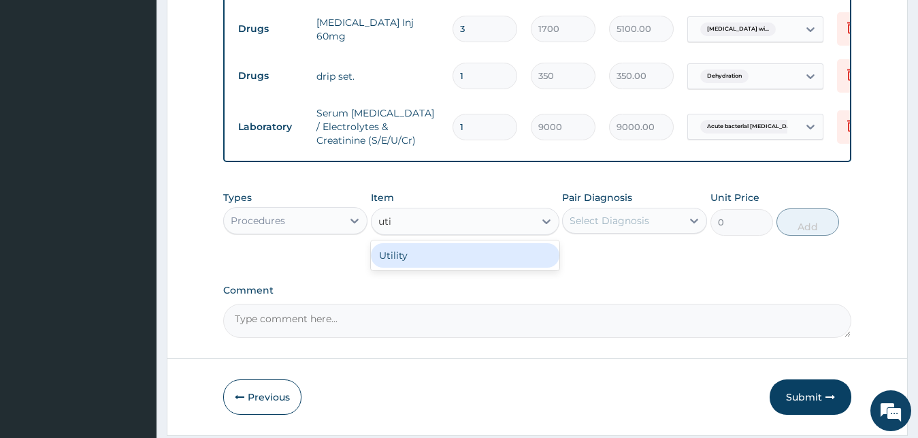
click at [442, 255] on div "Utility" at bounding box center [465, 255] width 189 height 25
type input "2000"
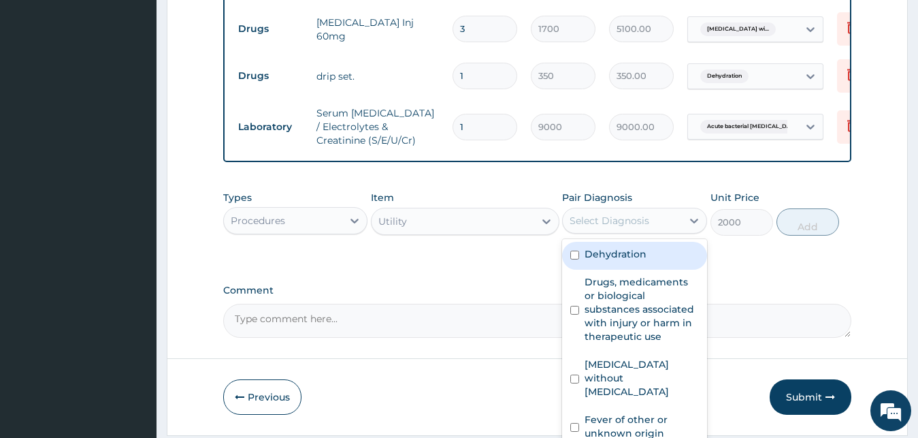
click at [637, 225] on div "Select Diagnosis" at bounding box center [610, 221] width 80 height 14
click at [620, 261] on label "Dehydration" at bounding box center [616, 254] width 62 height 14
checkbox input "true"
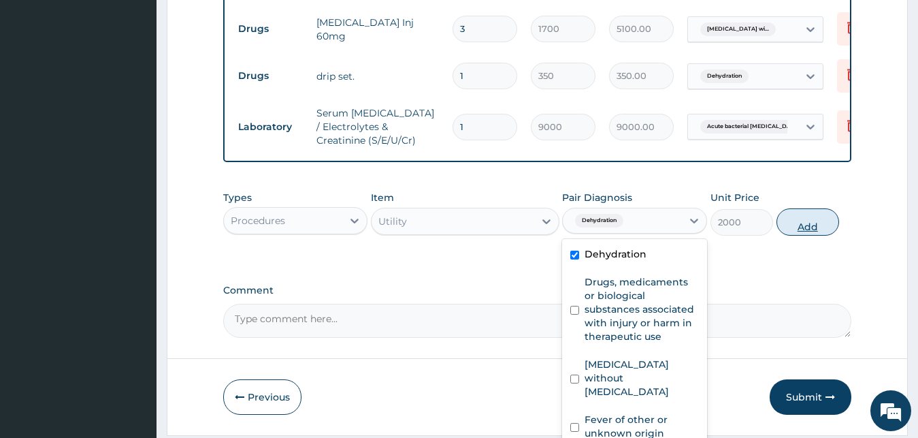
click at [789, 229] on button "Add" at bounding box center [808, 221] width 63 height 27
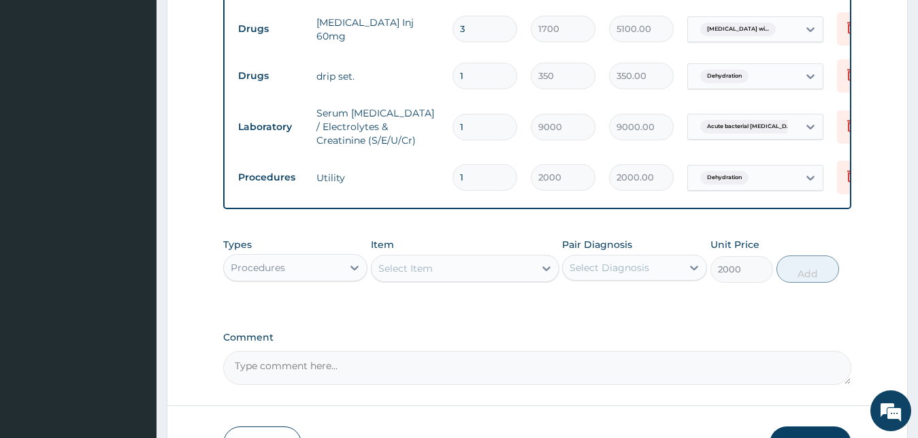
type input "0"
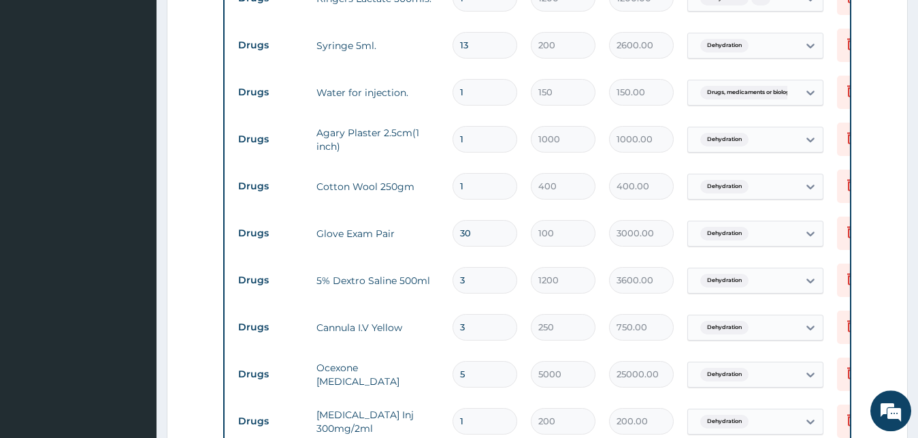
scroll to position [764, 0]
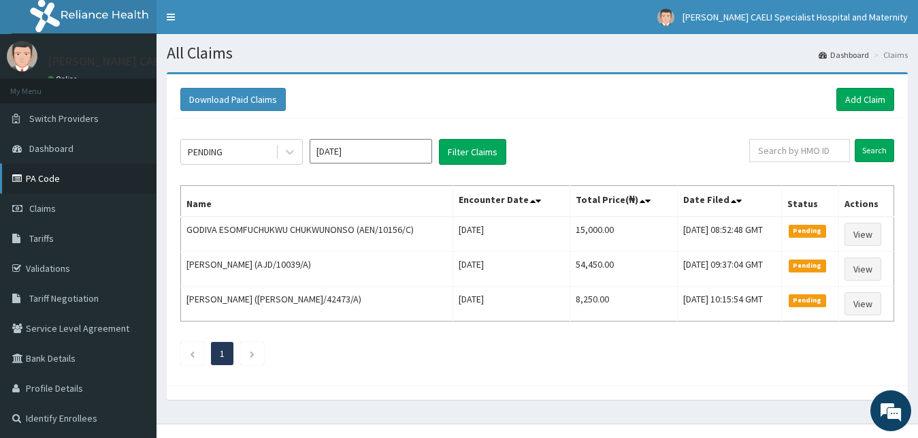
click at [50, 178] on link "PA Code" at bounding box center [78, 178] width 157 height 30
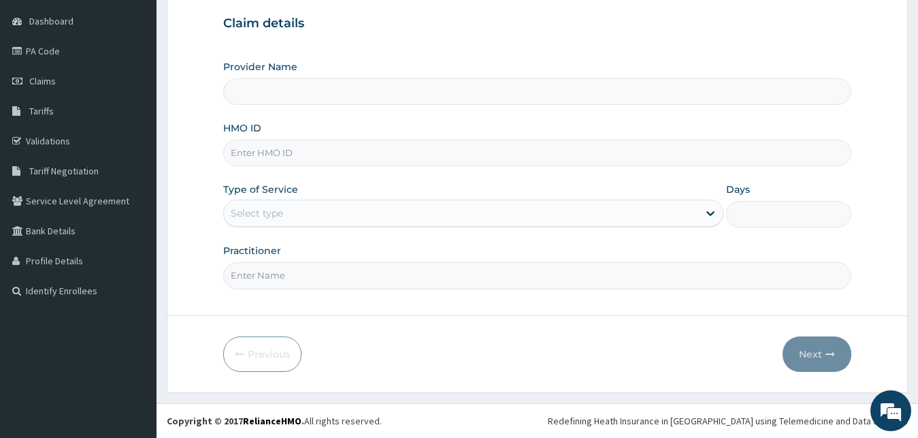
scroll to position [127, 0]
type input "DR"
type input "[PERSON_NAME] CAELI SPECIALIST HOSPITAL AND MATERNITY"
type input "DR UHAMA SAMSON NNAMDI"
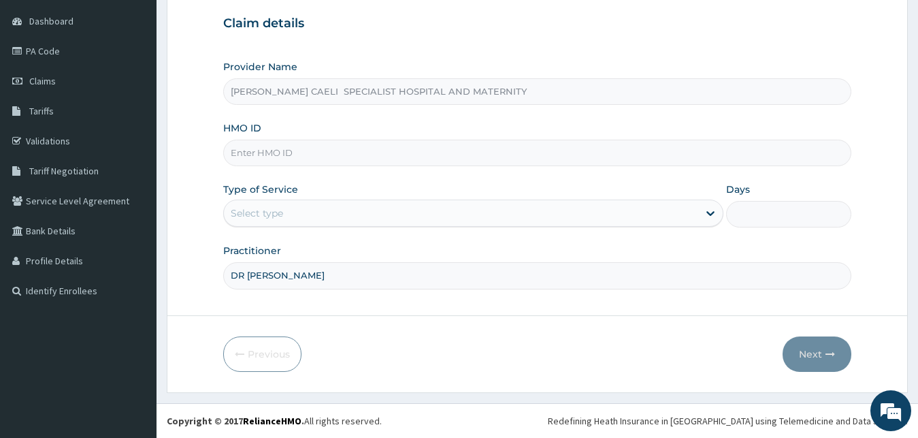
click at [300, 227] on div "Select type" at bounding box center [473, 212] width 501 height 27
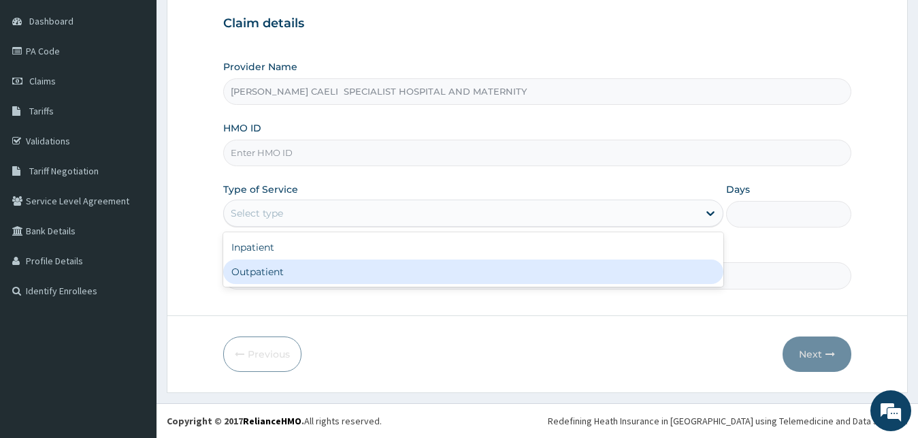
click at [275, 280] on div "Outpatient" at bounding box center [473, 271] width 501 height 25
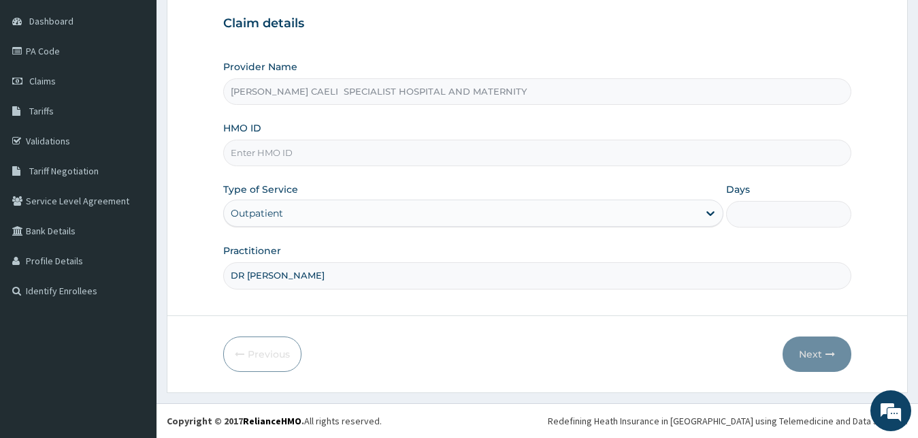
type input "1"
click at [284, 153] on input "HMO ID" at bounding box center [537, 153] width 629 height 27
type input "EPI/10048/A"
click at [806, 358] on button "Next" at bounding box center [817, 353] width 69 height 35
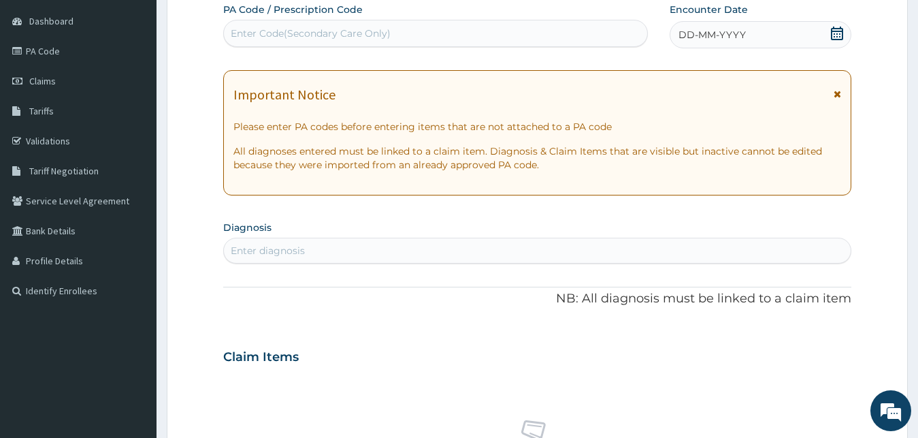
click at [716, 29] on span "DD-MM-YYYY" at bounding box center [712, 35] width 67 height 14
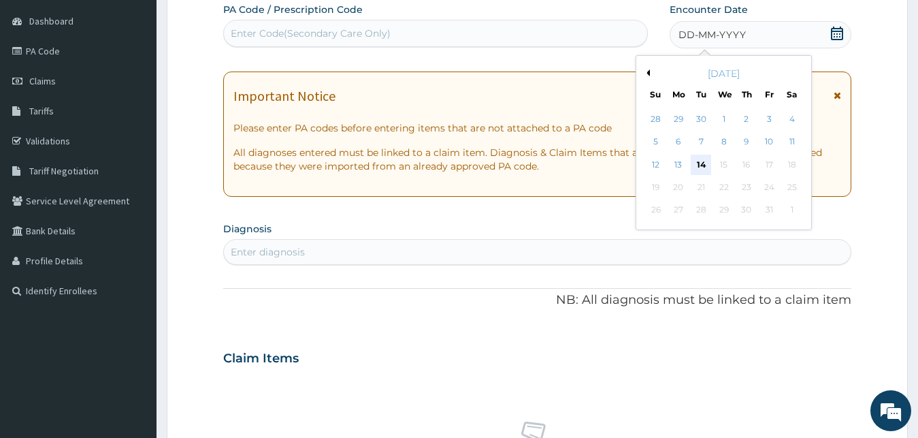
click at [700, 169] on div "14" at bounding box center [701, 164] width 20 height 20
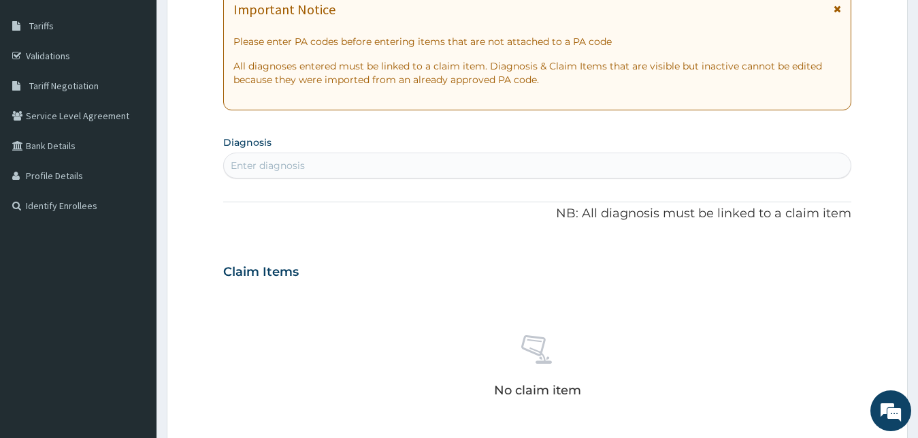
scroll to position [266, 0]
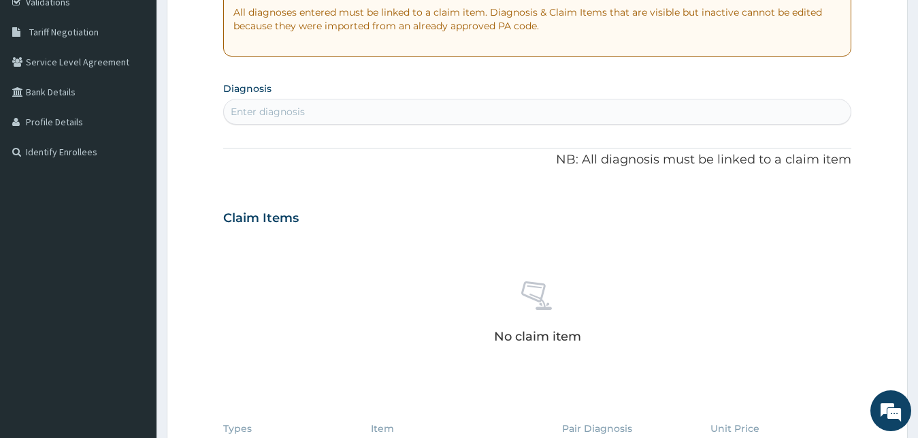
click at [258, 121] on div "Enter diagnosis" at bounding box center [537, 112] width 627 height 22
type input "MALARIA"
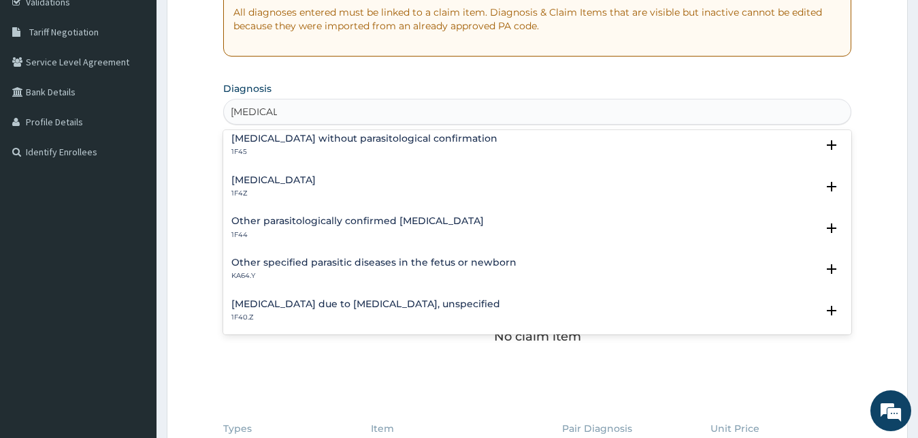
scroll to position [74, 0]
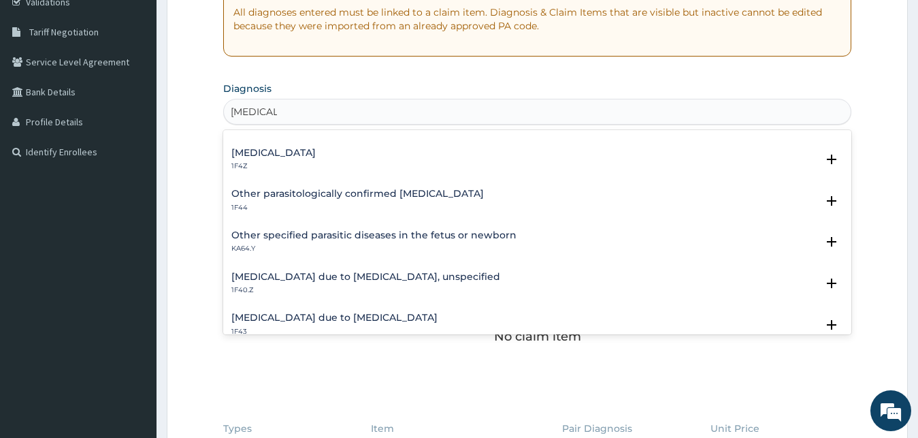
click at [385, 281] on h4 "Malaria due to Plasmodium falciparum, unspecified" at bounding box center [365, 277] width 269 height 10
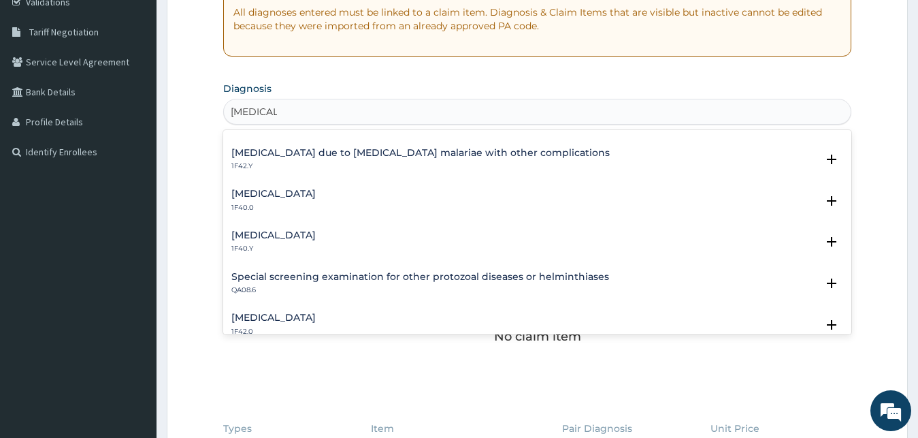
scroll to position [515, 0]
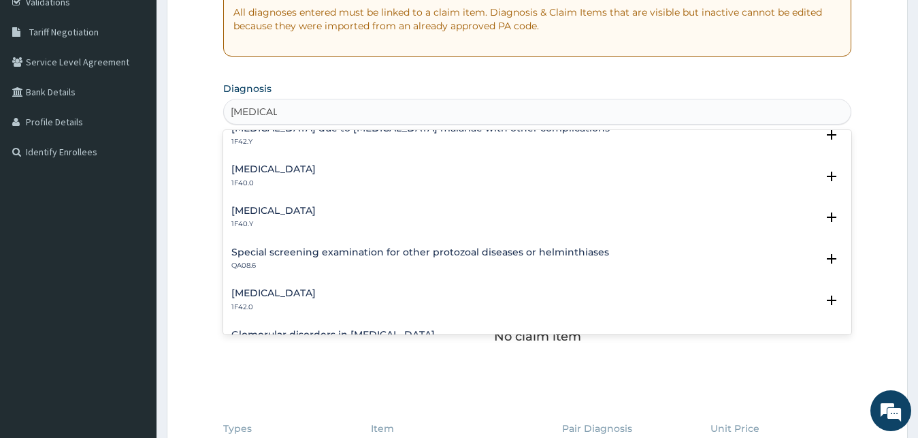
click at [316, 225] on p "1F40.Y" at bounding box center [273, 224] width 84 height 10
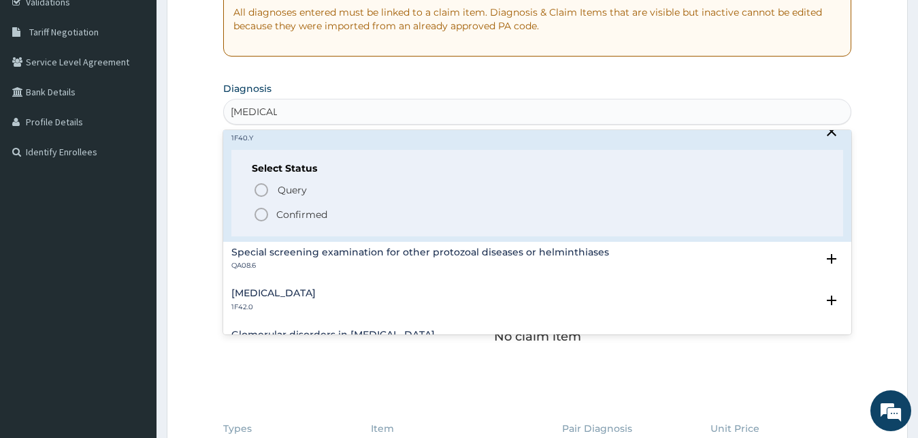
click at [306, 214] on p "Confirmed" at bounding box center [301, 215] width 51 height 14
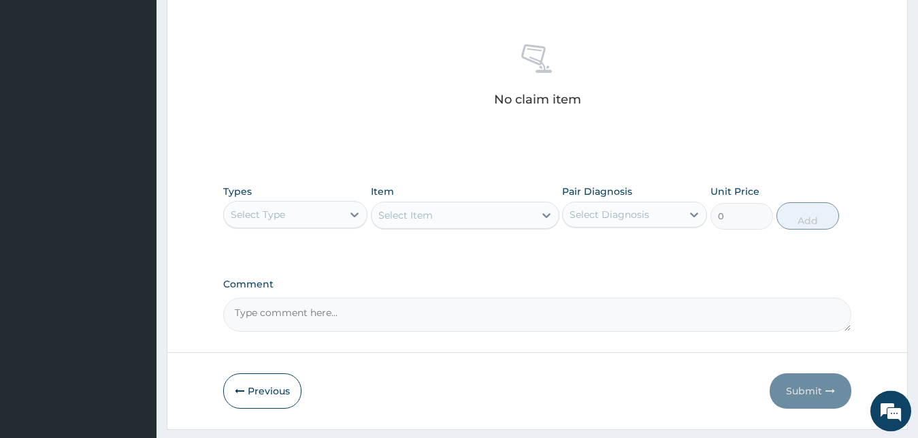
scroll to position [544, 0]
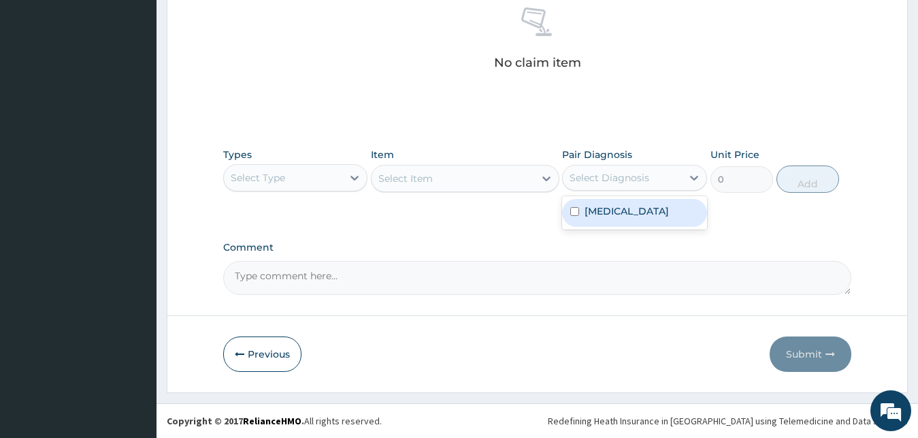
click at [610, 185] on div "Select Diagnosis" at bounding box center [622, 178] width 119 height 22
click at [617, 216] on label "Other severe and complicated Plasmodium falciparum malaria" at bounding box center [627, 211] width 84 height 14
checkbox input "true"
click at [338, 176] on div "Select Type" at bounding box center [283, 178] width 119 height 22
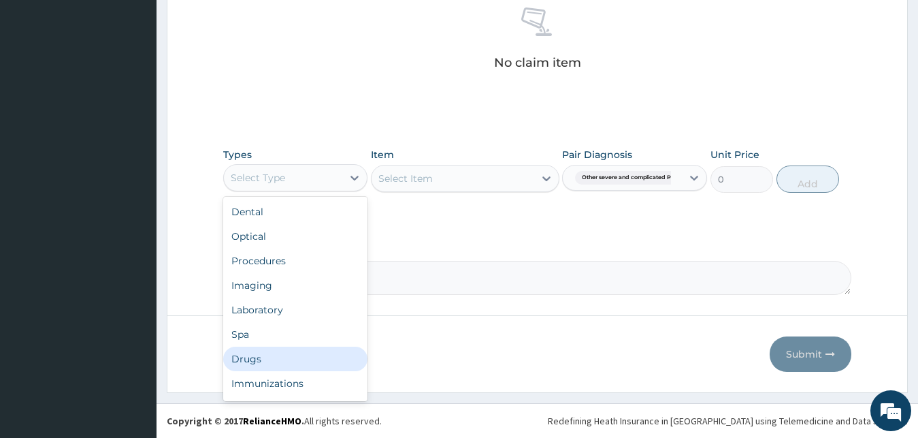
click at [271, 355] on div "Drugs" at bounding box center [295, 358] width 145 height 25
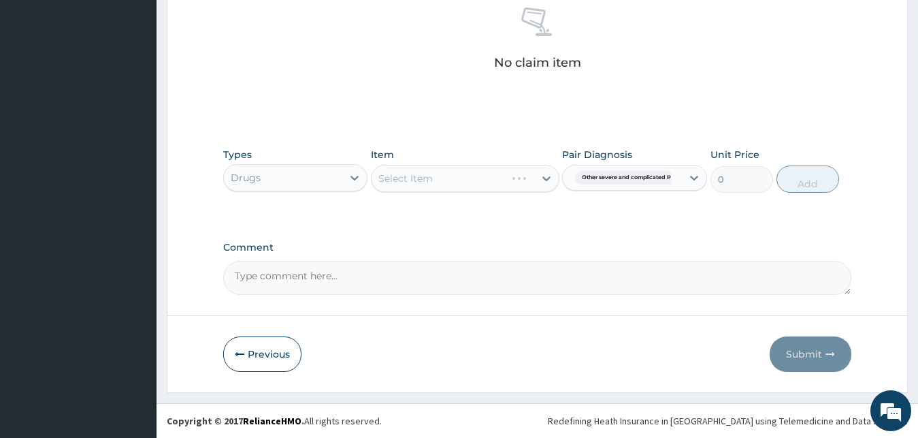
click at [491, 182] on div "Select Item" at bounding box center [465, 178] width 189 height 27
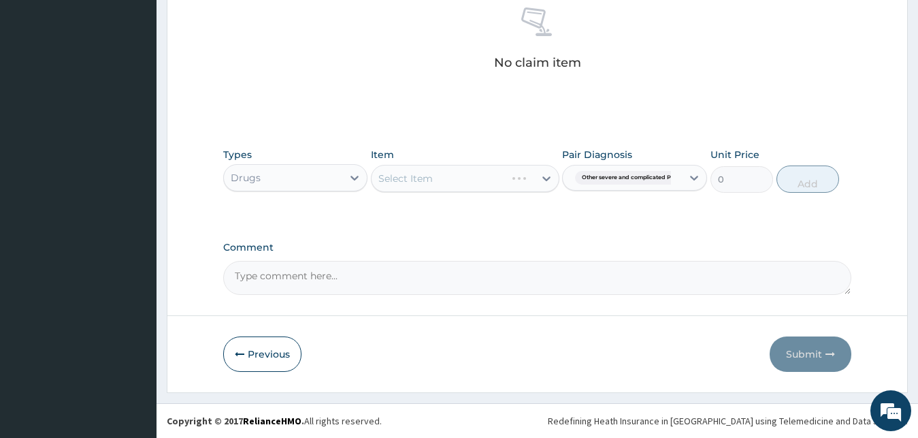
click at [491, 182] on div "Select Item" at bounding box center [465, 178] width 189 height 27
click at [473, 194] on div "Types Drugs Item Select Item Pair Diagnosis Other severe and complicated P... U…" at bounding box center [537, 170] width 629 height 59
click at [476, 186] on div "Select Item" at bounding box center [453, 178] width 163 height 22
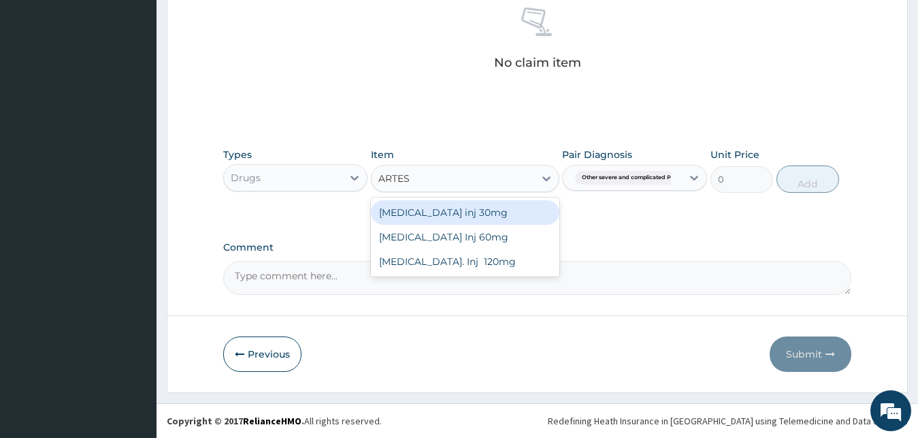
type input "ARTESU"
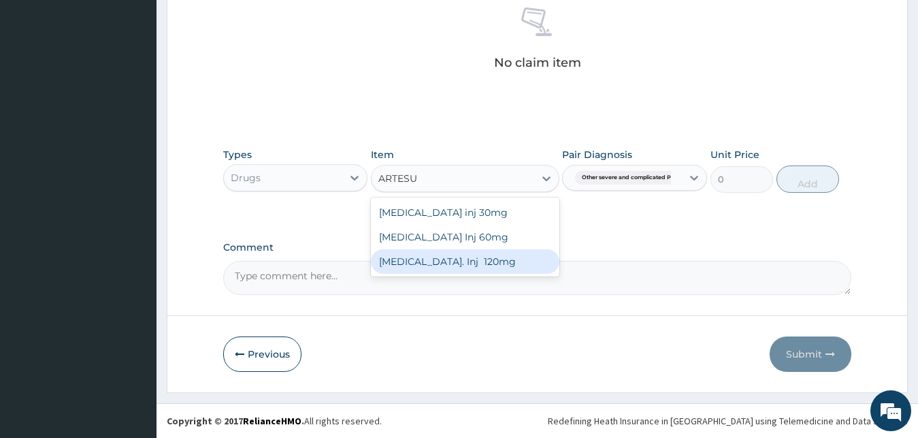
click at [482, 259] on div "Artesunate. Inj 120mg" at bounding box center [465, 261] width 189 height 25
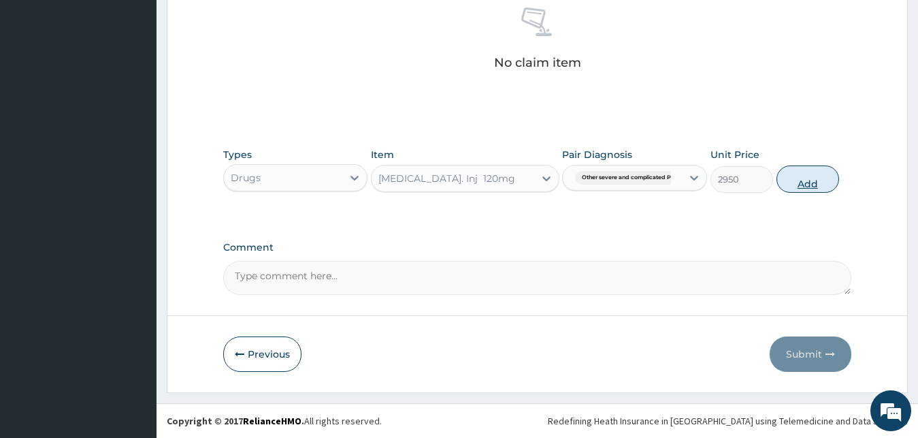
click at [808, 180] on button "Add" at bounding box center [808, 178] width 63 height 27
type input "0"
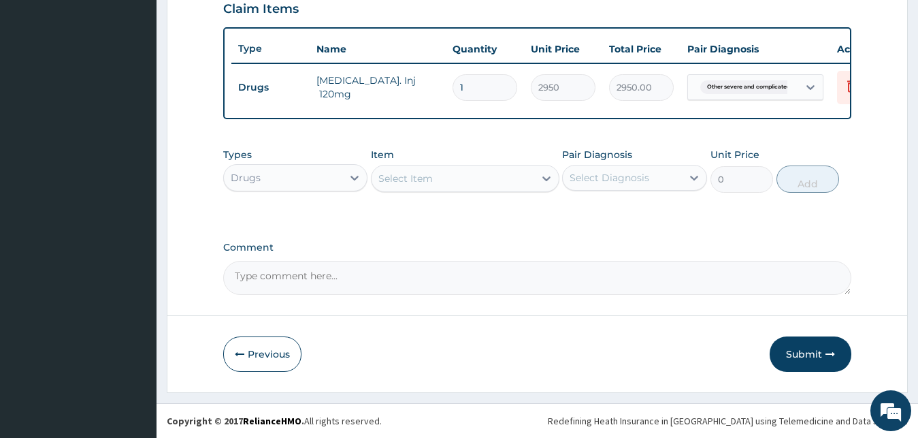
scroll to position [491, 0]
type input "0.00"
type input "3"
type input "8850.00"
type input "3"
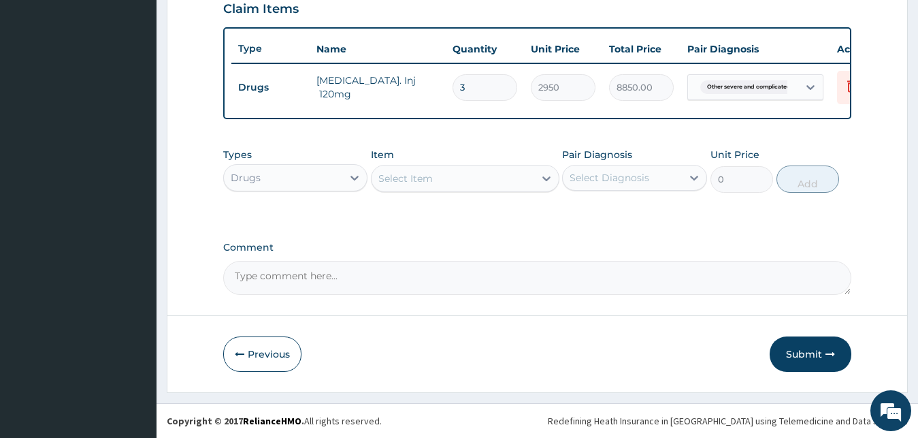
click at [633, 176] on div "Select Diagnosis" at bounding box center [610, 178] width 80 height 14
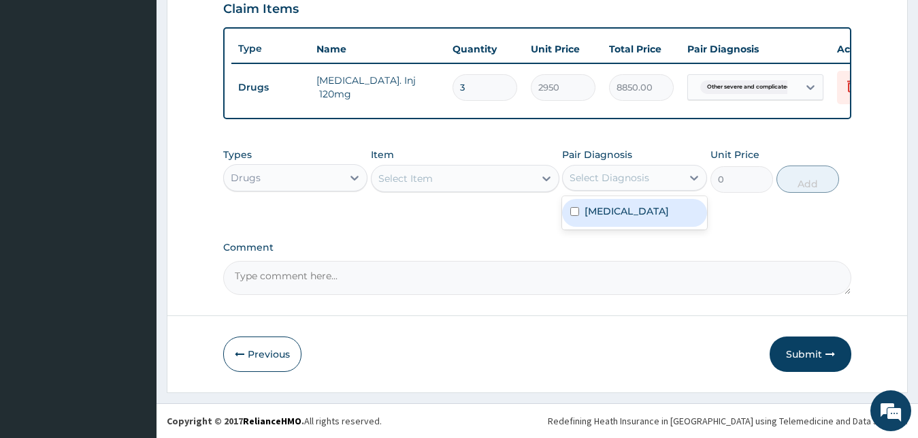
click at [616, 218] on label "Other severe and complicated Plasmodium falciparum malaria" at bounding box center [627, 211] width 84 height 14
checkbox input "true"
click at [487, 187] on div "Select Item" at bounding box center [453, 178] width 163 height 22
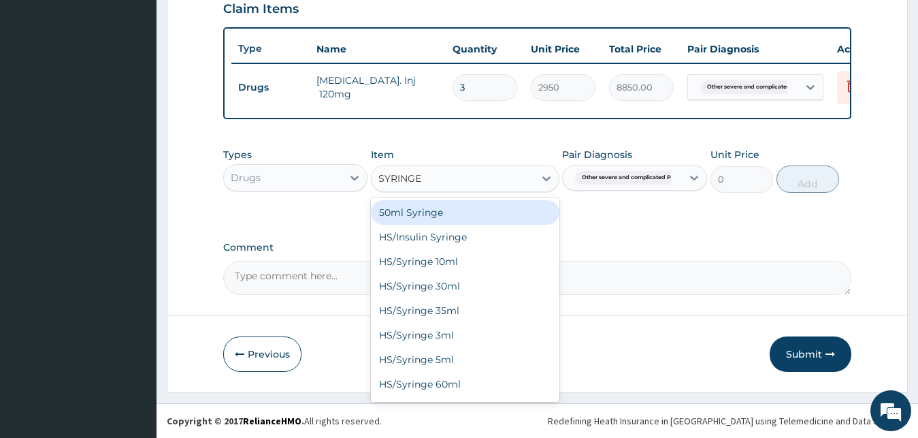
type input "SYRINGE 1"
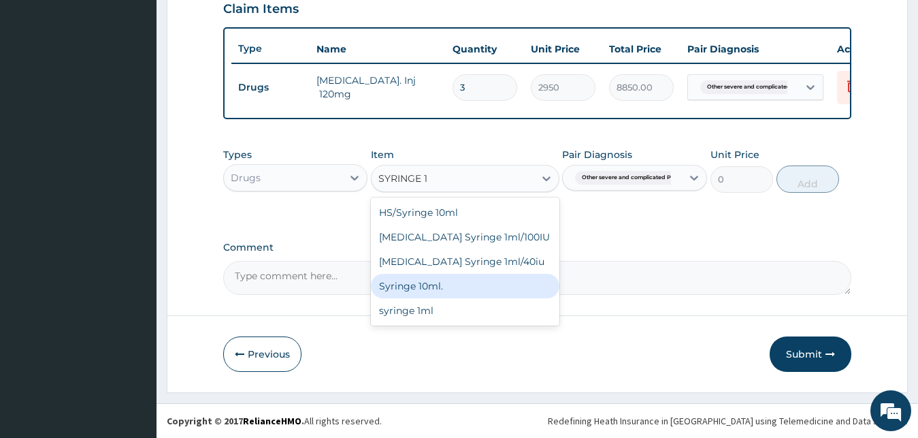
click at [445, 291] on div "Syringe 10ml." at bounding box center [465, 286] width 189 height 25
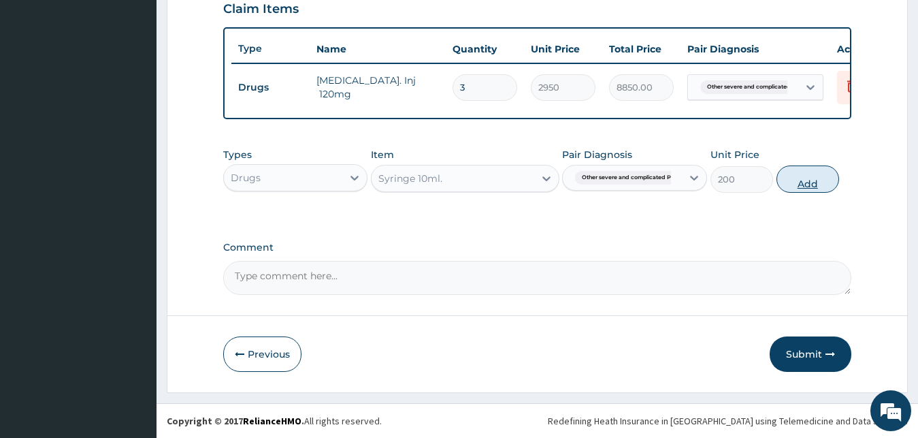
click at [806, 184] on button "Add" at bounding box center [808, 178] width 63 height 27
type input "0"
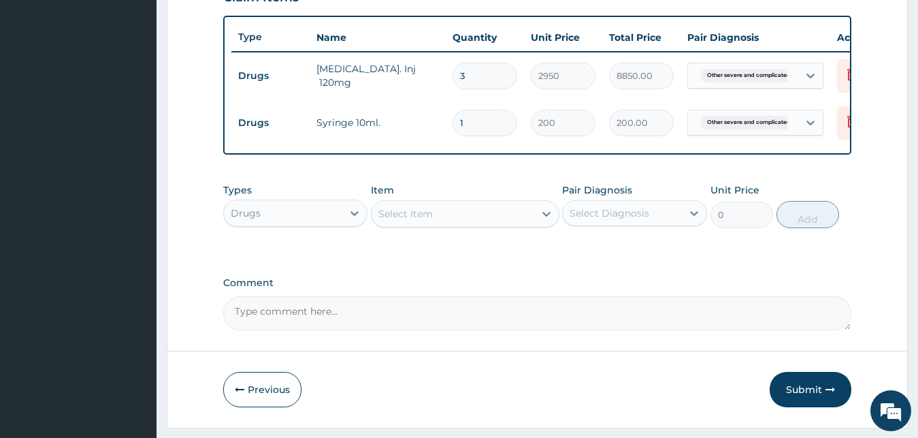
type input "0.00"
type input "3"
type input "600.00"
type input "3"
click at [598, 220] on div "Select Diagnosis" at bounding box center [610, 213] width 80 height 14
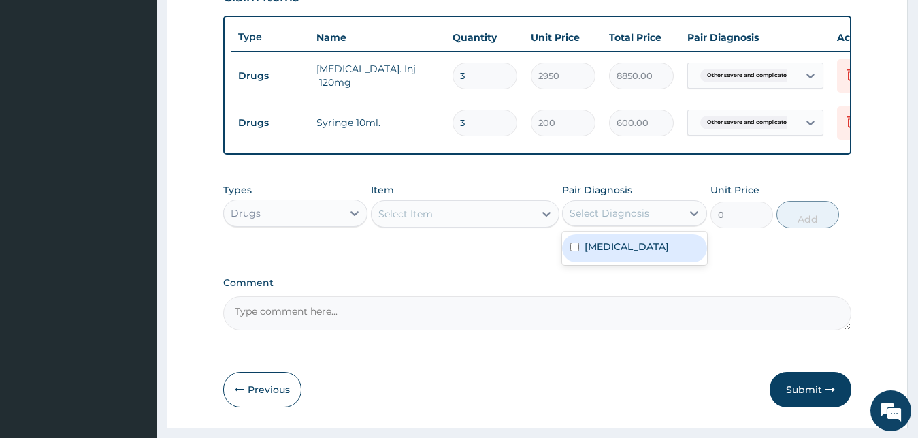
click at [622, 253] on label "Other severe and complicated Plasmodium falciparum malaria" at bounding box center [627, 247] width 84 height 14
checkbox input "true"
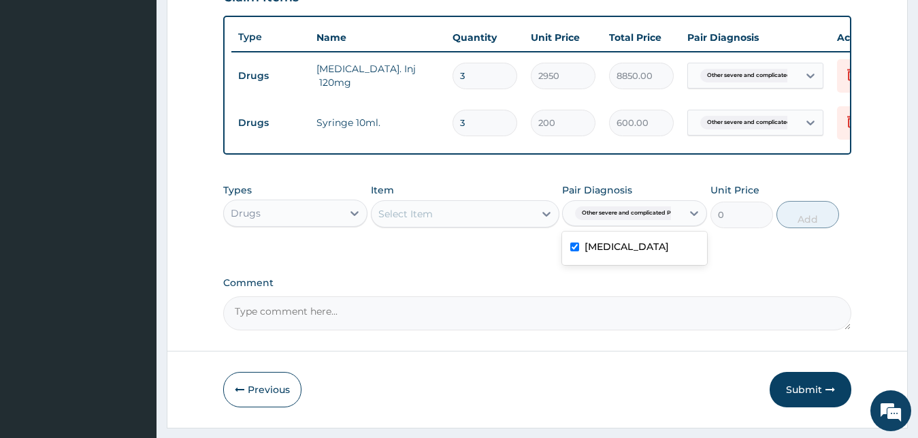
click at [431, 221] on div "Select Item" at bounding box center [405, 214] width 54 height 14
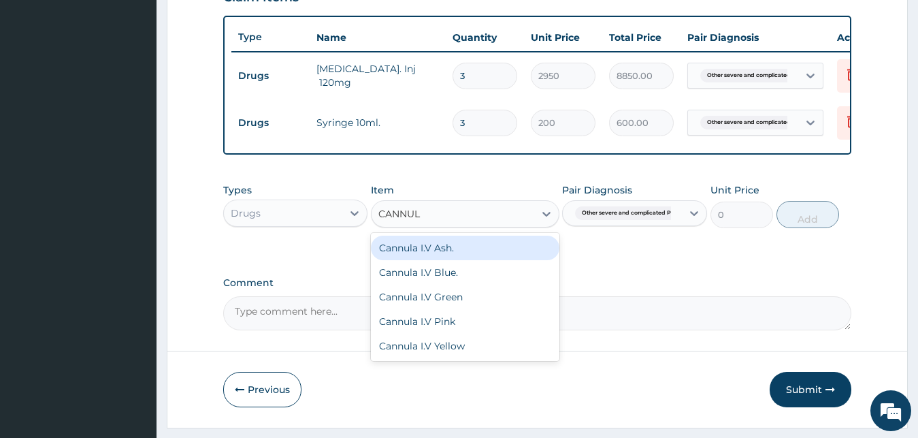
type input "CANNULA"
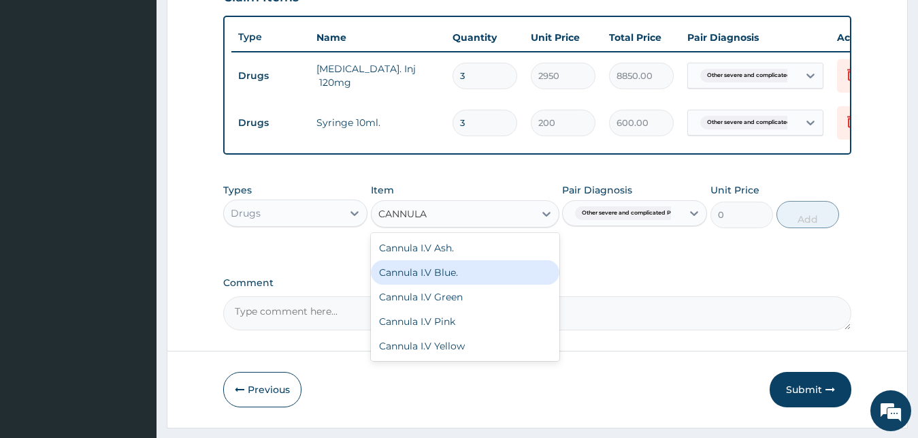
click at [466, 284] on div "Cannula I.V Blue." at bounding box center [465, 272] width 189 height 25
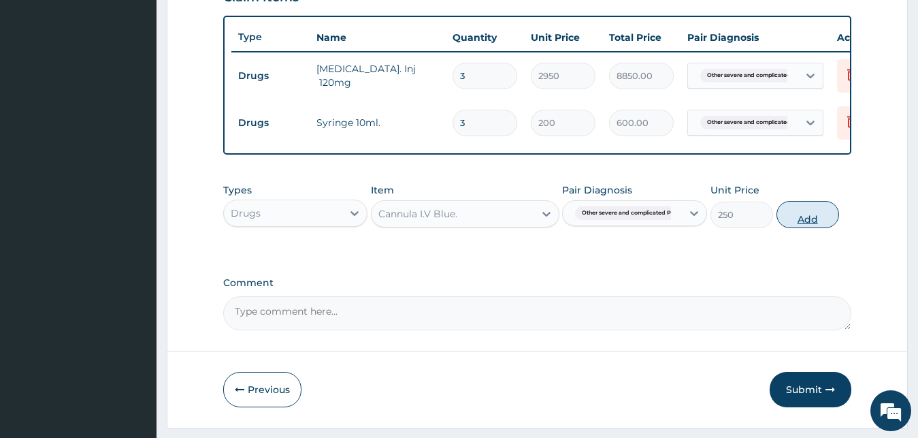
click at [794, 228] on button "Add" at bounding box center [808, 214] width 63 height 27
type input "0"
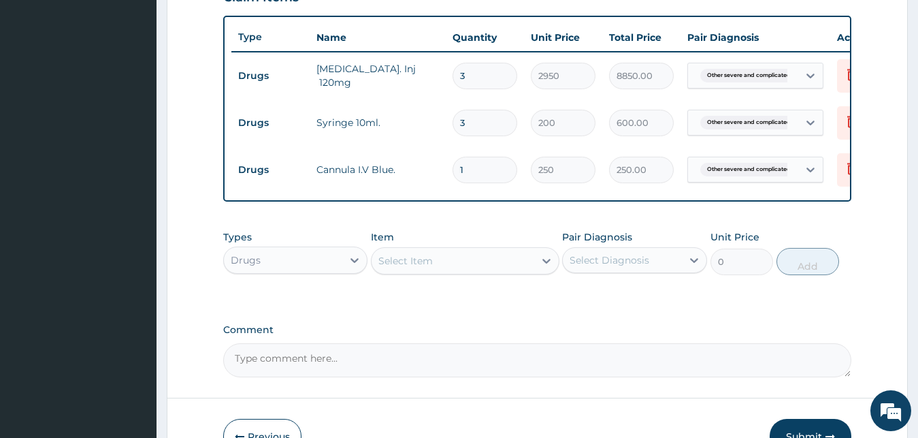
type input "12"
type input "3000.00"
type input "1"
type input "250.00"
type input "0.00"
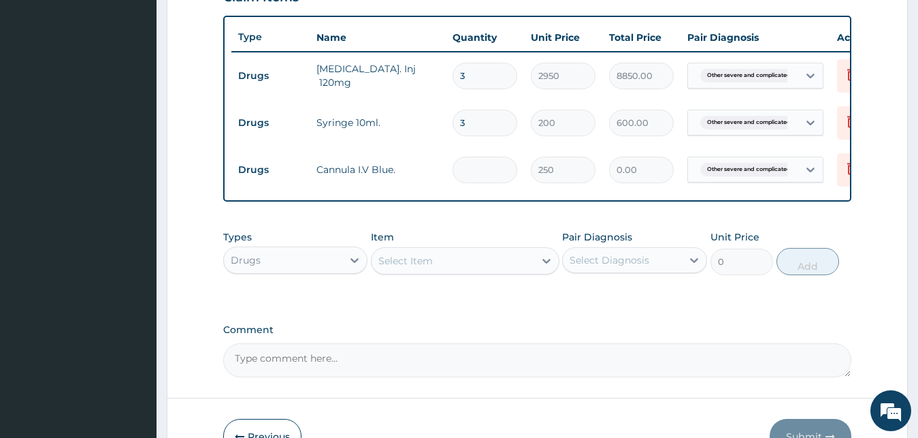
type input "2"
type input "500.00"
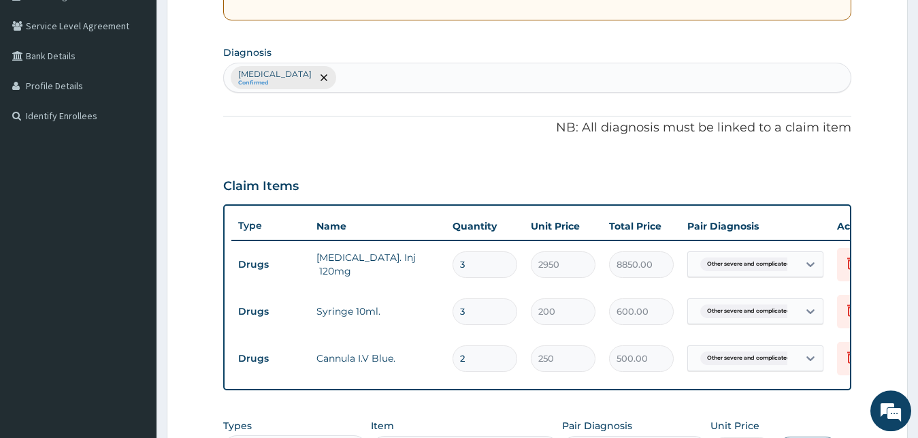
scroll to position [282, 0]
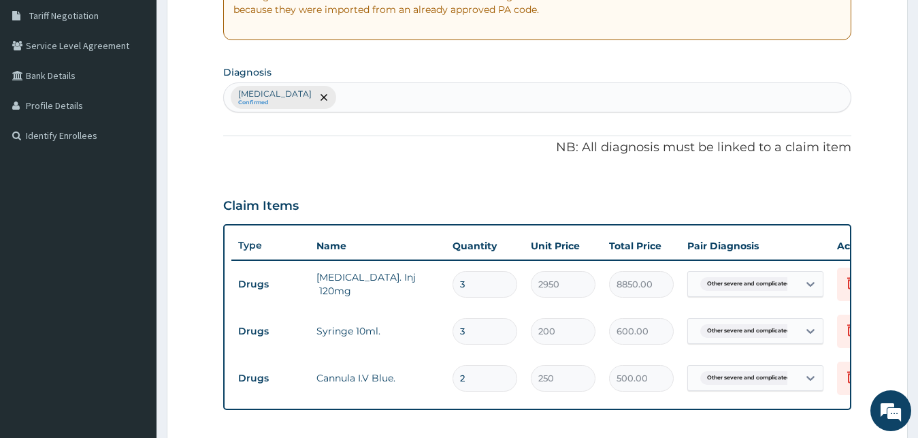
type input "2"
click at [551, 97] on div "Other severe and complicated Plasmodium falciparum malaria Confirmed" at bounding box center [537, 97] width 627 height 29
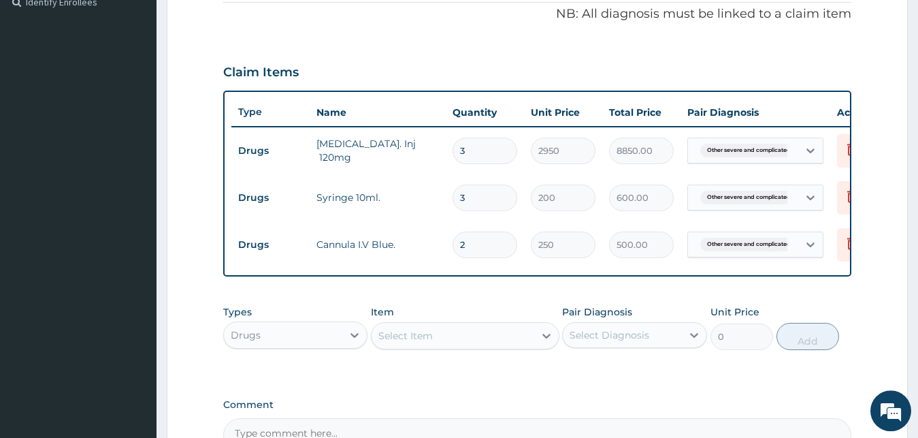
scroll to position [560, 0]
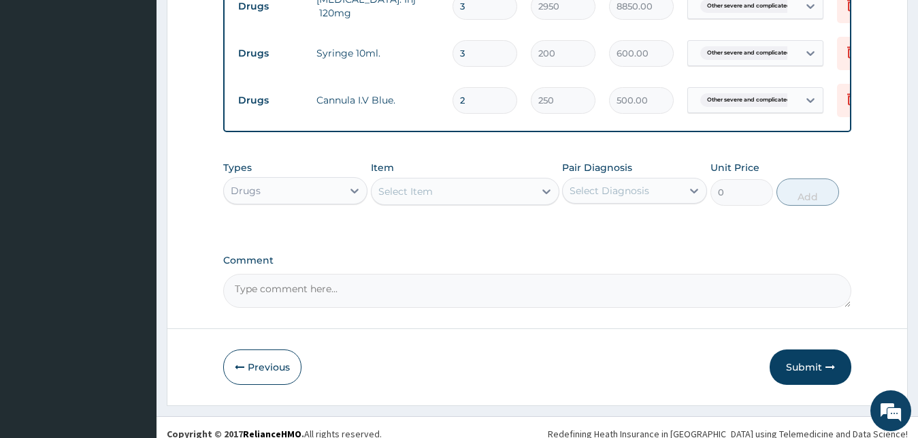
click at [610, 197] on div "Select Diagnosis" at bounding box center [610, 191] width 80 height 14
click at [626, 231] on label "Other severe and complicated Plasmodium falciparum malaria" at bounding box center [627, 224] width 84 height 14
checkbox input "true"
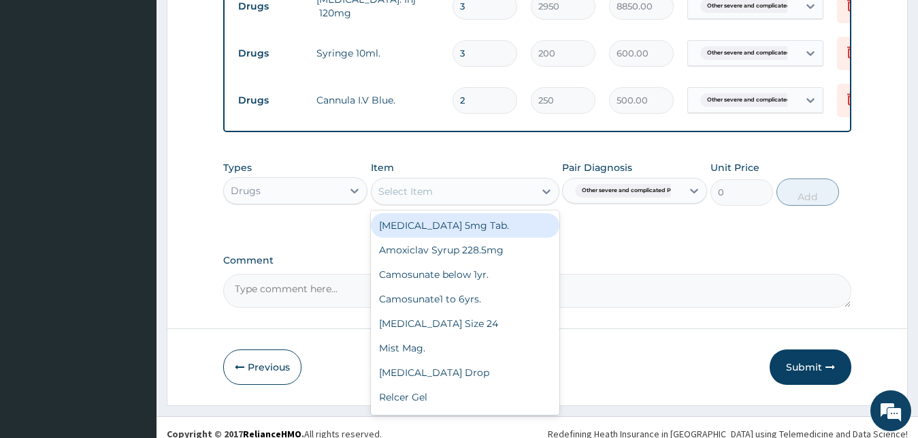
click at [463, 202] on div "Select Item" at bounding box center [453, 191] width 163 height 22
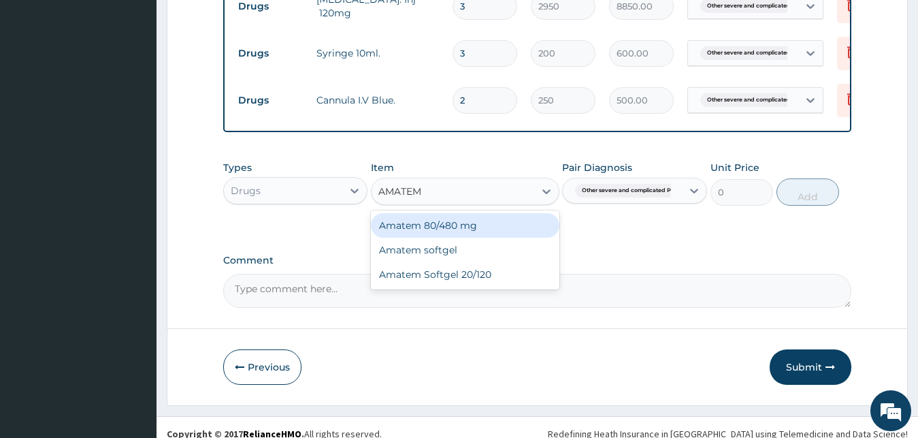
type input "AMATEM S"
click at [462, 238] on div "Amatem softgel" at bounding box center [465, 225] width 189 height 25
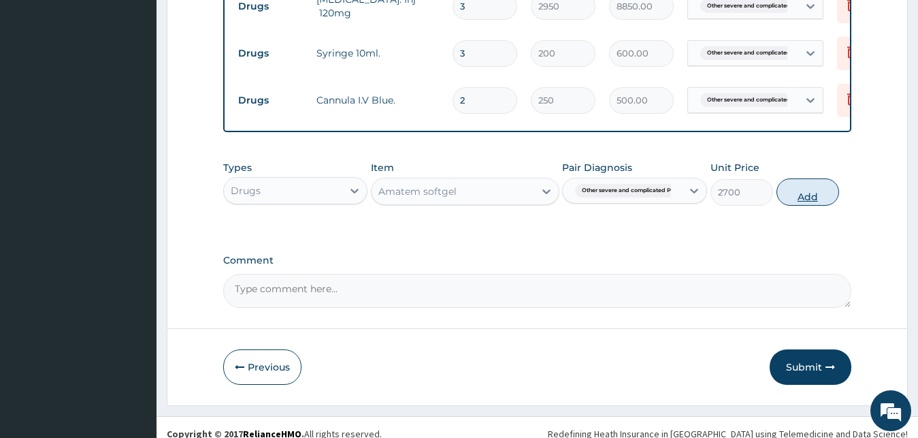
click at [786, 206] on button "Add" at bounding box center [808, 191] width 63 height 27
type input "0"
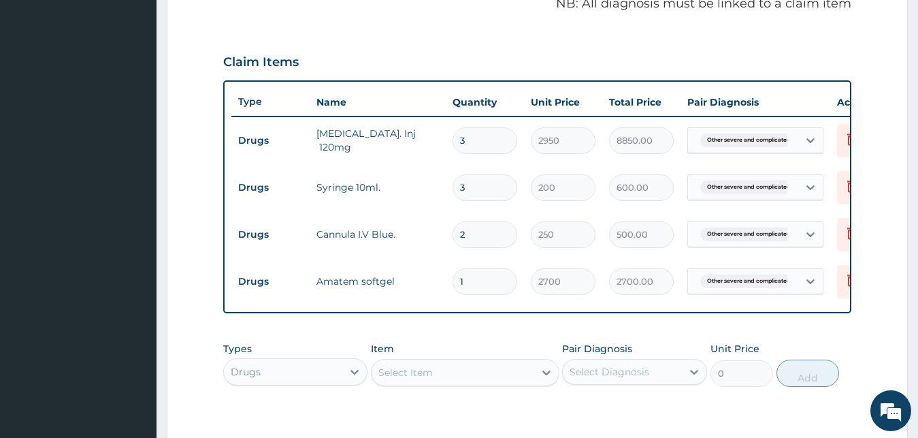
scroll to position [352, 0]
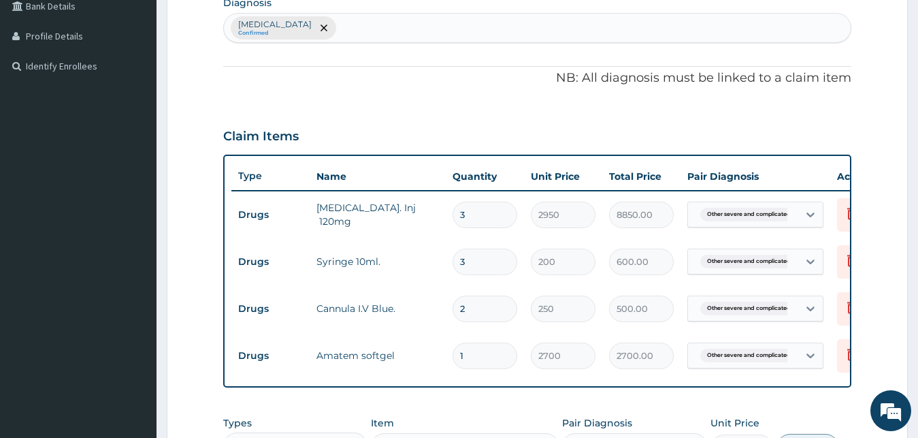
click at [554, 24] on div "Other severe and complicated Plasmodium falciparum malaria Confirmed" at bounding box center [537, 28] width 627 height 29
type input "TYPHOID"
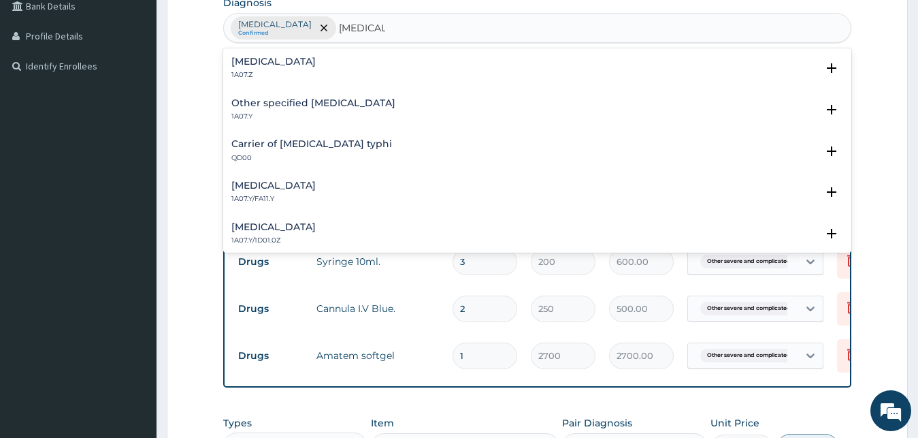
click at [316, 65] on h4 "Typhoid fever, unspecified" at bounding box center [273, 61] width 84 height 10
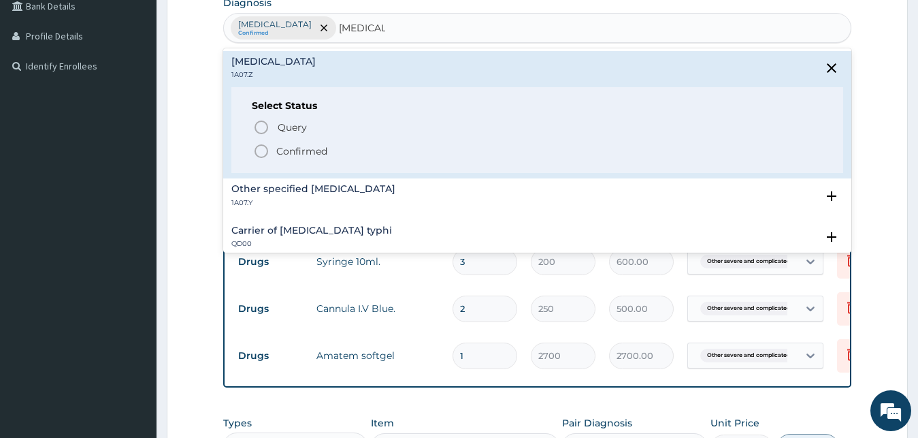
click at [313, 151] on p "Confirmed" at bounding box center [301, 151] width 51 height 14
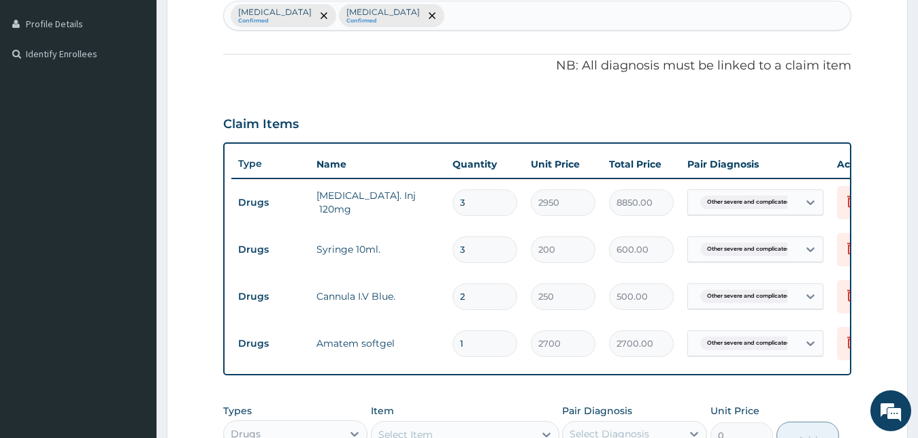
scroll to position [630, 0]
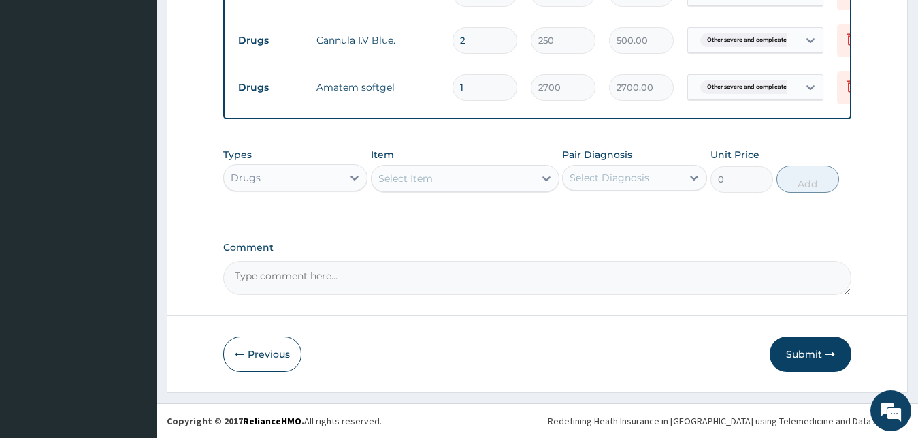
click at [628, 184] on div "Select Diagnosis" at bounding box center [610, 178] width 80 height 14
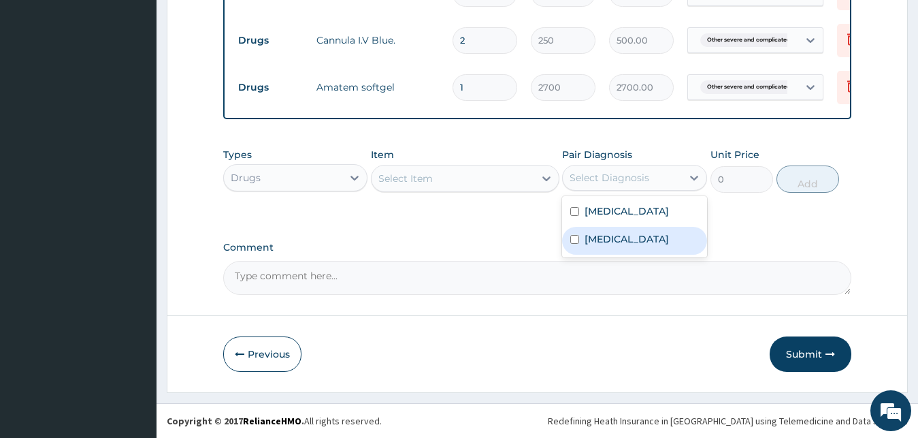
click at [619, 246] on label "Typhoid fever, unspecified" at bounding box center [627, 239] width 84 height 14
checkbox input "true"
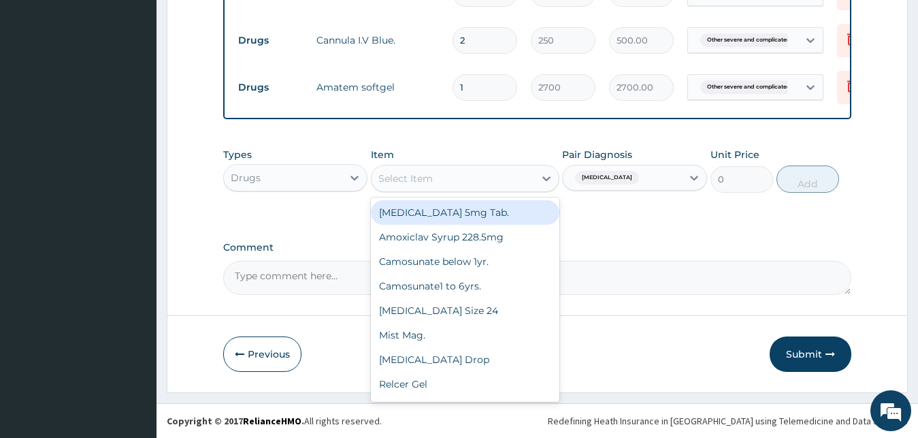
click at [440, 185] on div "Select Item" at bounding box center [453, 178] width 163 height 22
type input "AMOX"
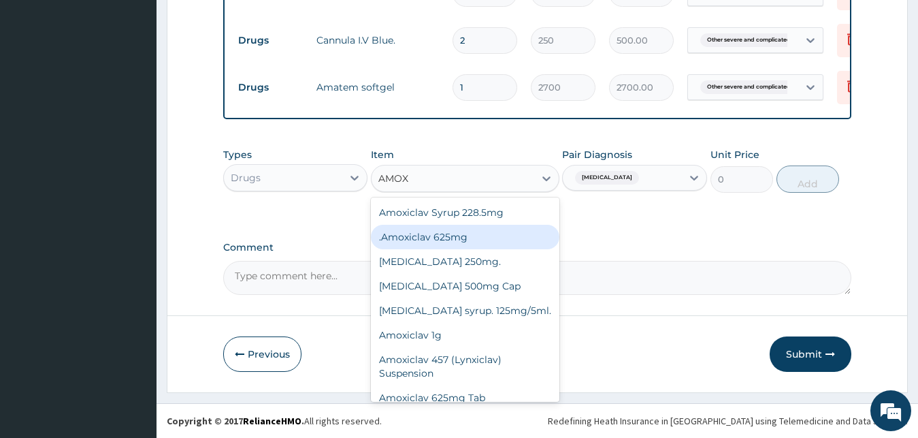
click at [442, 244] on div ".Amoxiclav 625mg" at bounding box center [465, 237] width 189 height 25
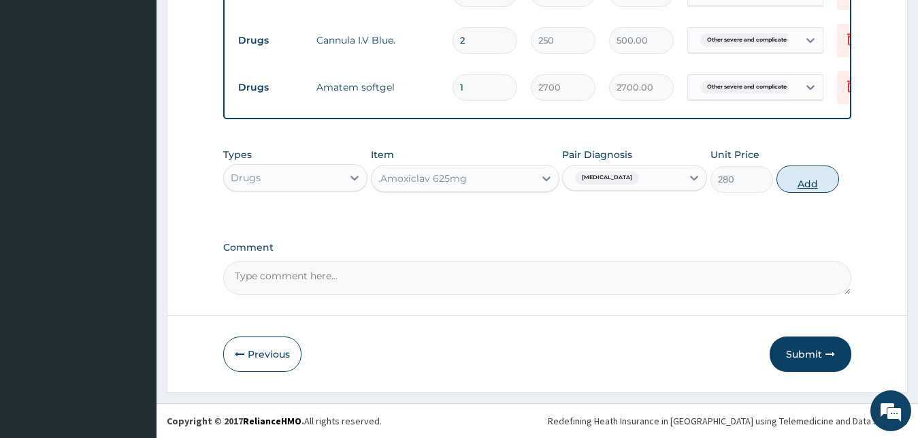
click at [800, 180] on button "Add" at bounding box center [808, 178] width 63 height 27
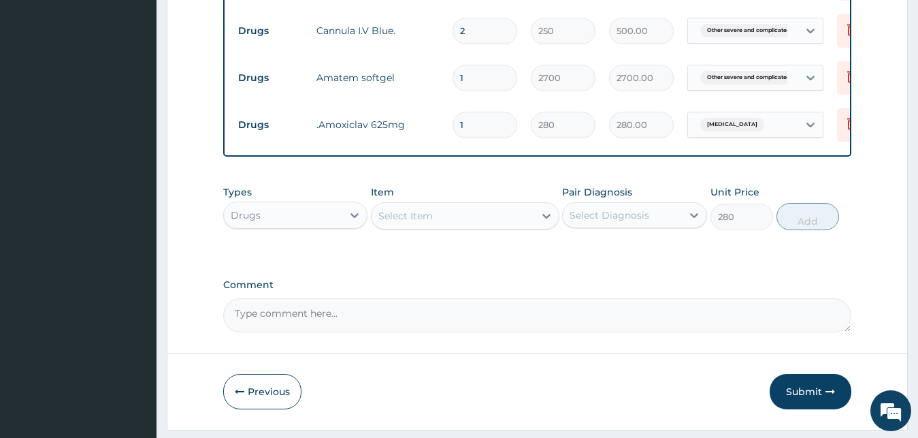
type input "0"
type input "14"
type input "3920.00"
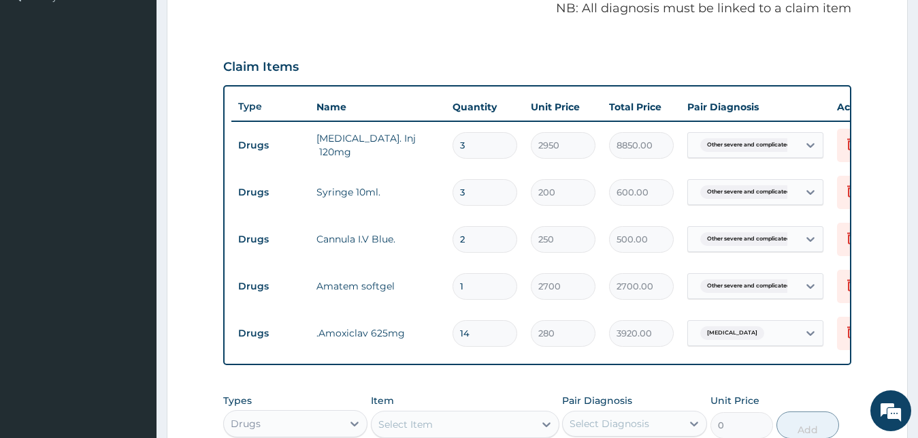
scroll to position [352, 0]
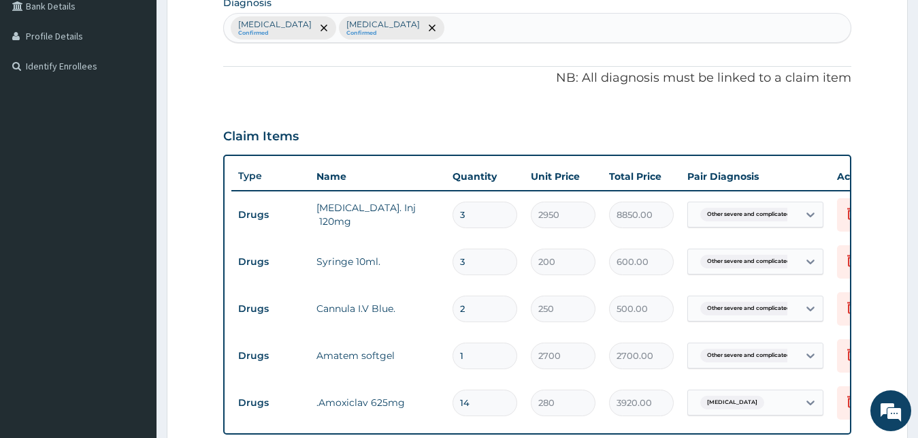
type input "14"
click at [699, 24] on div "Other severe and complicated Plasmodium falciparum malaria Confirmed Typhoid fe…" at bounding box center [537, 28] width 627 height 29
type input "pain"
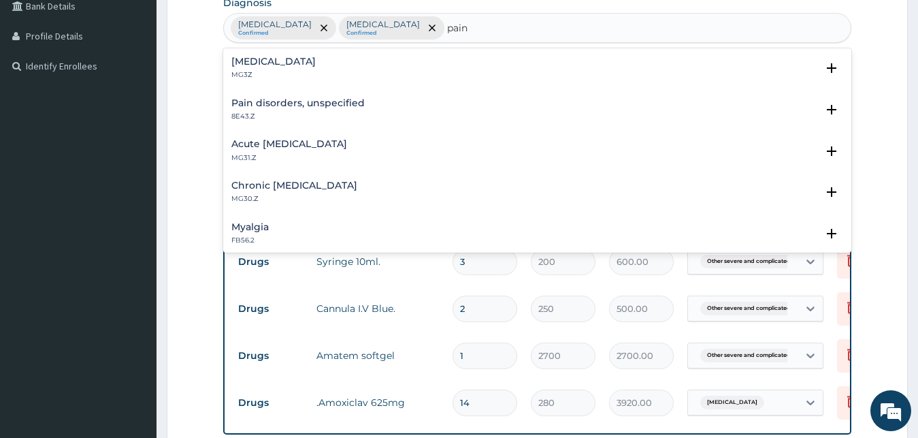
click at [284, 149] on h4 "Acute pain, unspecified" at bounding box center [289, 144] width 116 height 10
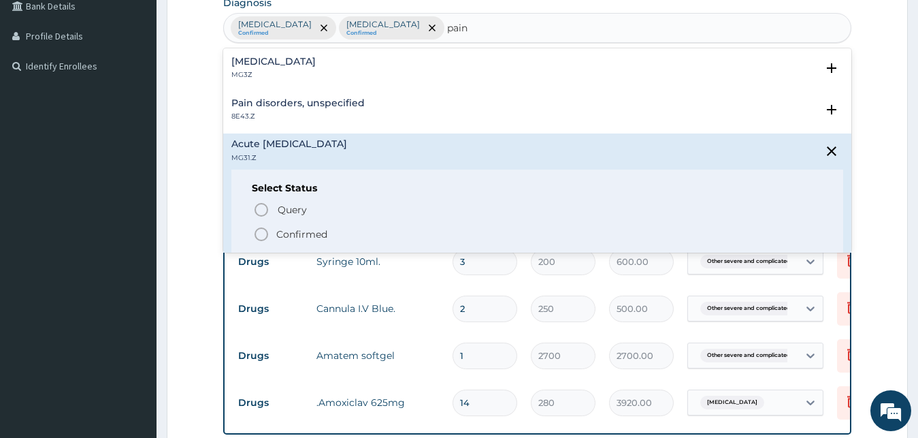
click at [295, 231] on p "Confirmed" at bounding box center [301, 234] width 51 height 14
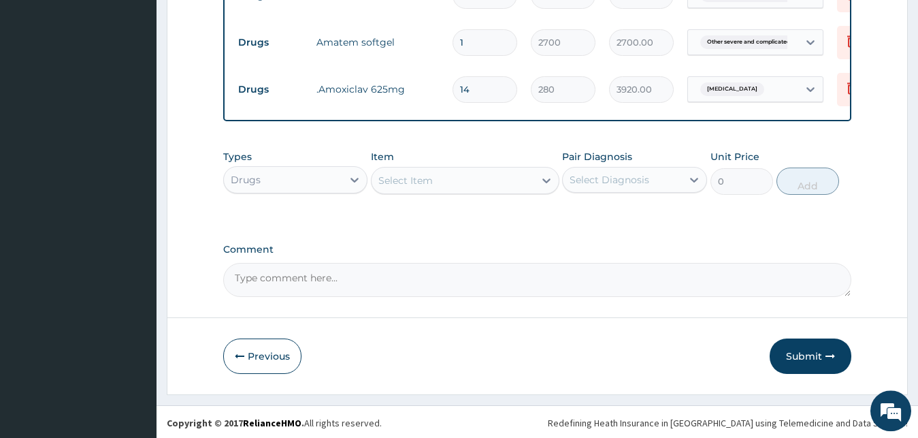
scroll to position [679, 0]
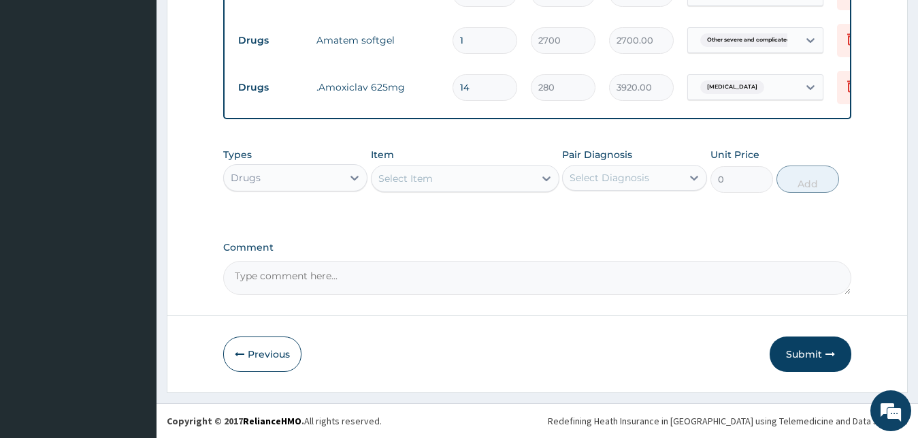
click at [600, 178] on div "Select Diagnosis" at bounding box center [610, 178] width 80 height 14
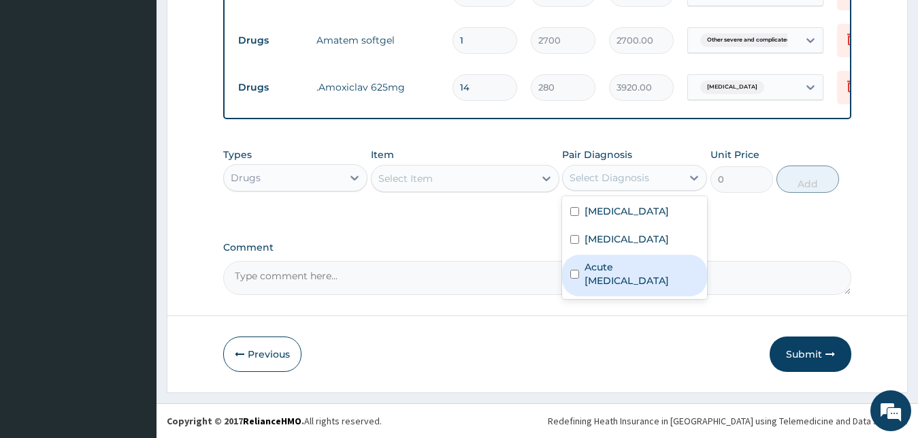
click at [621, 287] on label "Acute pain, unspecified" at bounding box center [642, 273] width 114 height 27
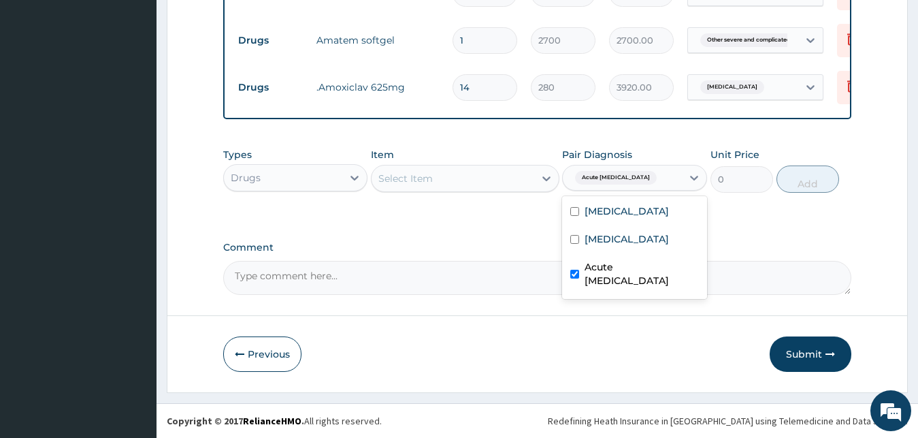
checkbox input "true"
click at [446, 180] on div "Select Item" at bounding box center [453, 178] width 163 height 22
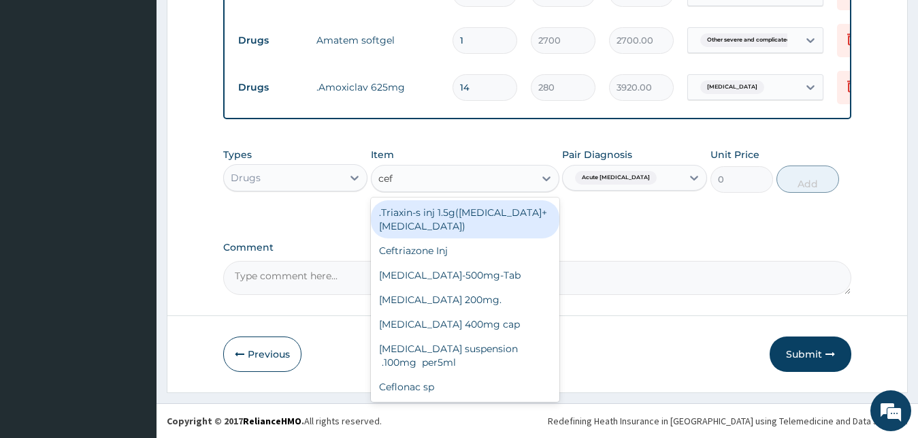
type input "cefl"
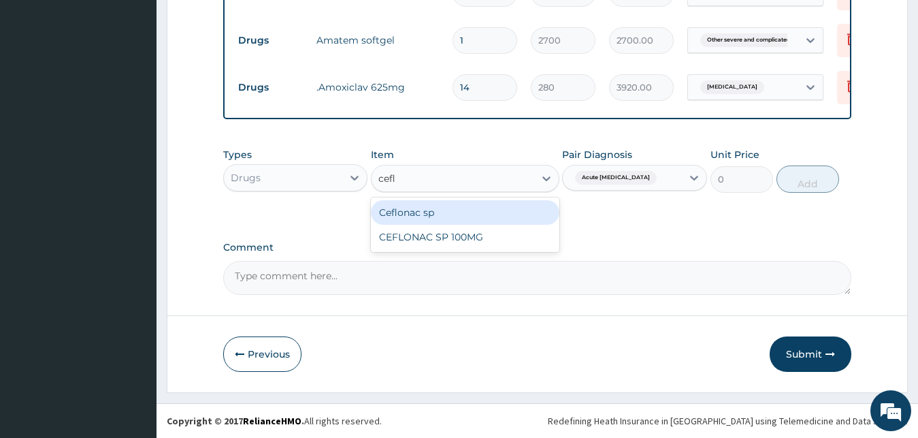
click at [449, 214] on div "Ceflonac sp" at bounding box center [465, 212] width 189 height 25
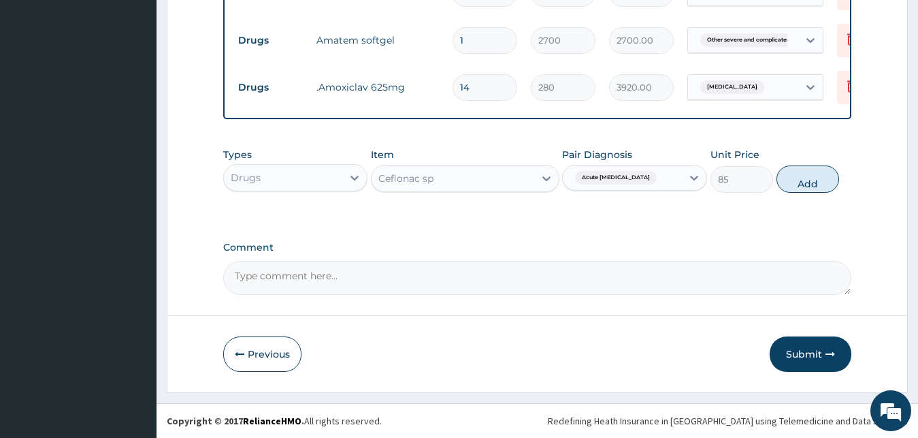
click at [453, 181] on div "Ceflonac sp" at bounding box center [453, 178] width 163 height 22
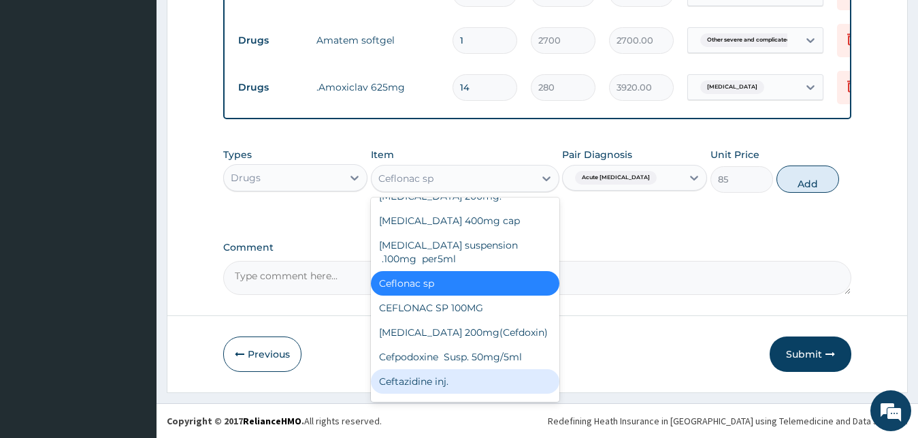
scroll to position [5518, 0]
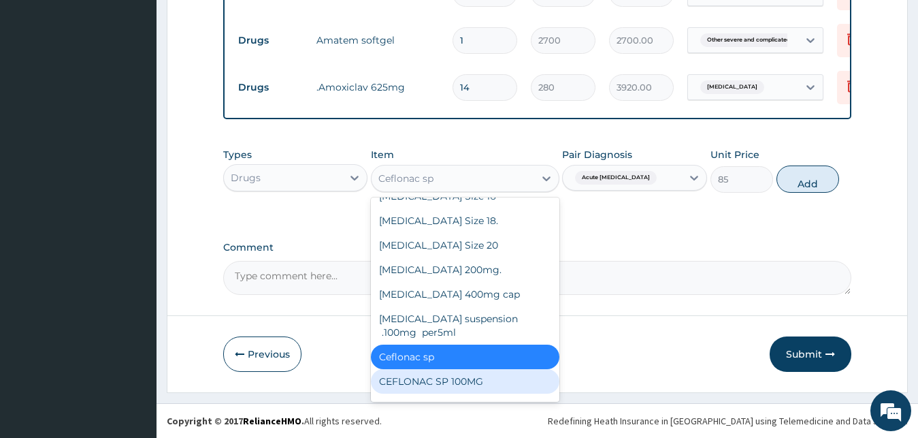
click at [434, 369] on div "CEFLONAC SP 100MG" at bounding box center [465, 381] width 189 height 25
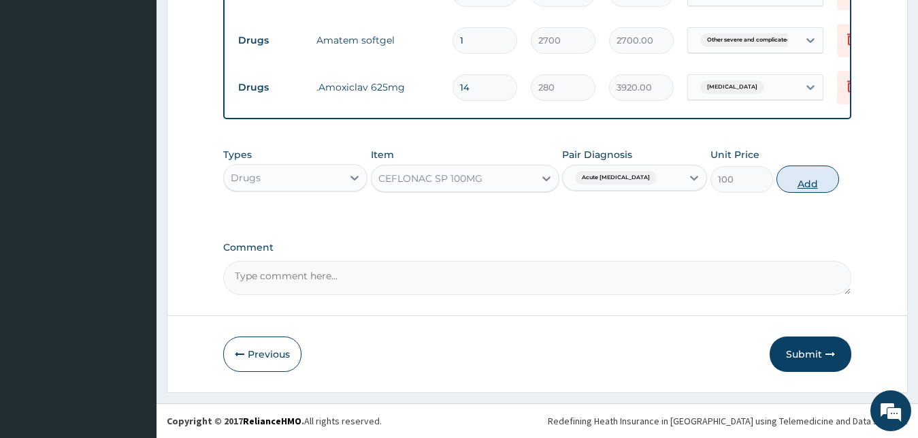
click at [795, 186] on button "Add" at bounding box center [808, 178] width 63 height 27
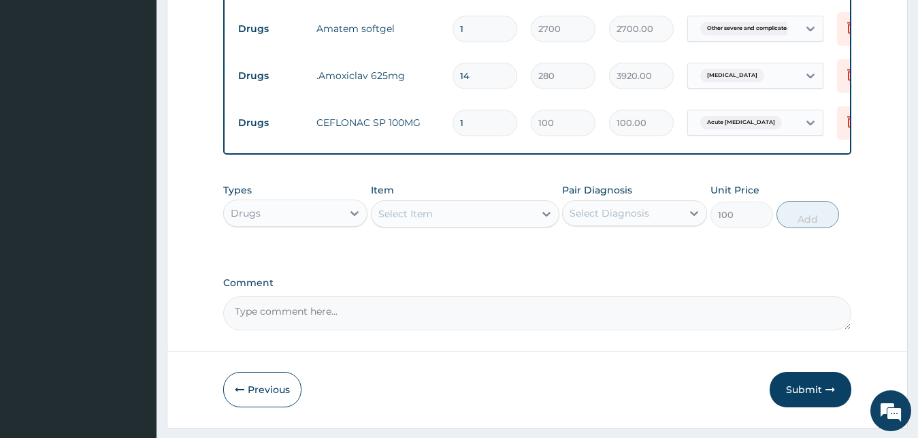
type input "0"
type input "10"
type input "1000.00"
type input "10"
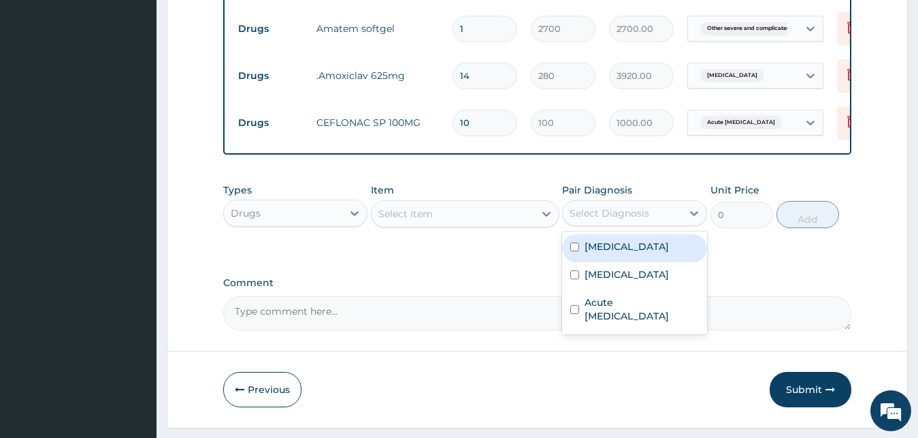
click at [640, 220] on div "Select Diagnosis" at bounding box center [610, 213] width 80 height 14
click at [634, 253] on label "[MEDICAL_DATA]" at bounding box center [627, 247] width 84 height 14
checkbox input "true"
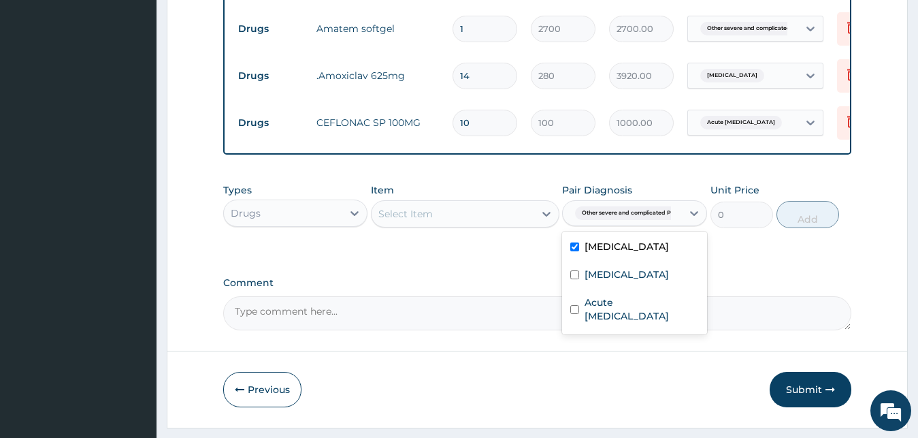
click at [631, 219] on span "Other severe and complicated P..." at bounding box center [628, 213] width 107 height 14
click at [638, 281] on label "Typhoid fever, unspecified" at bounding box center [627, 274] width 84 height 14
checkbox input "true"
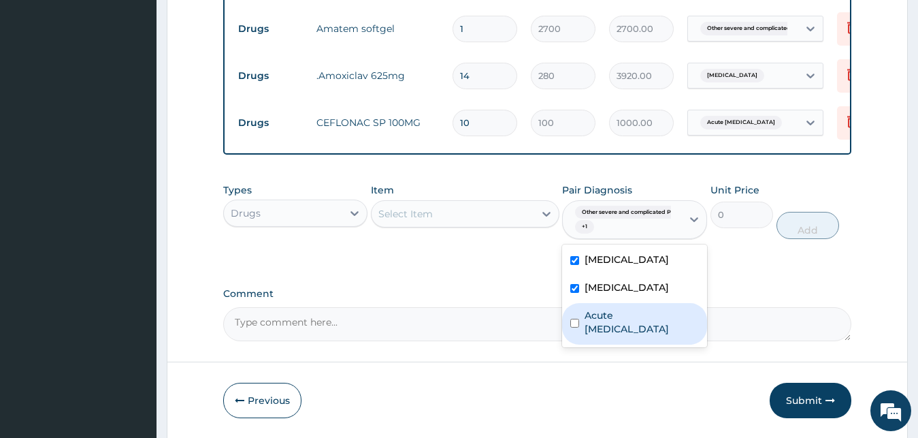
click at [619, 336] on label "Acute pain, unspecified" at bounding box center [642, 321] width 114 height 27
checkbox input "true"
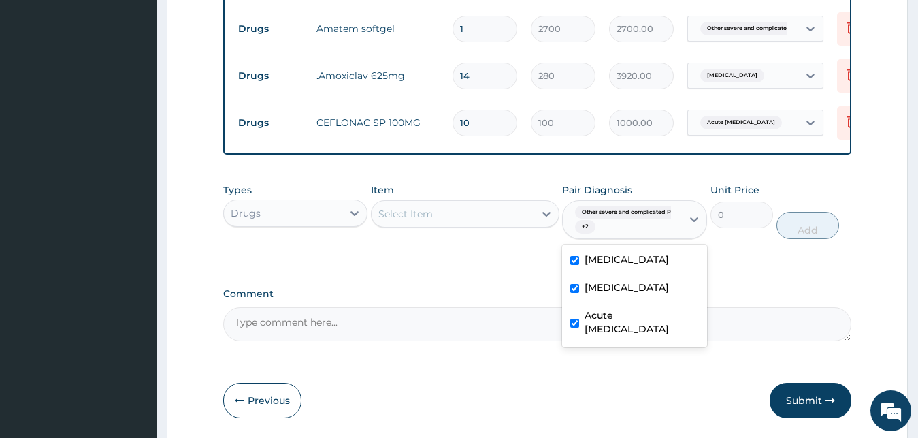
click at [252, 220] on div "Drugs" at bounding box center [246, 213] width 30 height 14
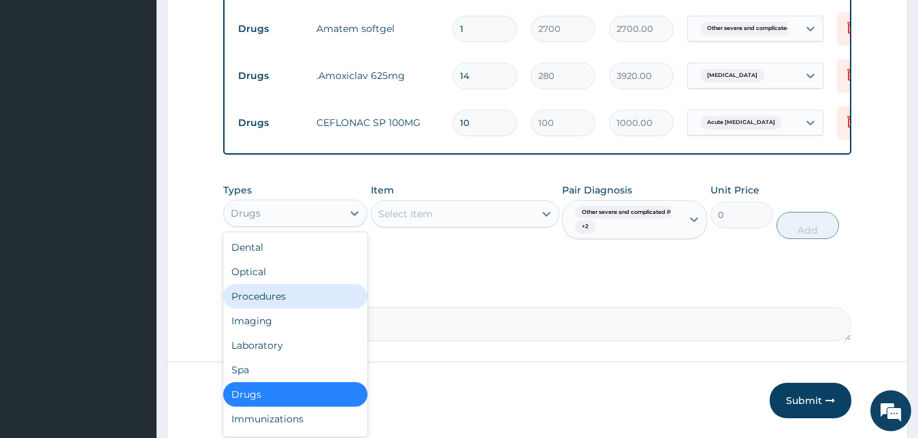
click at [279, 306] on div "Procedures" at bounding box center [295, 296] width 145 height 25
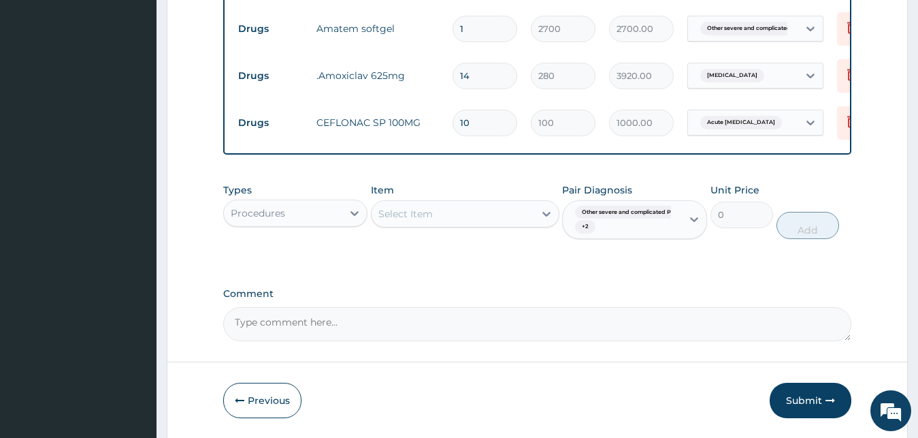
click at [480, 223] on div "Select Item" at bounding box center [453, 214] width 163 height 22
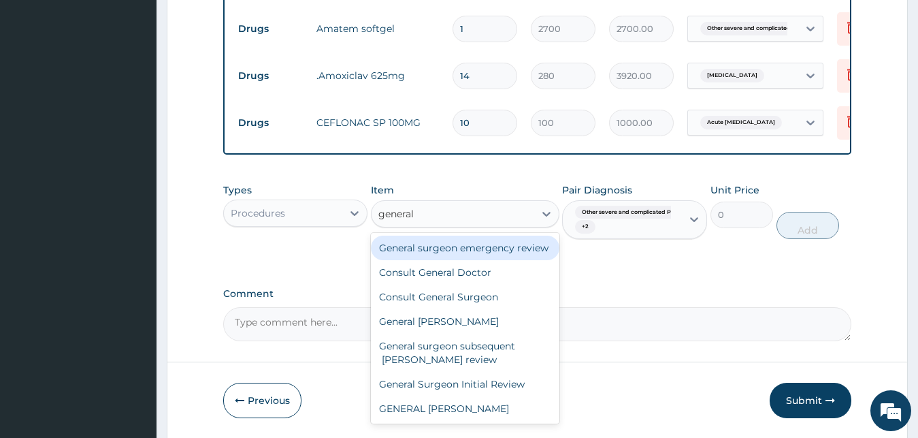
type input "general d"
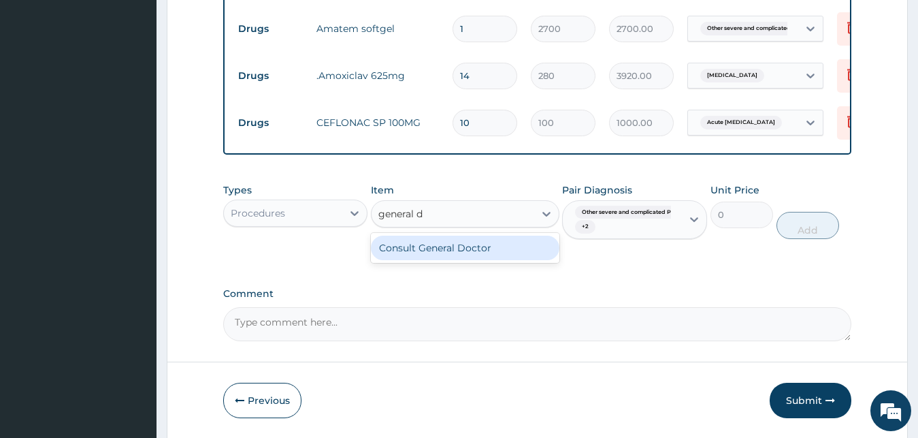
click at [459, 259] on div "Consult General Doctor" at bounding box center [465, 247] width 189 height 25
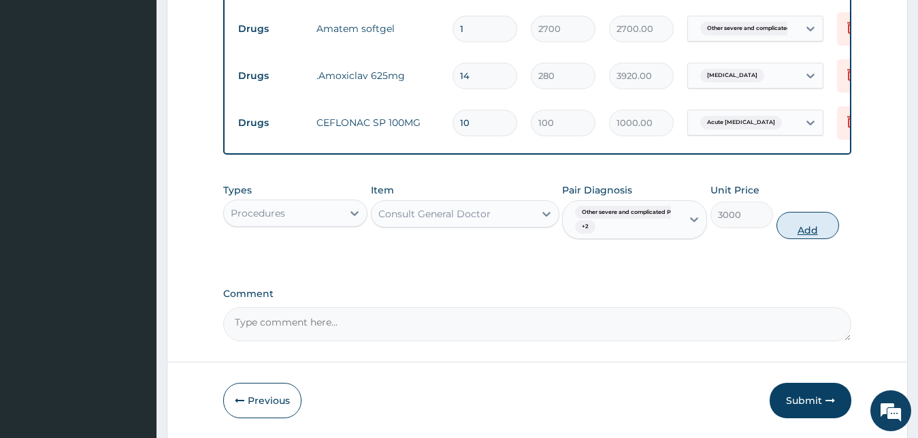
click at [819, 236] on button "Add" at bounding box center [808, 225] width 63 height 27
type input "0"
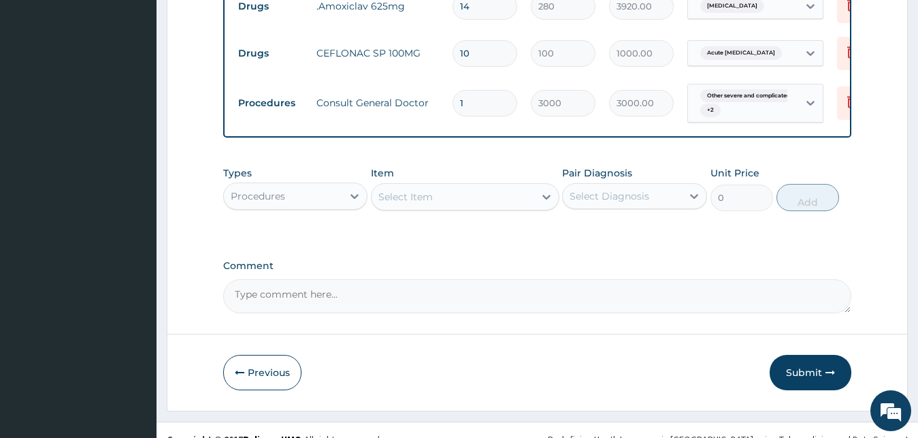
scroll to position [778, 0]
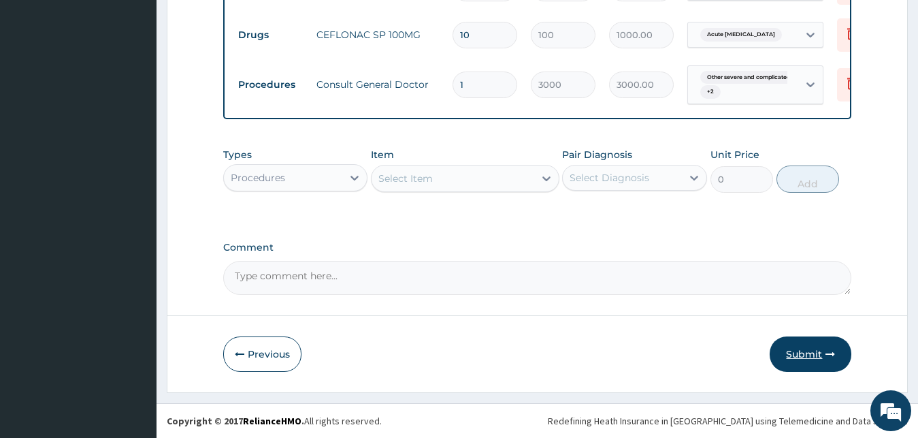
click at [809, 357] on button "Submit" at bounding box center [811, 353] width 82 height 35
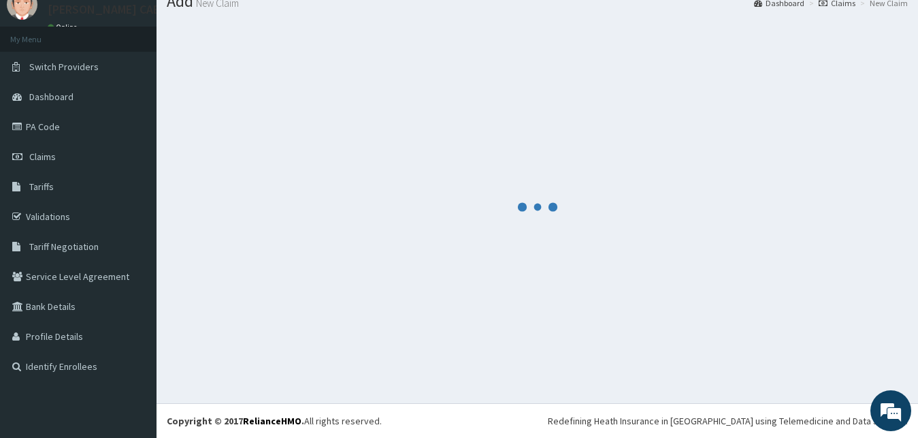
scroll to position [52, 0]
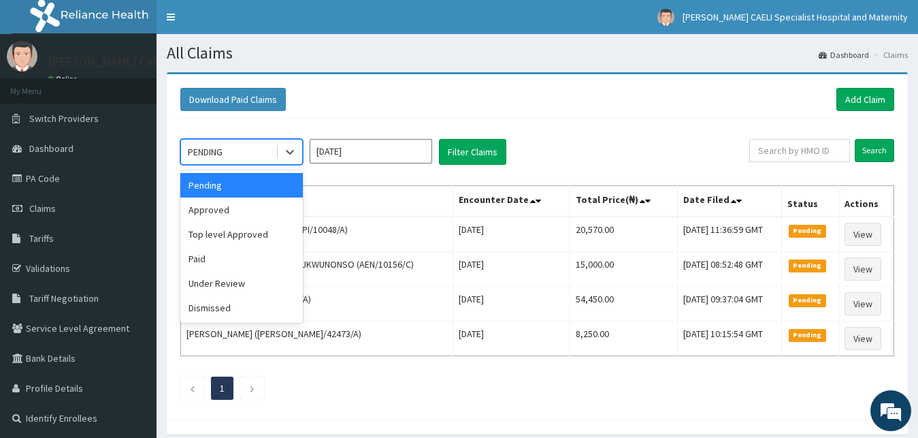
click at [255, 149] on div "PENDING" at bounding box center [228, 152] width 95 height 22
click at [259, 203] on div "Approved" at bounding box center [241, 209] width 123 height 25
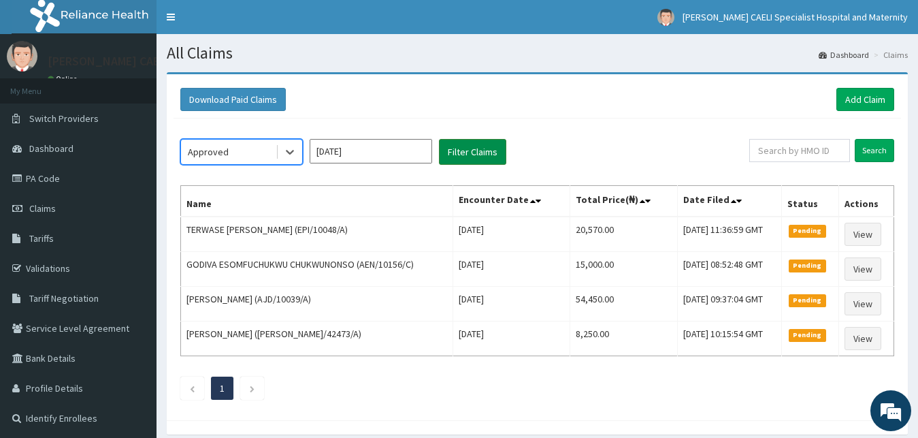
click at [450, 147] on button "Filter Claims" at bounding box center [472, 152] width 67 height 26
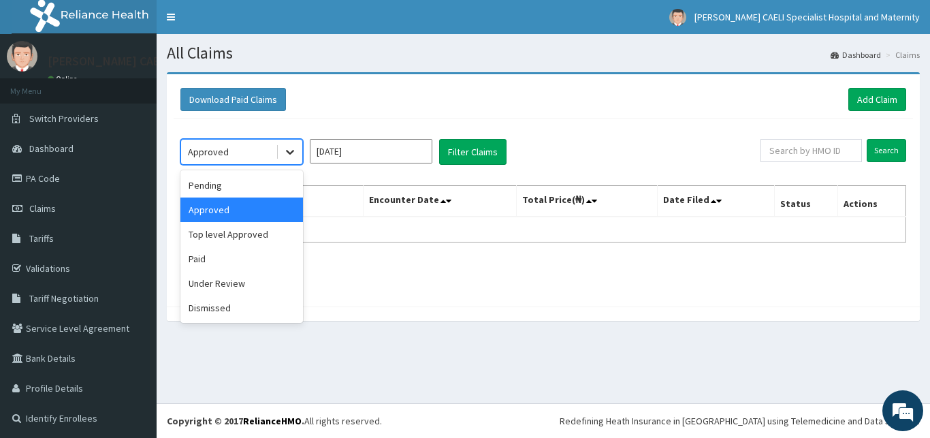
click at [289, 156] on icon at bounding box center [290, 152] width 14 height 14
click at [244, 284] on div "Under Review" at bounding box center [241, 283] width 123 height 25
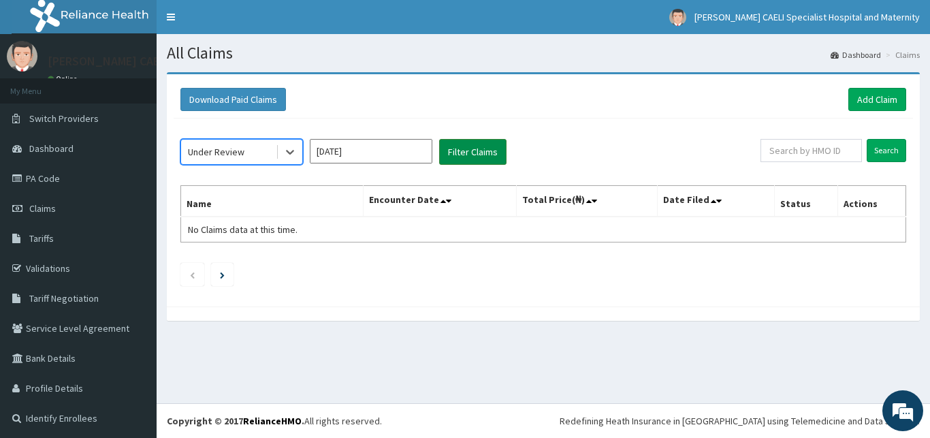
click at [470, 147] on button "Filter Claims" at bounding box center [472, 152] width 67 height 26
click at [474, 159] on button "Filter Claims" at bounding box center [472, 152] width 67 height 26
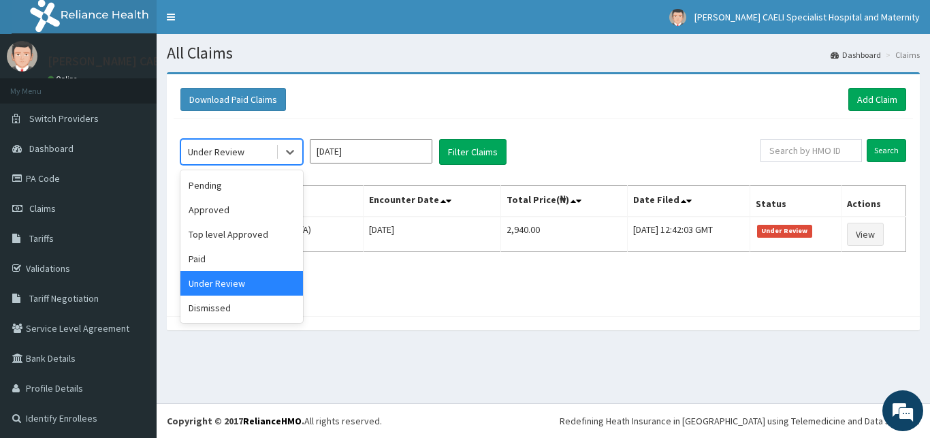
click at [263, 156] on div "Under Review" at bounding box center [228, 152] width 95 height 22
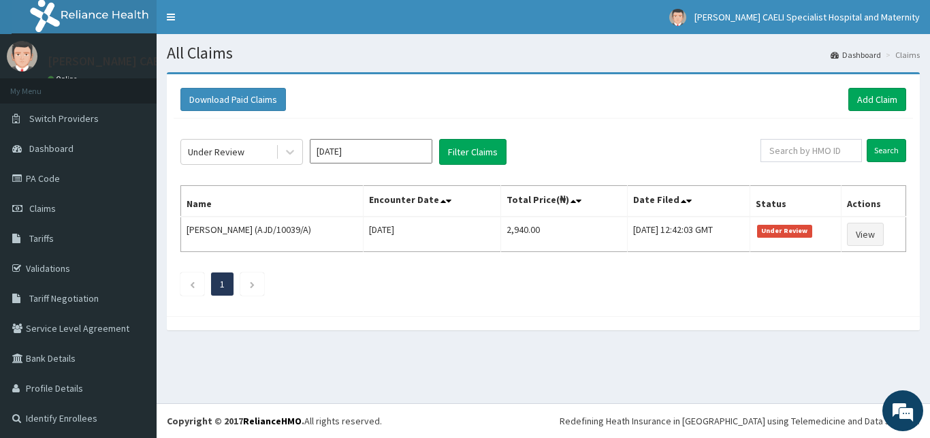
click at [561, 147] on div "Under Review [DATE] Filter Claims" at bounding box center [470, 152] width 580 height 26
click at [272, 157] on div "Under Review" at bounding box center [228, 152] width 95 height 22
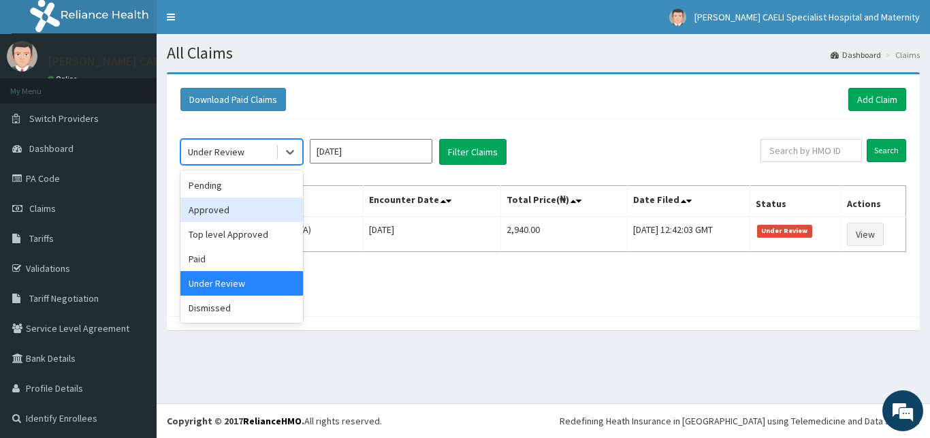
click at [255, 203] on div "Approved" at bounding box center [241, 209] width 123 height 25
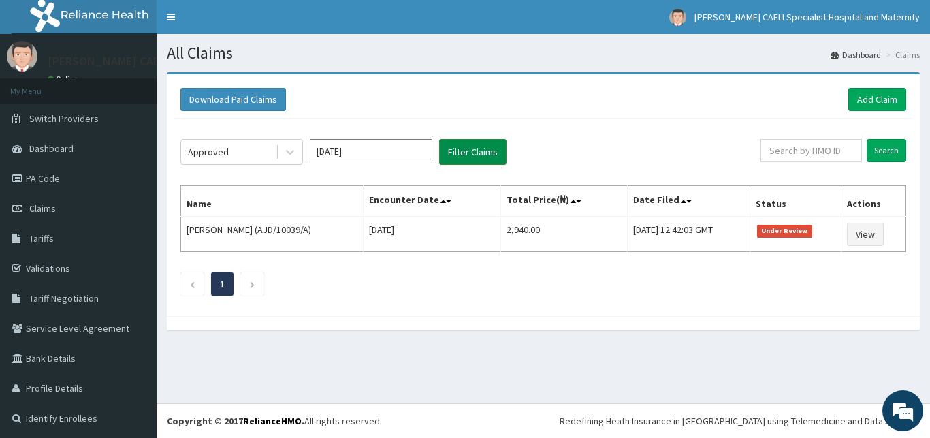
click at [478, 148] on button "Filter Claims" at bounding box center [472, 152] width 67 height 26
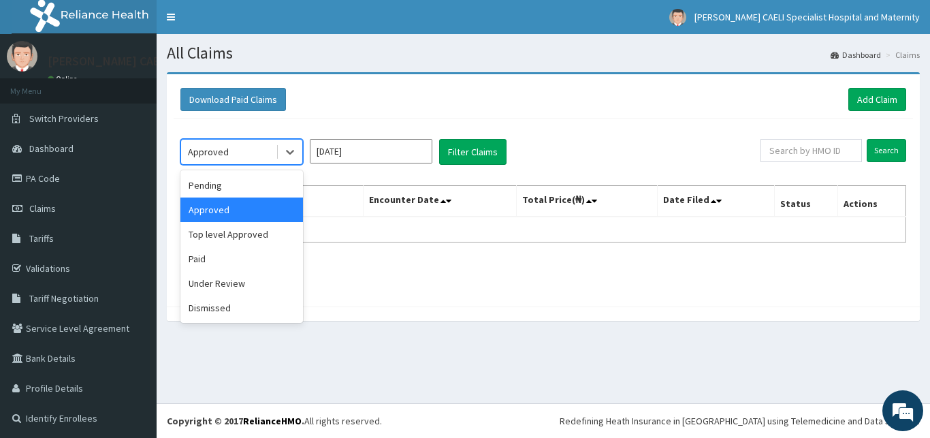
click at [256, 156] on div "Approved" at bounding box center [228, 152] width 95 height 22
click at [248, 229] on div "Top level Approved" at bounding box center [241, 234] width 123 height 25
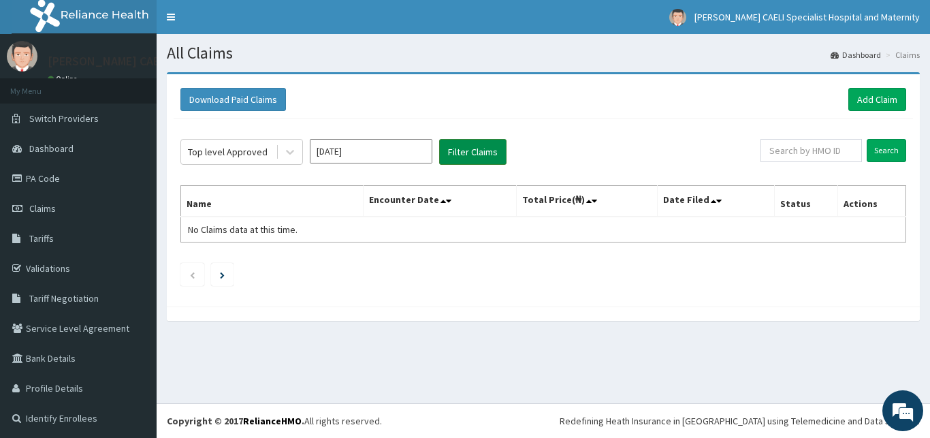
click at [475, 154] on button "Filter Claims" at bounding box center [472, 152] width 67 height 26
click at [270, 157] on div "Top level Approved" at bounding box center [228, 152] width 95 height 22
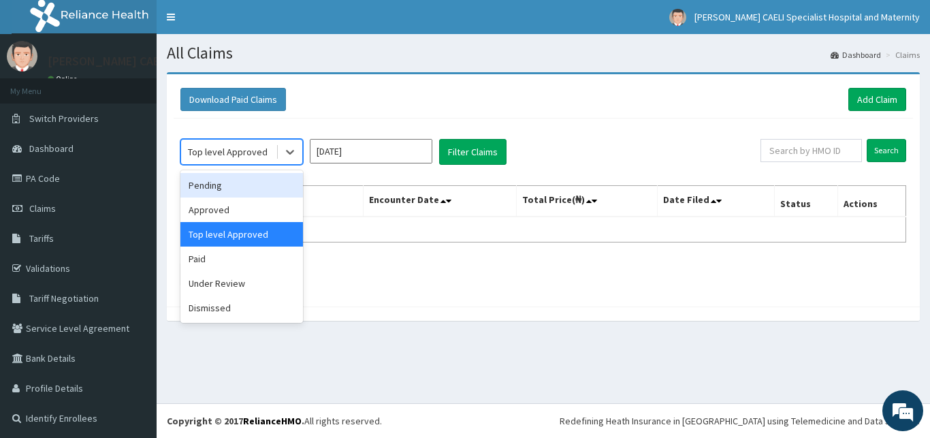
click at [254, 182] on div "Pending" at bounding box center [241, 185] width 123 height 25
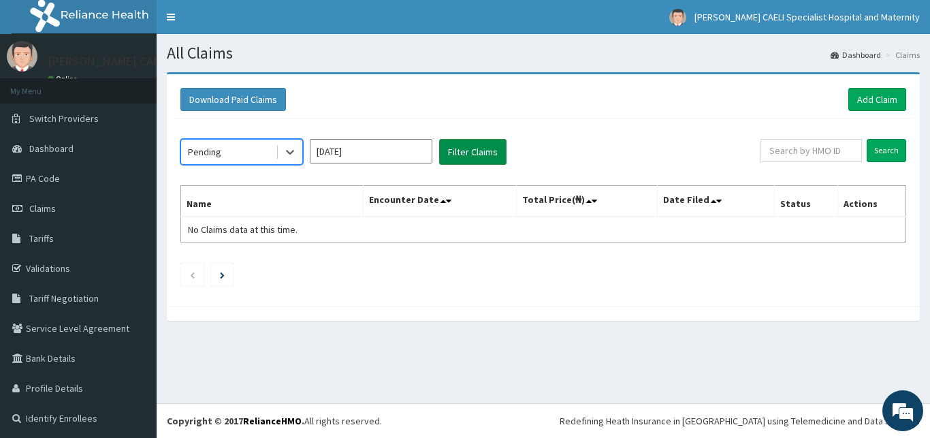
click at [468, 154] on button "Filter Claims" at bounding box center [472, 152] width 67 height 26
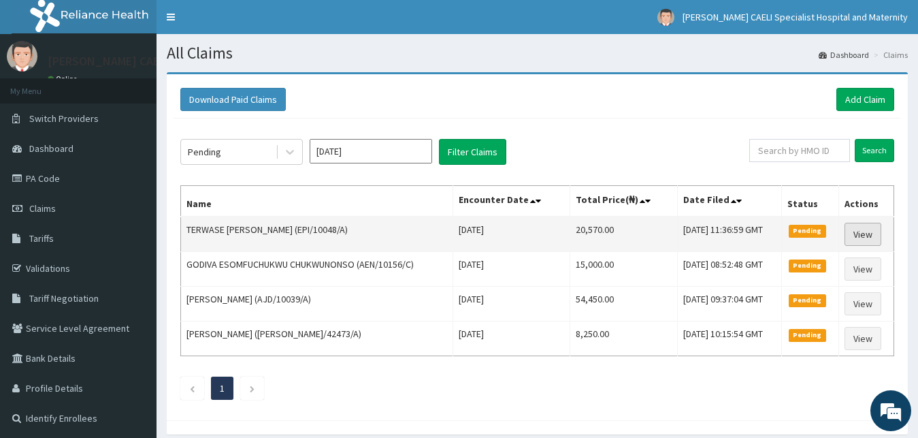
click at [862, 235] on link "View" at bounding box center [863, 234] width 37 height 23
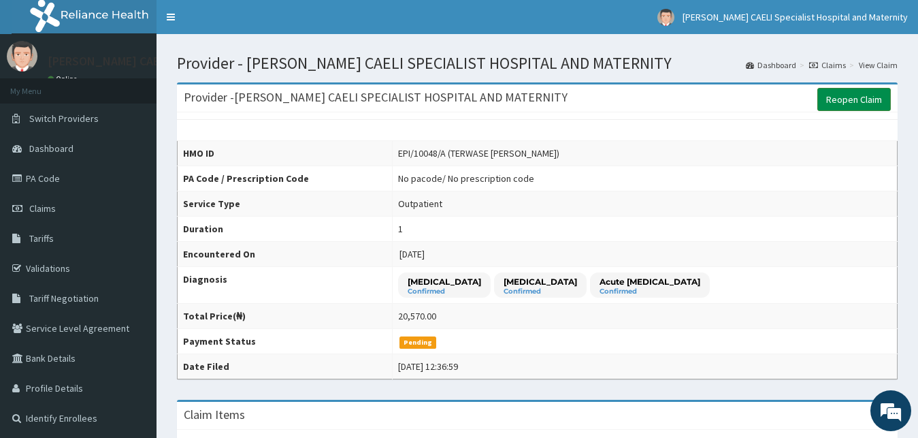
click at [855, 108] on link "Reopen Claim" at bounding box center [854, 99] width 74 height 23
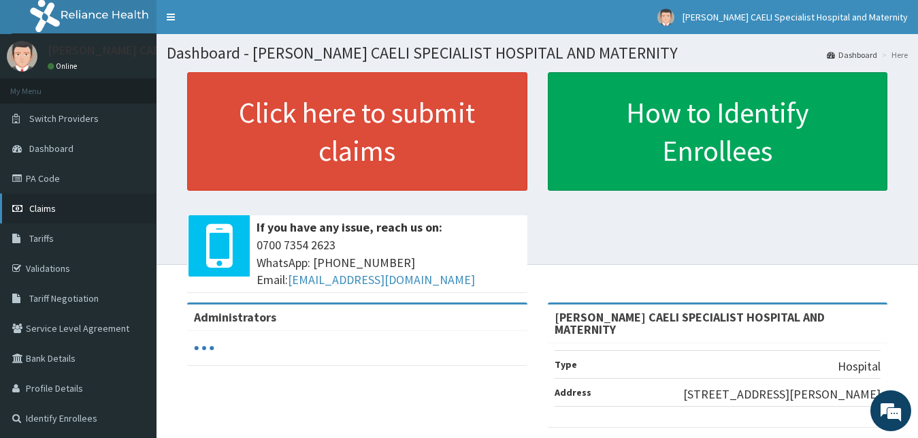
click at [39, 212] on span "Claims" at bounding box center [42, 208] width 27 height 12
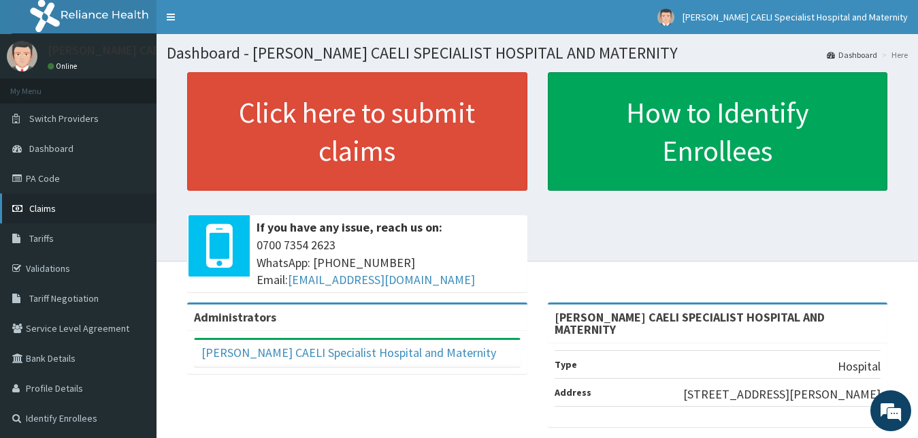
click at [60, 218] on link "Claims" at bounding box center [78, 208] width 157 height 30
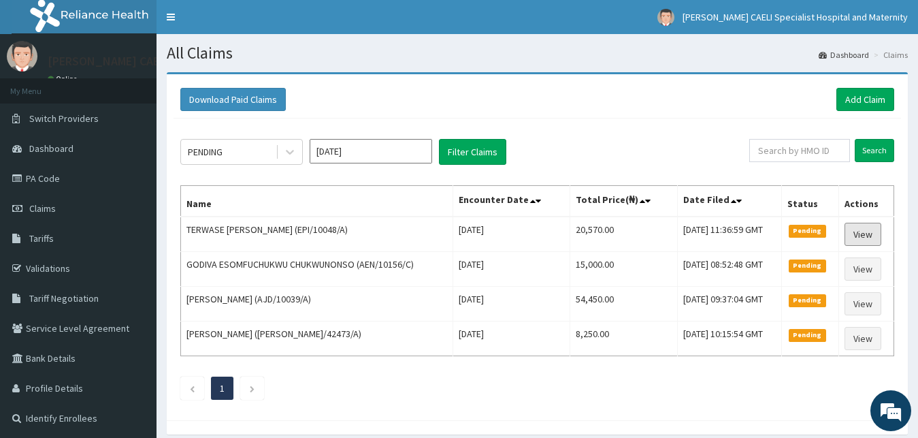
click at [859, 229] on link "View" at bounding box center [863, 234] width 37 height 23
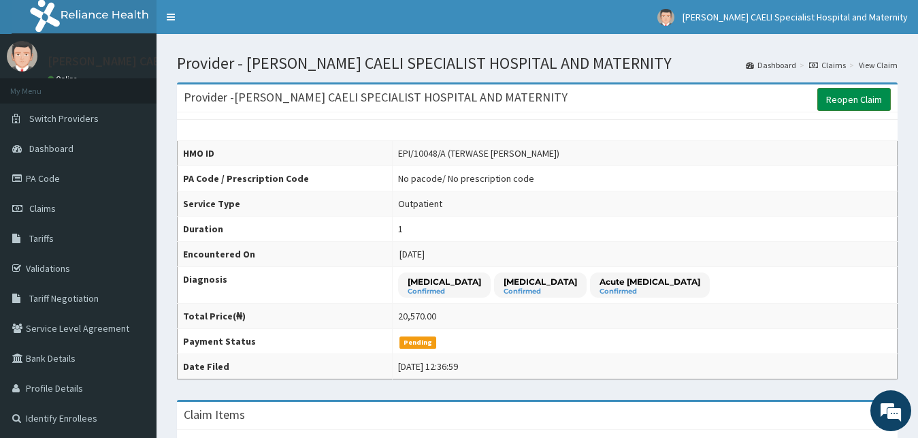
click at [862, 104] on link "Reopen Claim" at bounding box center [854, 99] width 74 height 23
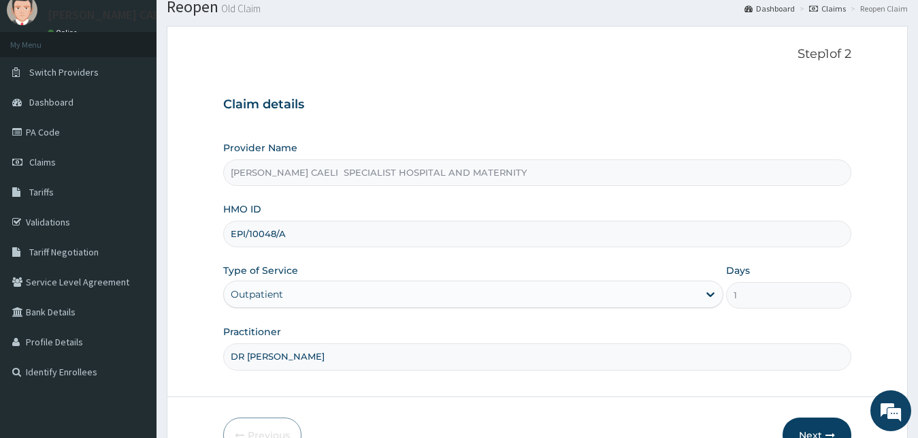
scroll to position [69, 0]
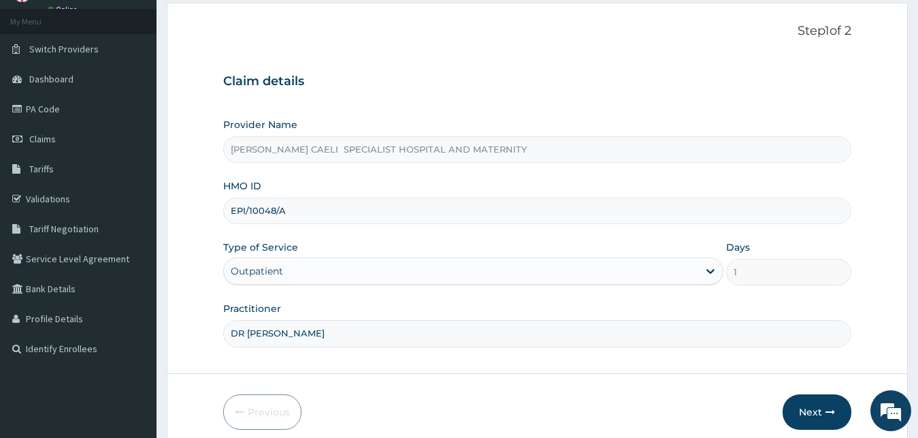
drag, startPoint x: 314, startPoint y: 208, endPoint x: 183, endPoint y: 218, distance: 131.1
click at [223, 218] on input "EPI/10048/A" at bounding box center [537, 210] width 629 height 27
click at [183, 218] on form "Step 1 of 2 Claim details Provider Name [PERSON_NAME] CAELI SPECIALIST HOSPITAL…" at bounding box center [537, 226] width 741 height 447
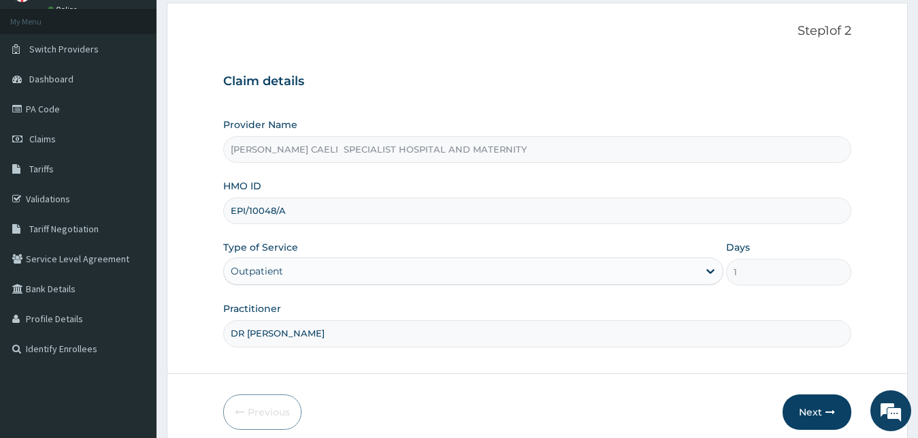
drag, startPoint x: 594, startPoint y: 130, endPoint x: 327, endPoint y: 189, distance: 273.8
click at [392, 148] on div "Provider Name [PERSON_NAME] SPECIALIST HOSPITAL AND MATERNITY" at bounding box center [537, 140] width 629 height 45
drag, startPoint x: 184, startPoint y: 229, endPoint x: 176, endPoint y: 229, distance: 7.5
click at [223, 224] on input "EPI/10048/A" at bounding box center [537, 210] width 629 height 27
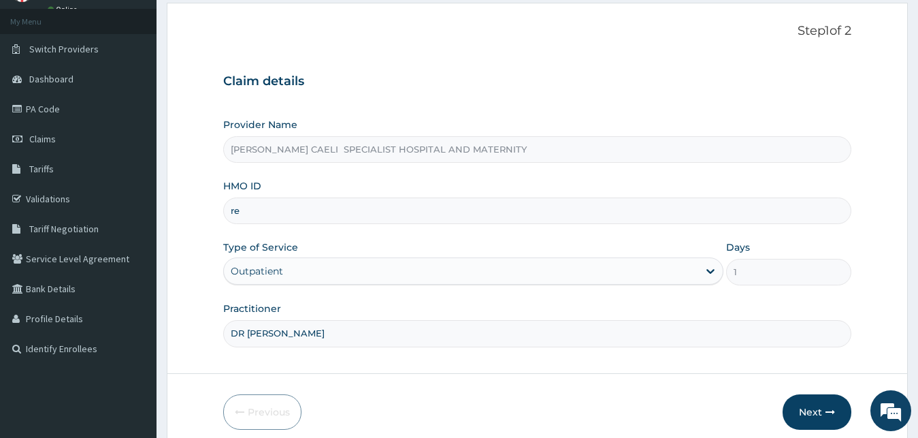
type input "r"
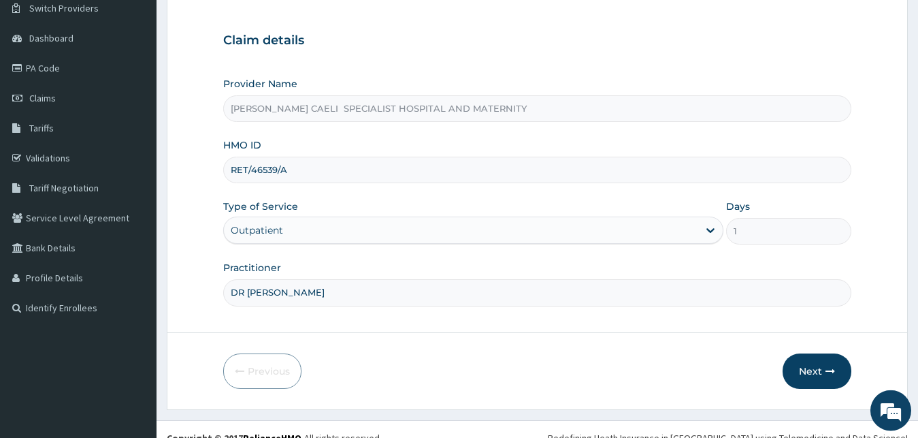
scroll to position [127, 0]
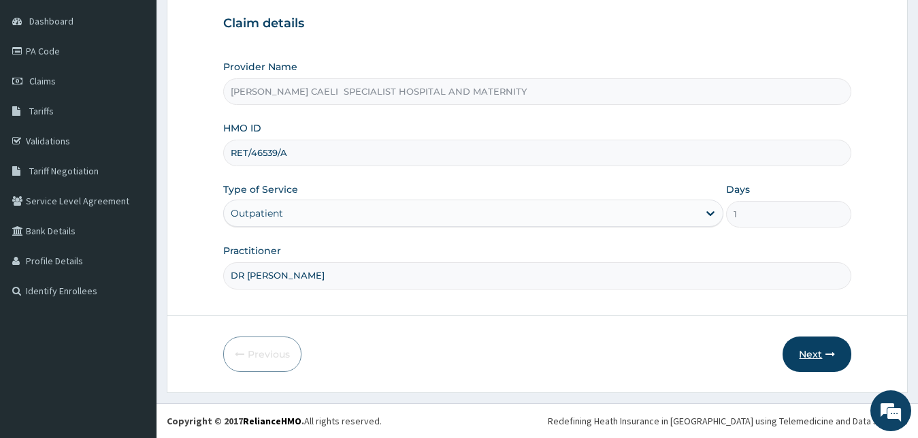
type input "RET/46539/A"
click at [804, 346] on button "Next" at bounding box center [817, 353] width 69 height 35
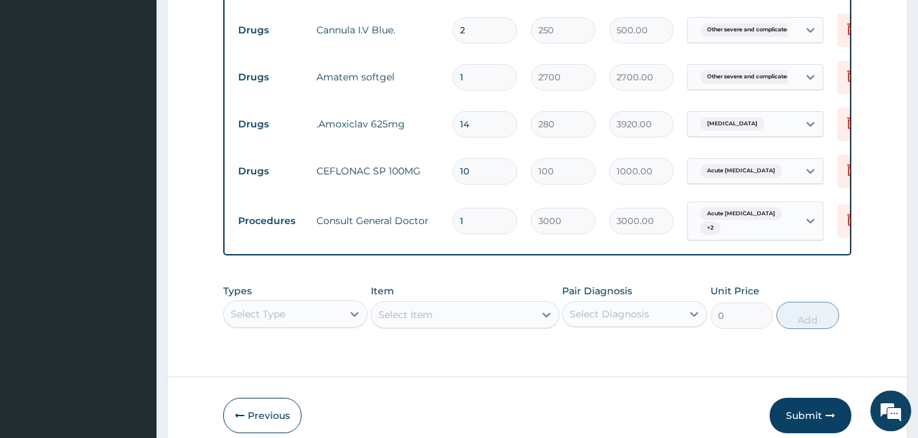
scroll to position [703, 0]
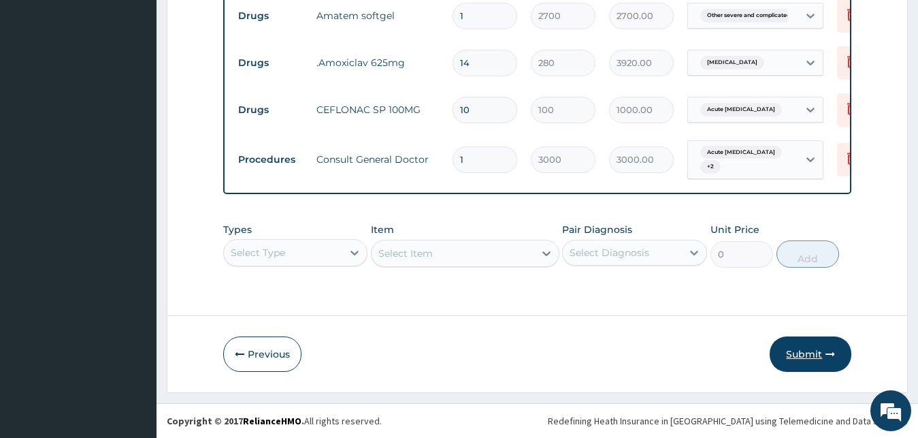
click at [782, 354] on button "Submit" at bounding box center [811, 353] width 82 height 35
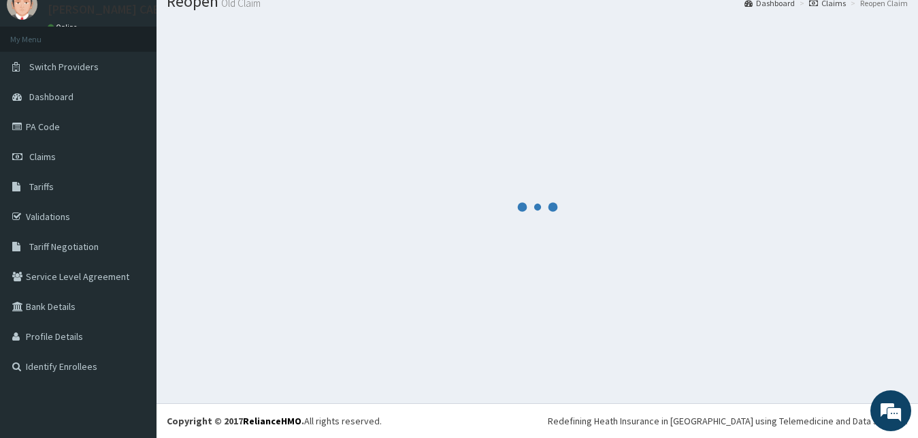
scroll to position [52, 0]
